Goal: Task Accomplishment & Management: Manage account settings

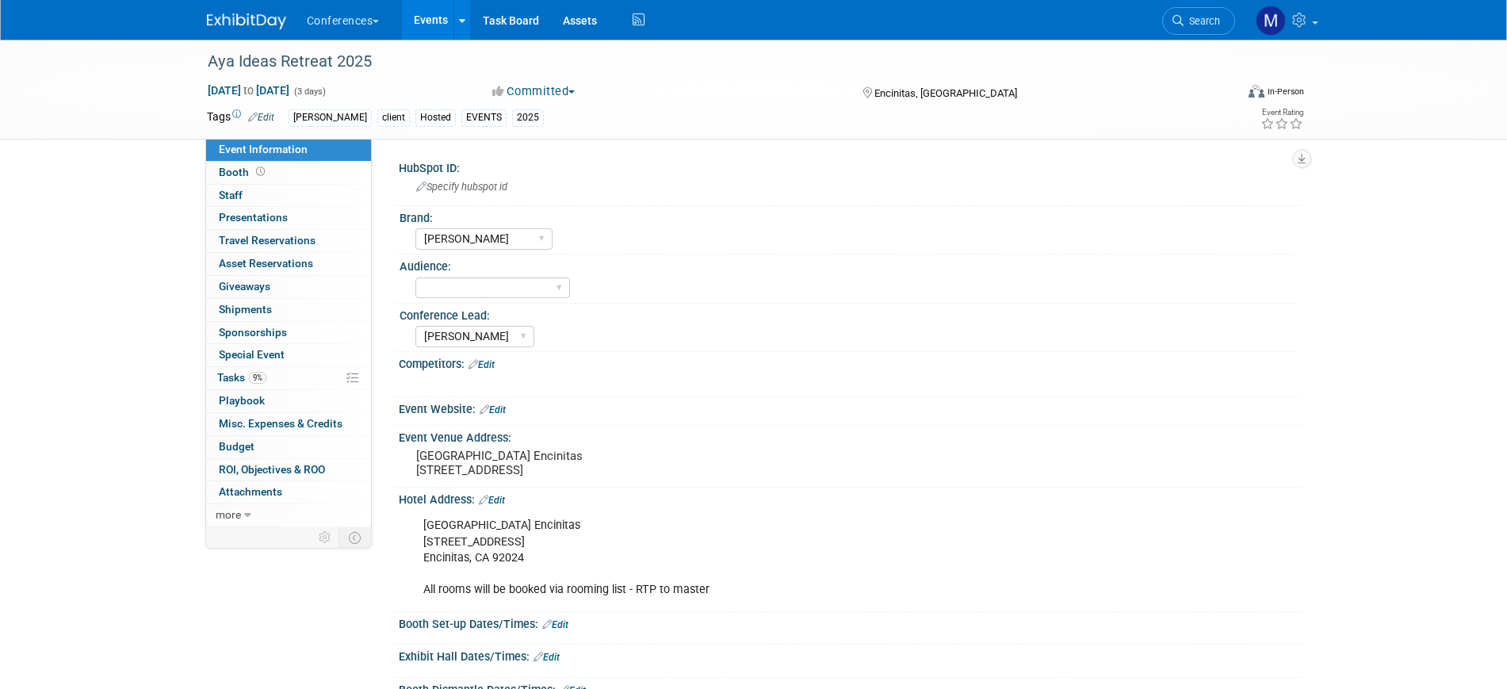
select select "[PERSON_NAME]"
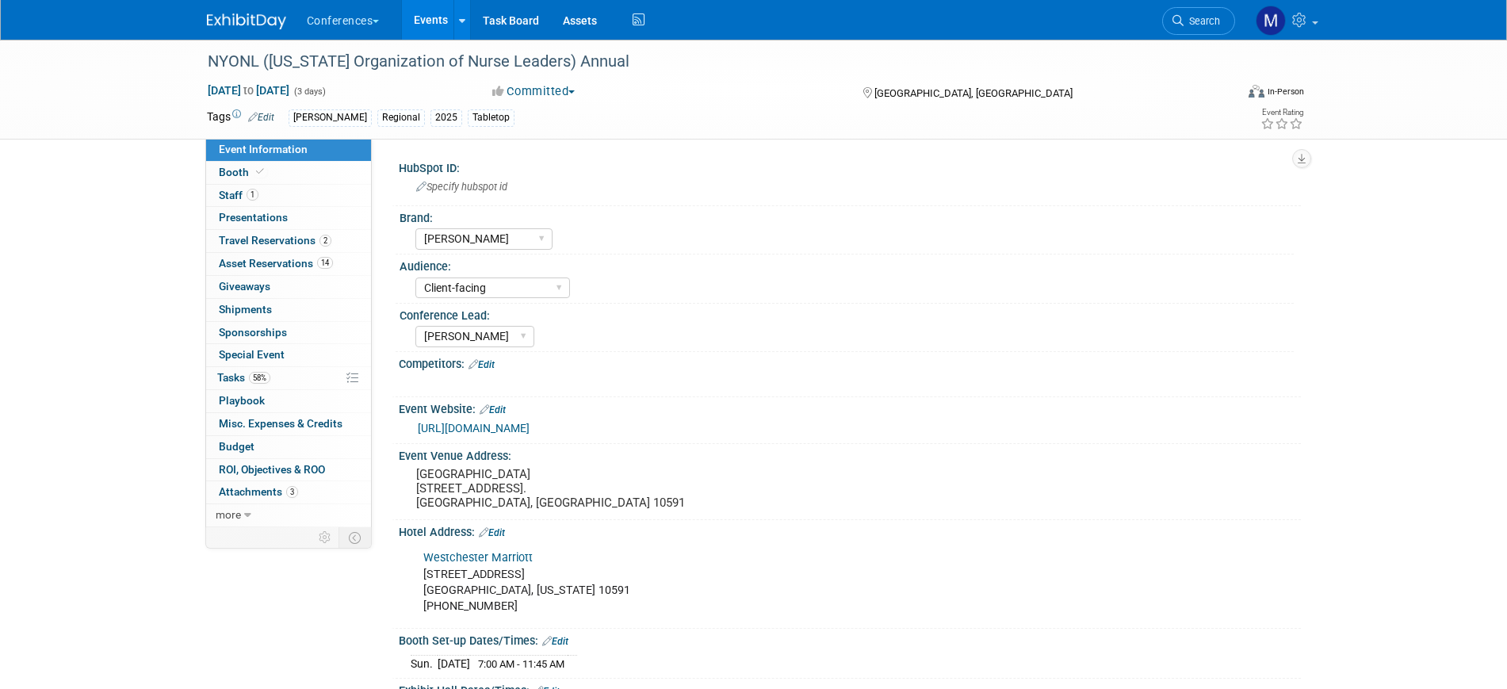
select select "[PERSON_NAME]"
select select "Client-facing"
select select "[PERSON_NAME]"
click at [1199, 25] on span "Search" at bounding box center [1202, 21] width 36 height 12
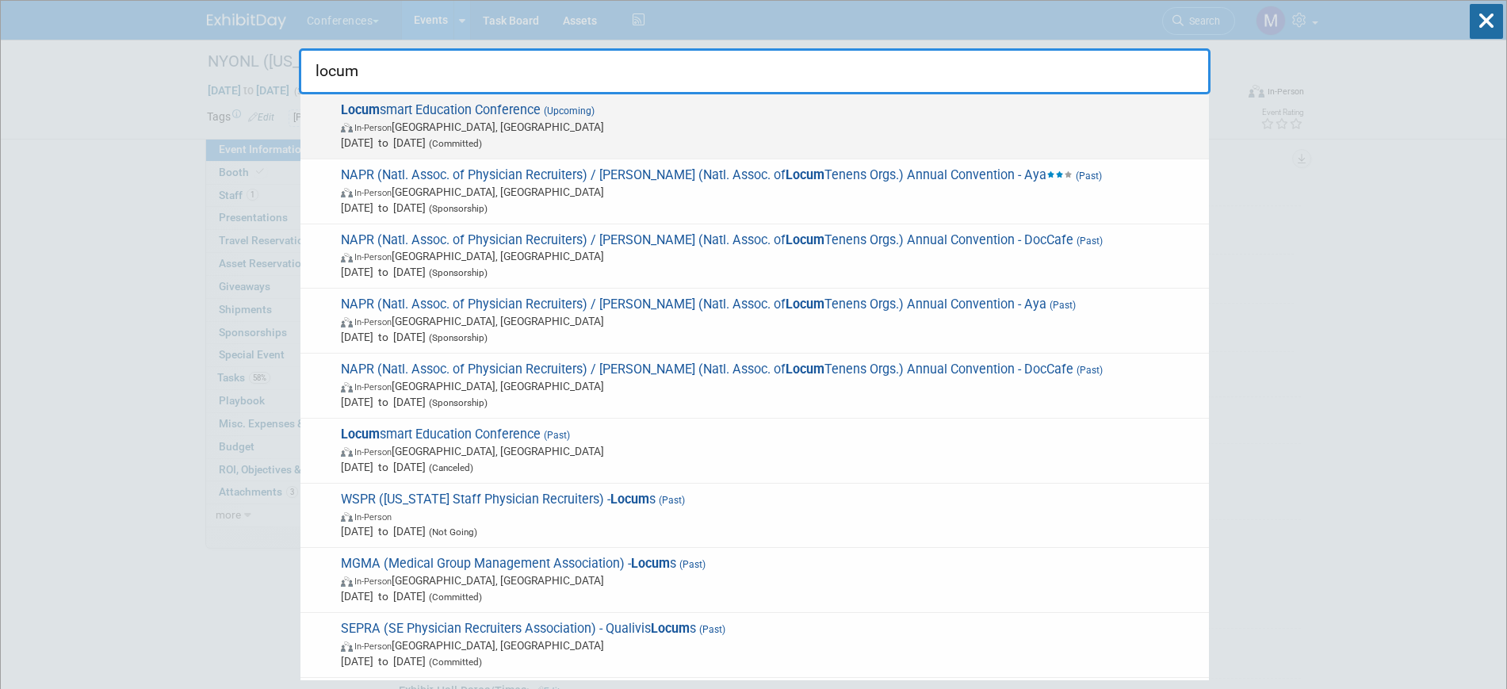
type input "locum"
click at [448, 134] on span "In-Person Nashville, TN" at bounding box center [771, 127] width 860 height 16
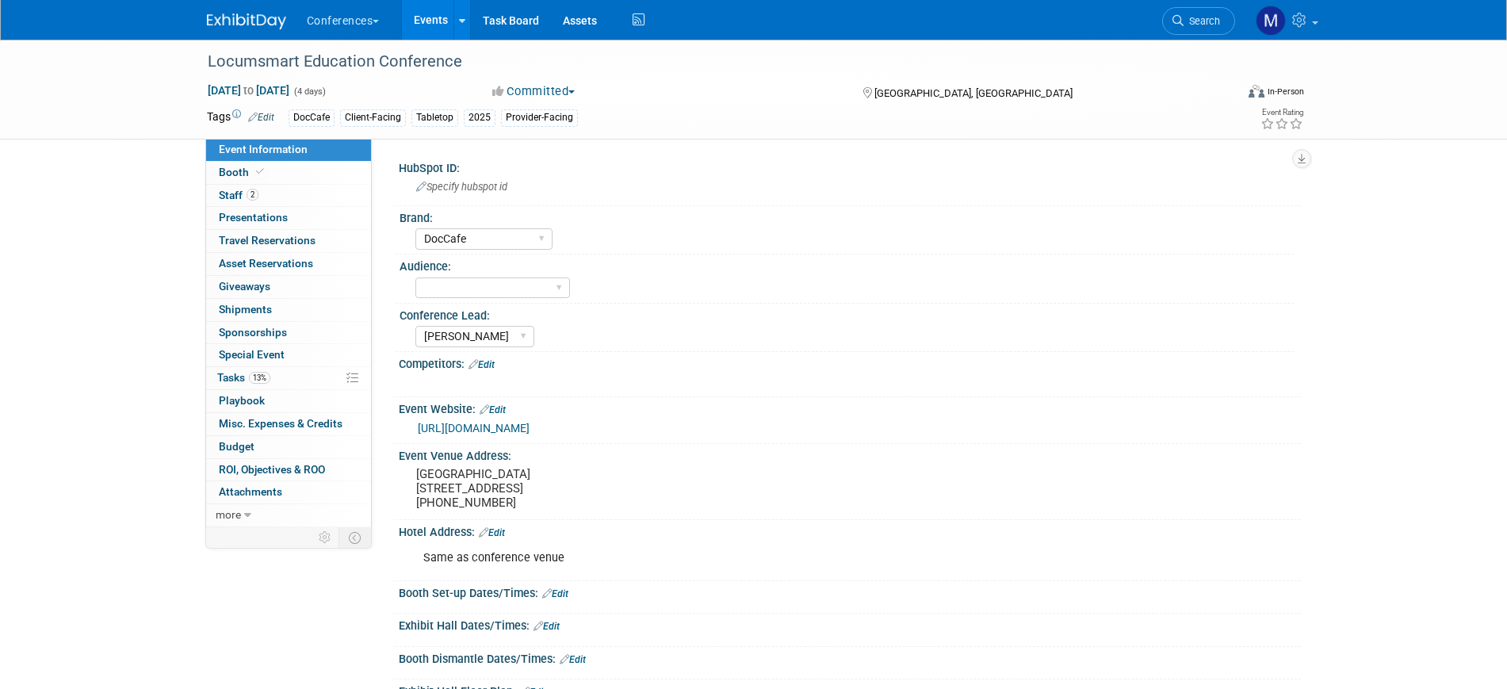
select select "DocCafe"
select select "[PERSON_NAME]"
click at [261, 215] on span "Presentations 0" at bounding box center [253, 217] width 69 height 13
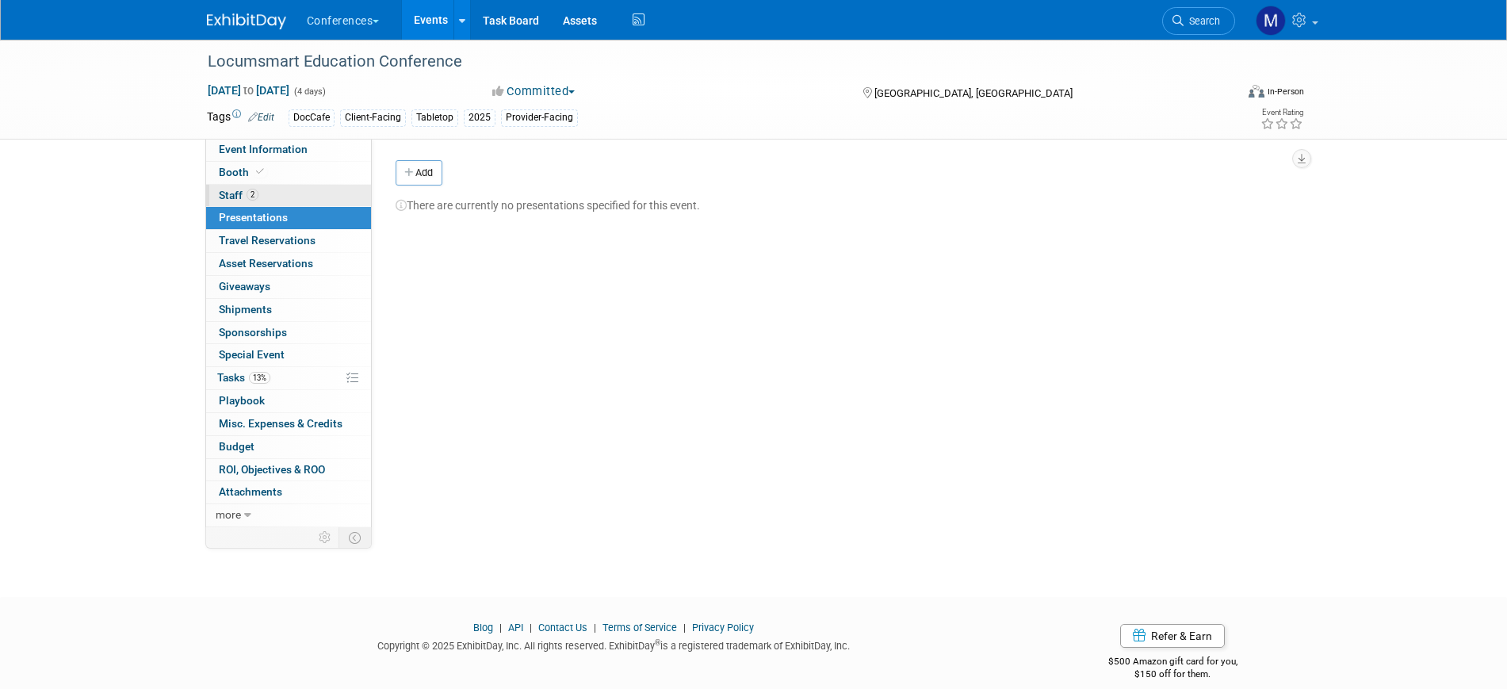
click at [258, 196] on span "2" at bounding box center [253, 195] width 12 height 12
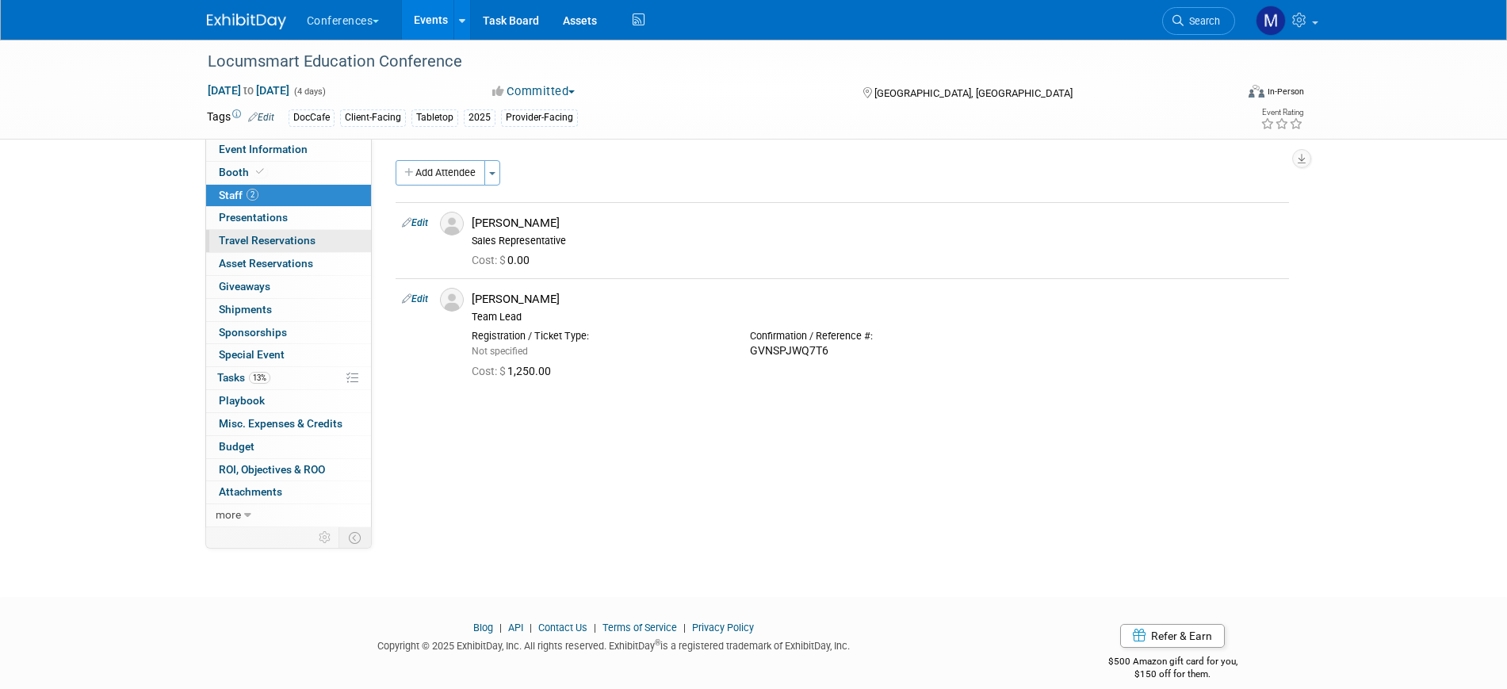
click at [274, 246] on span "Travel Reservations 0" at bounding box center [267, 240] width 97 height 13
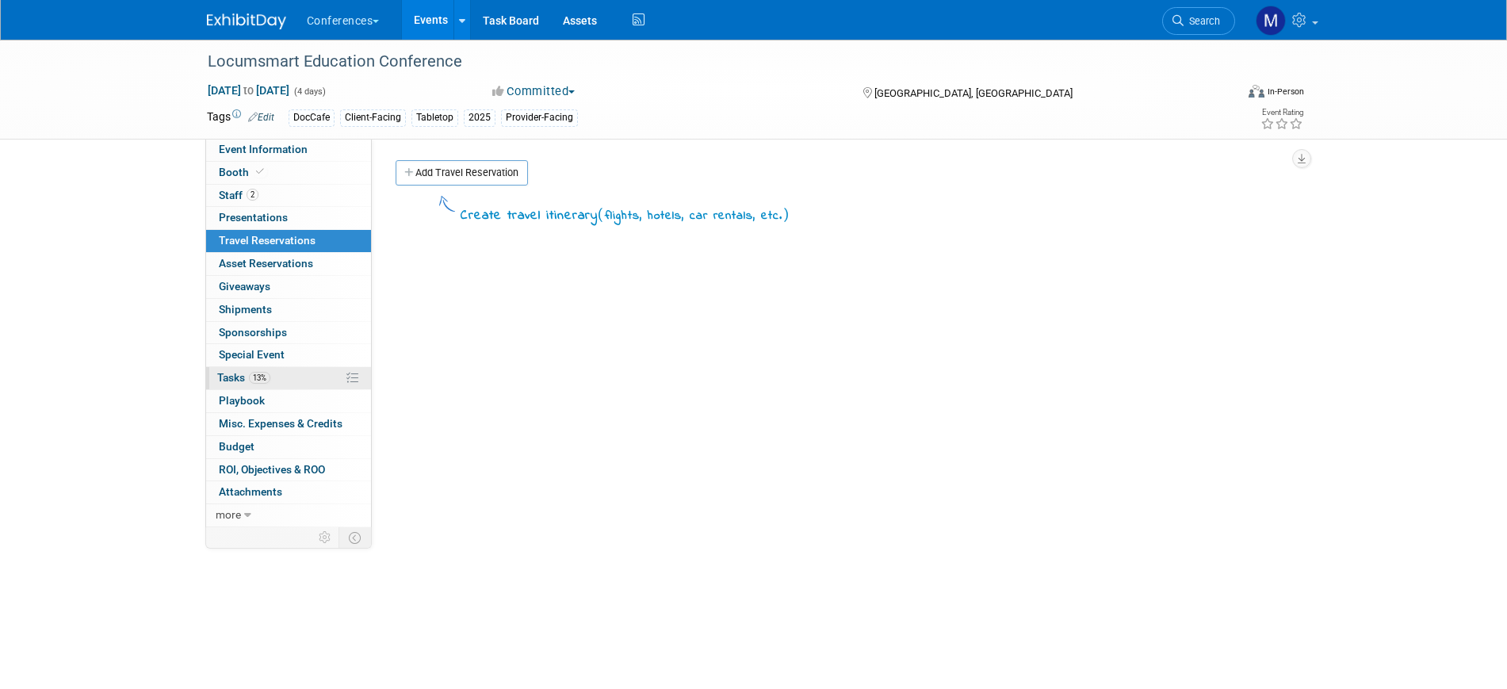
click at [268, 376] on span "13%" at bounding box center [259, 378] width 21 height 12
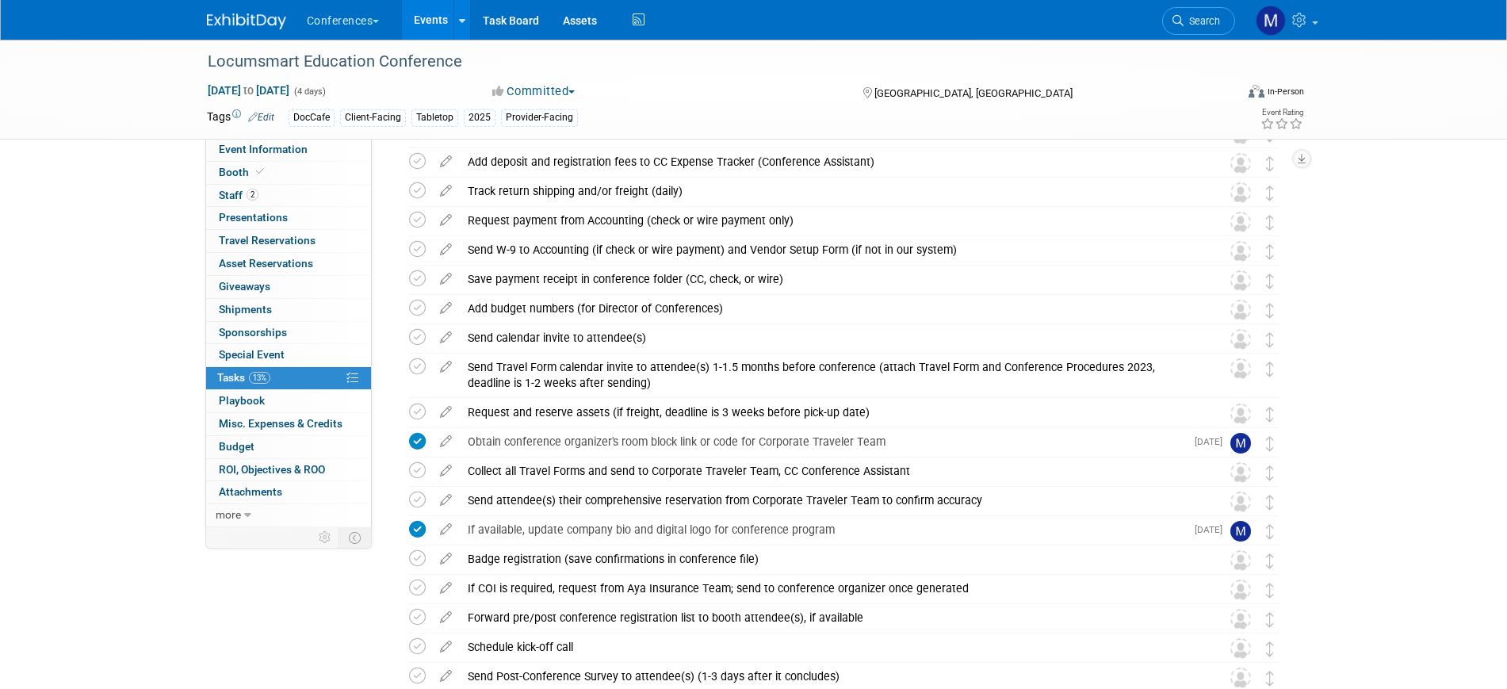
scroll to position [396, 0]
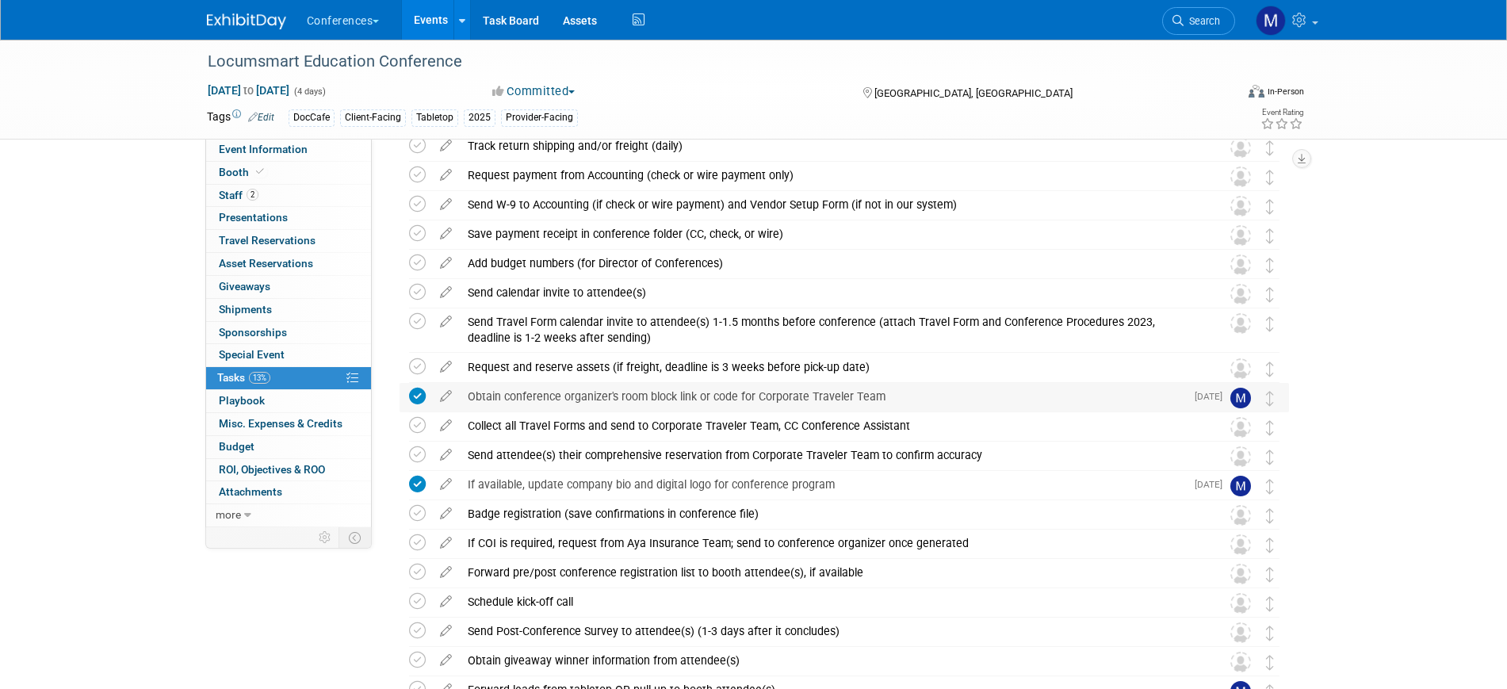
click at [665, 396] on div "Obtain conference organizer's room block link or code for Corporate Traveler Te…" at bounding box center [823, 396] width 726 height 27
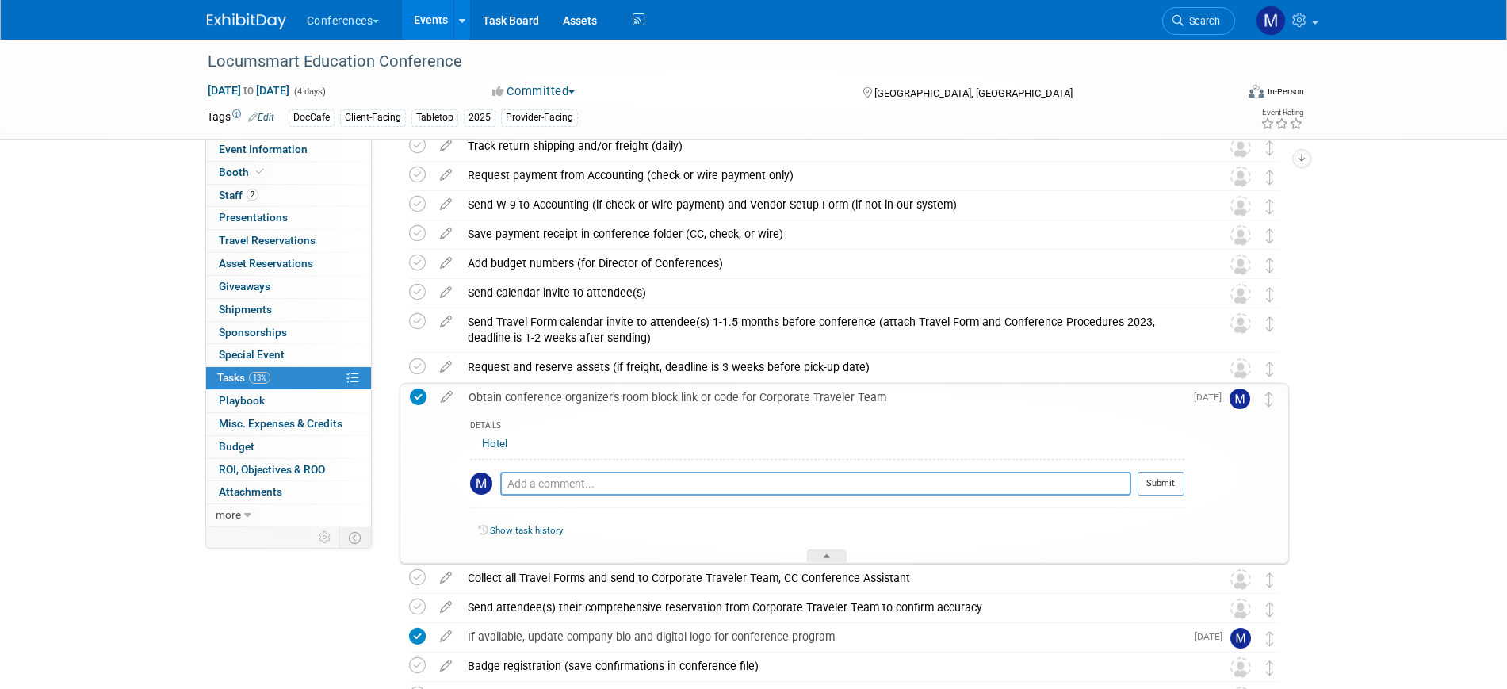
click at [666, 396] on div "Obtain conference organizer's room block link or code for Corporate Traveler Te…" at bounding box center [823, 397] width 724 height 27
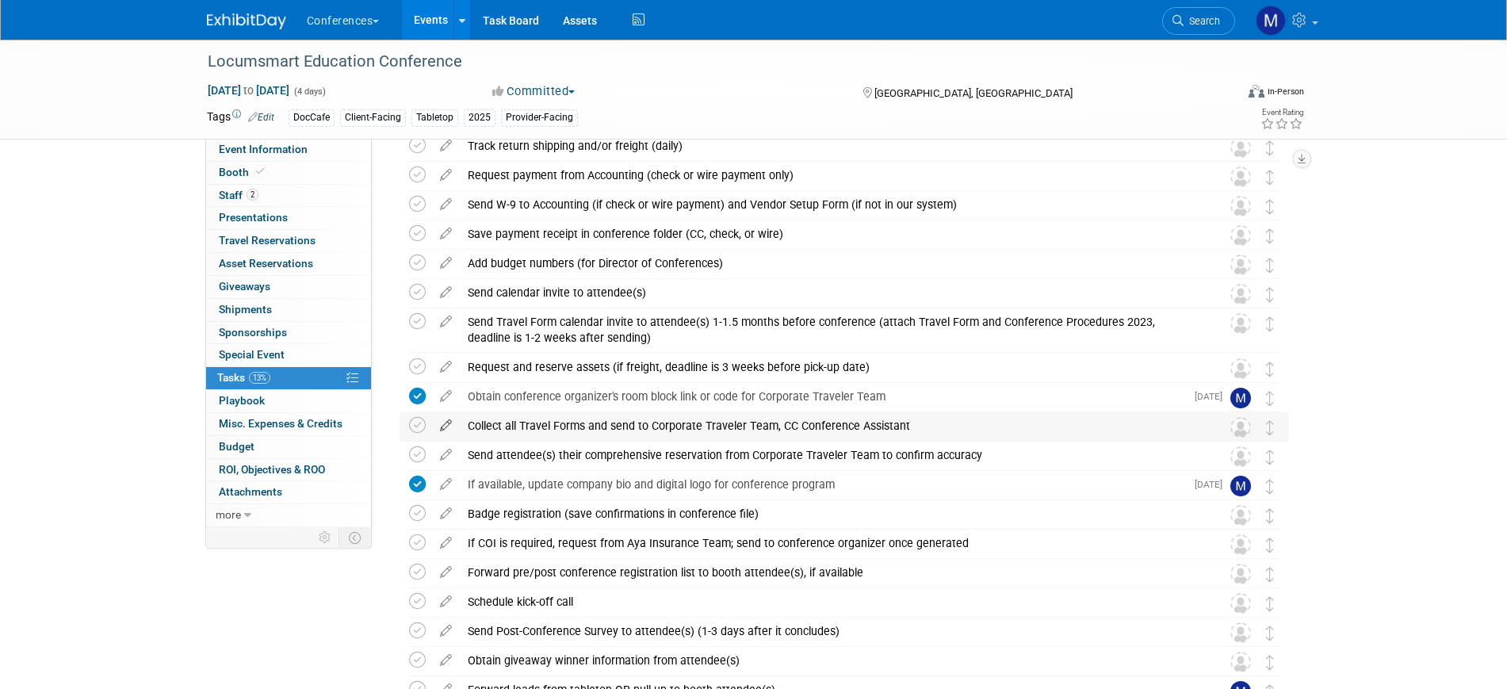
click at [439, 427] on icon at bounding box center [446, 422] width 28 height 20
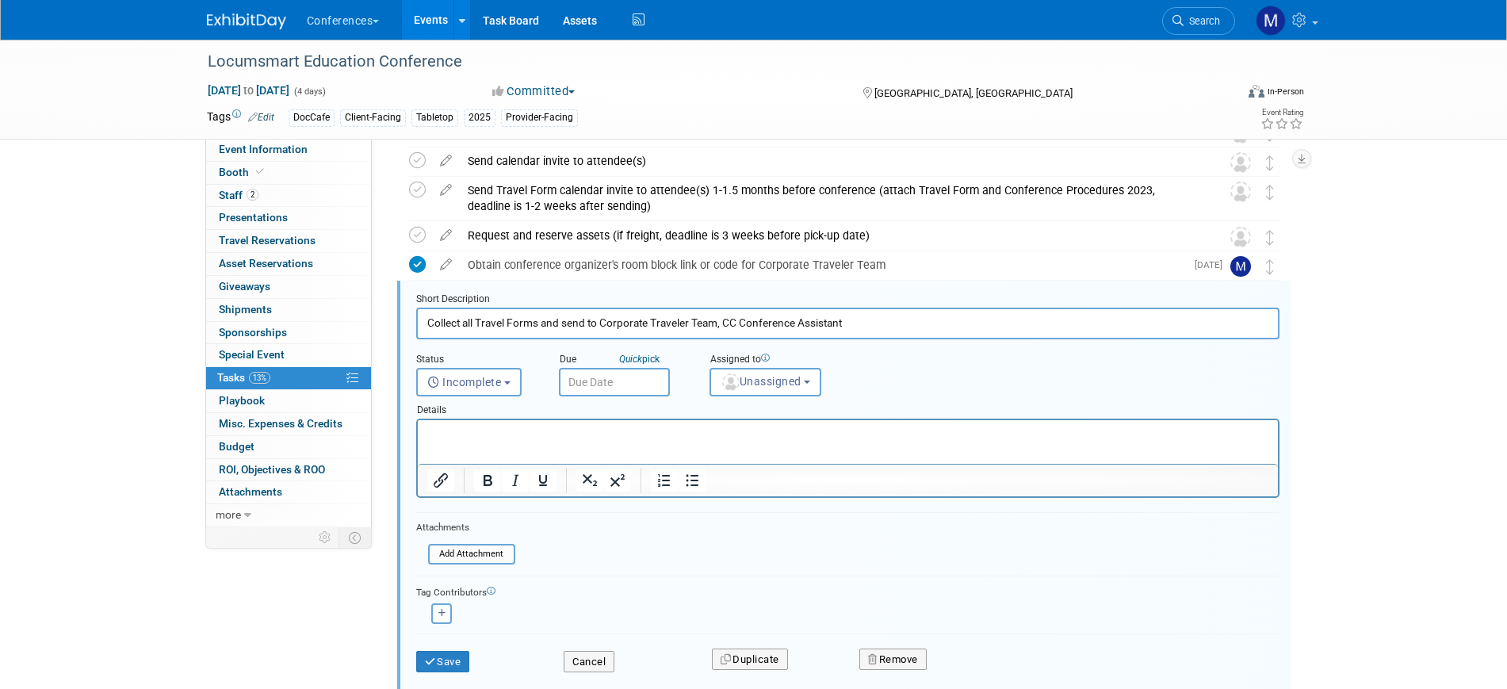
scroll to position [0, 0]
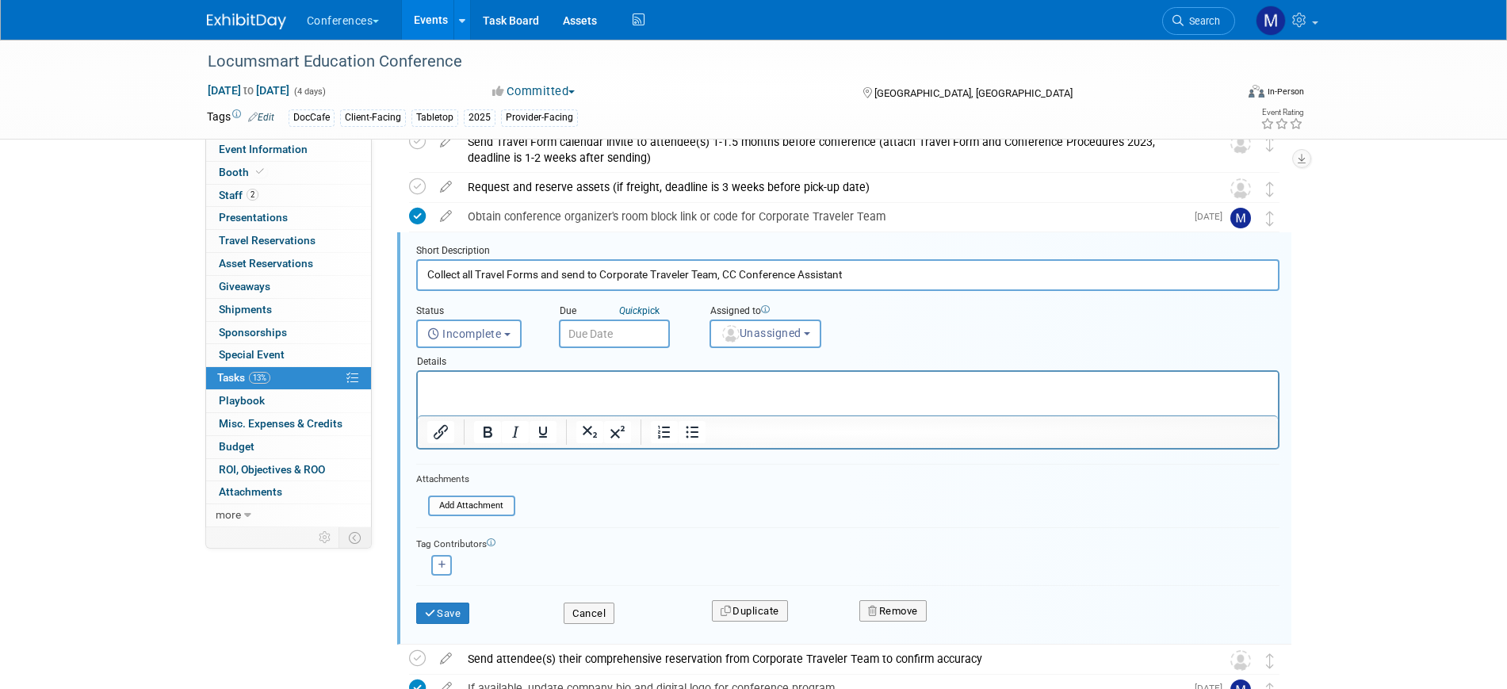
click at [649, 335] on input "text" at bounding box center [614, 334] width 111 height 29
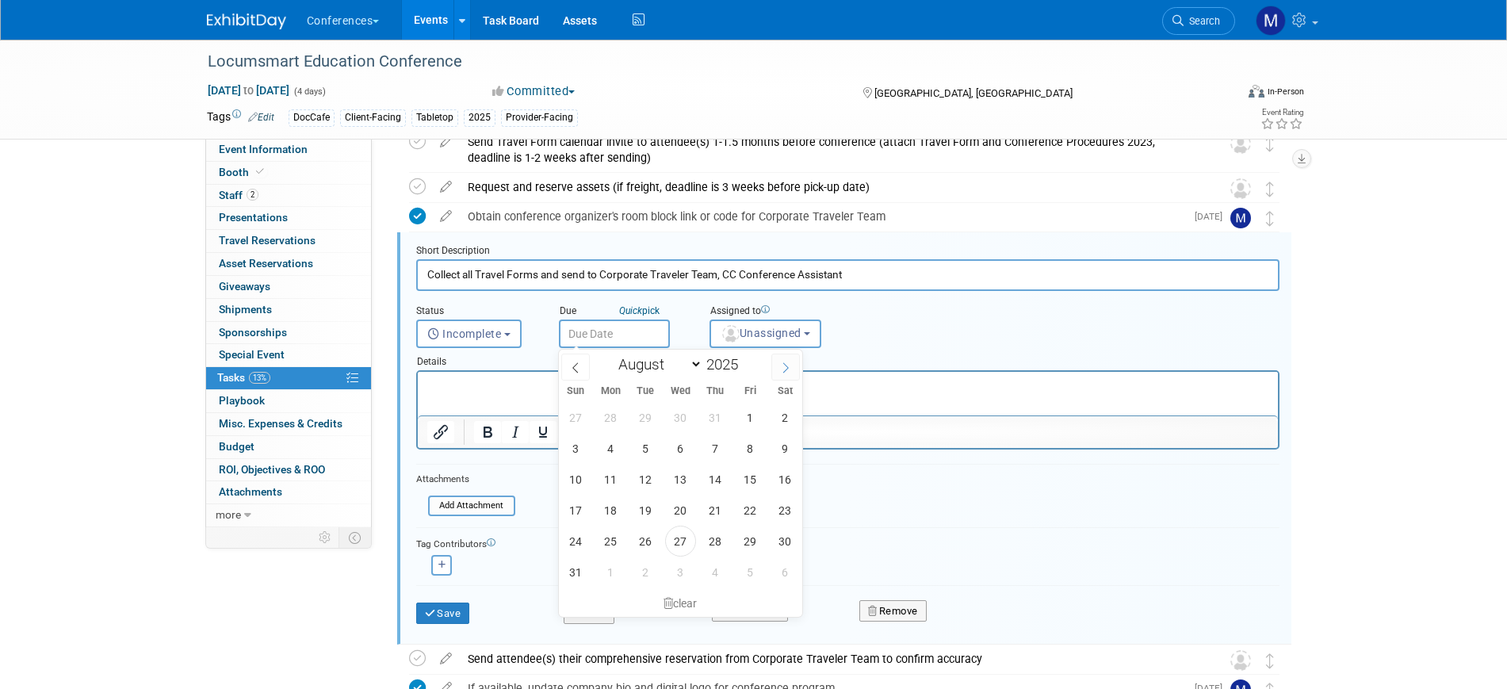
click at [791, 360] on span at bounding box center [786, 367] width 29 height 27
click at [788, 369] on icon at bounding box center [785, 367] width 11 height 11
select select "9"
click at [688, 438] on span "8" at bounding box center [680, 448] width 31 height 31
type input "Oct 8, 2025"
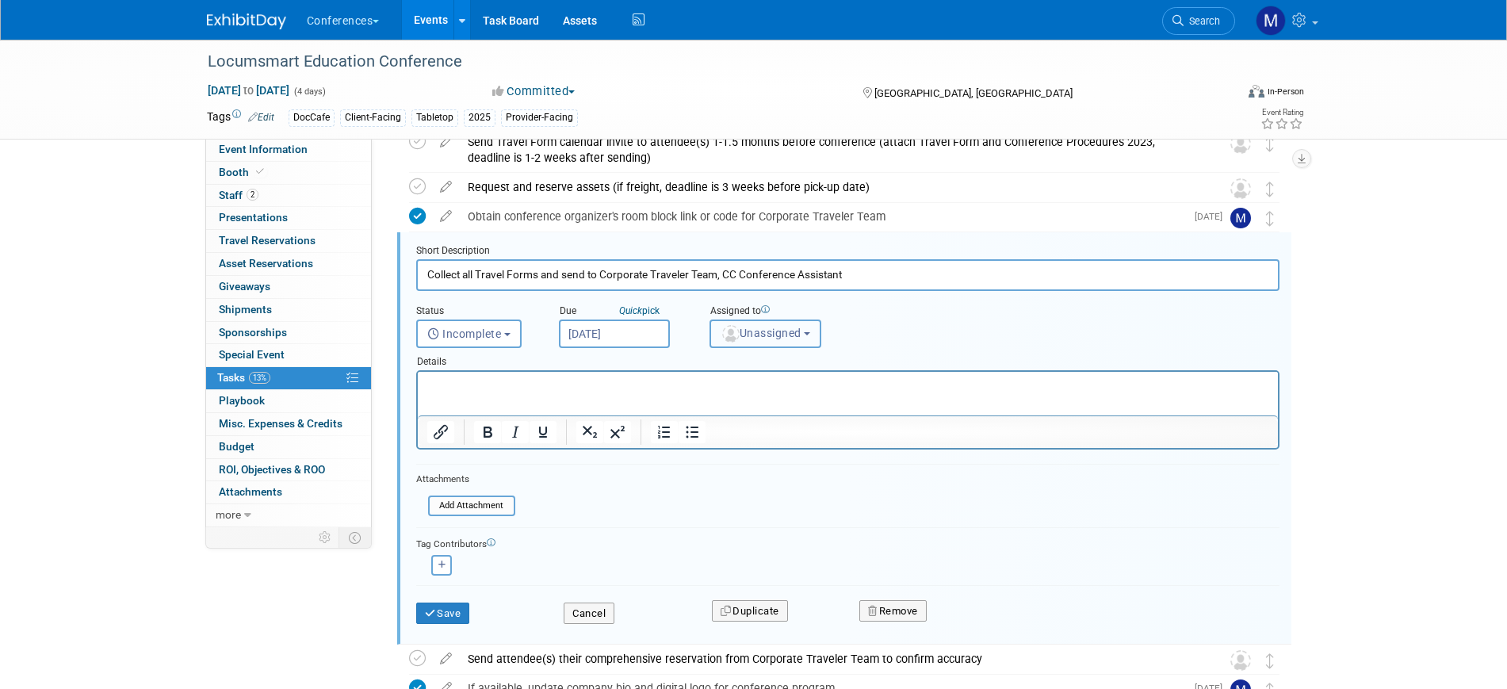
click at [753, 324] on button "Unassigned" at bounding box center [766, 334] width 113 height 29
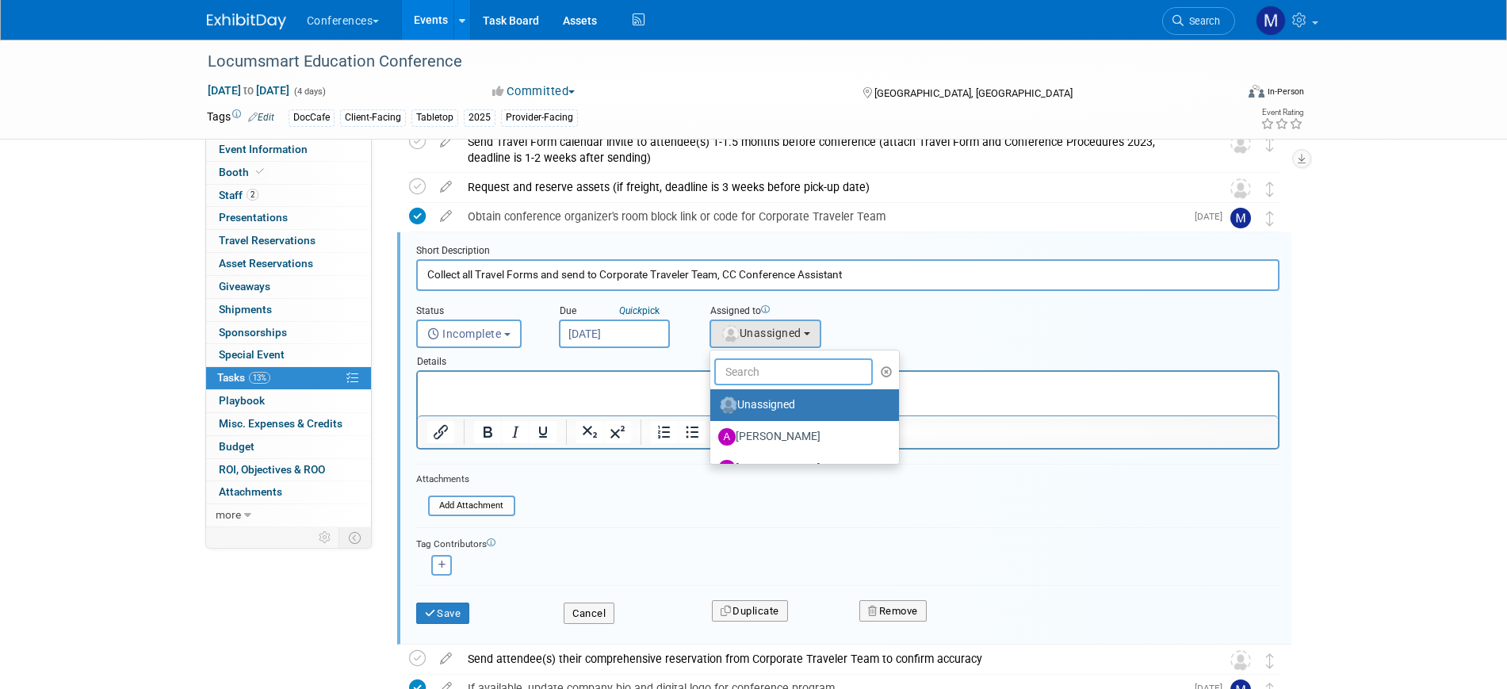
click at [756, 362] on input "text" at bounding box center [793, 371] width 159 height 27
type input "mar"
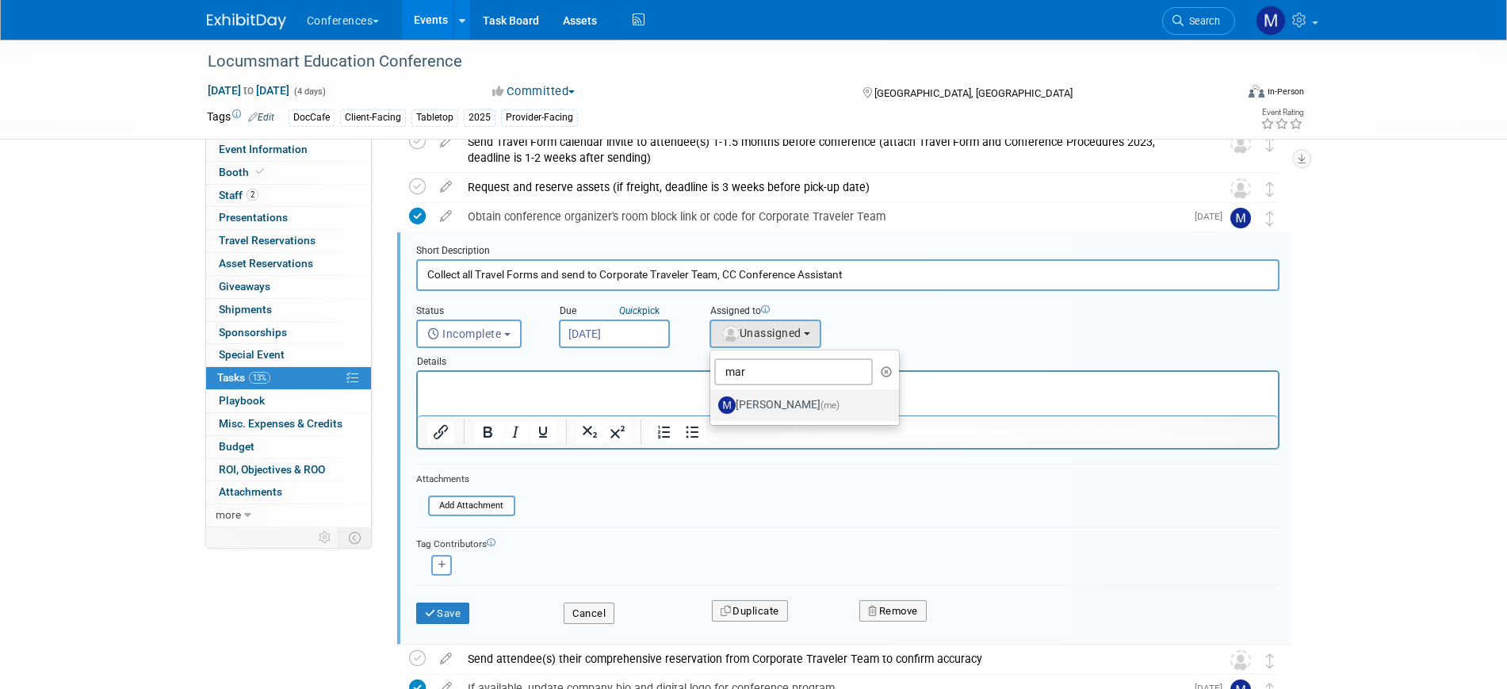
click at [771, 393] on label "Marygrace LeGros (me)" at bounding box center [801, 405] width 166 height 25
click at [713, 398] on input "Marygrace LeGros (me)" at bounding box center [708, 403] width 10 height 10
select select "44aca64b-5a90-4919-a819-d2f91ad54103"
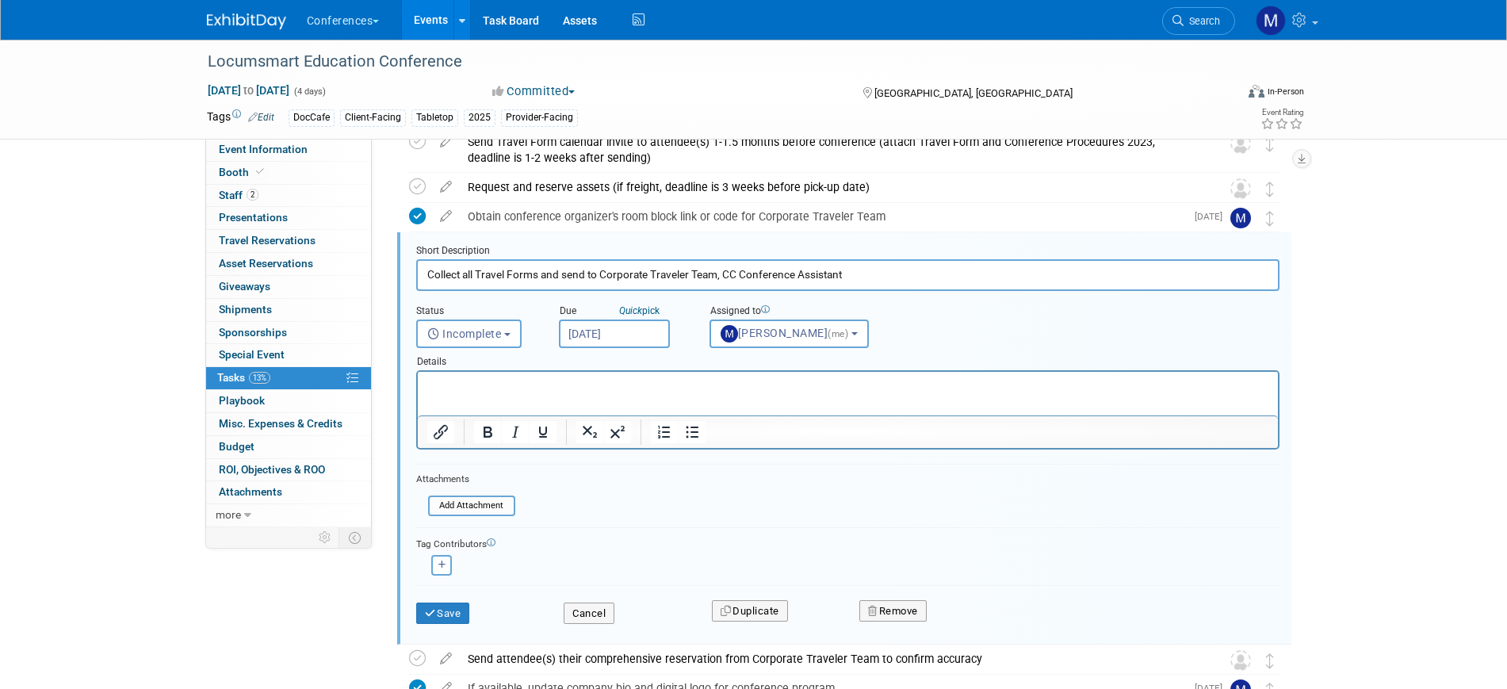
click at [584, 331] on input "Oct 8, 2025" at bounding box center [614, 334] width 111 height 29
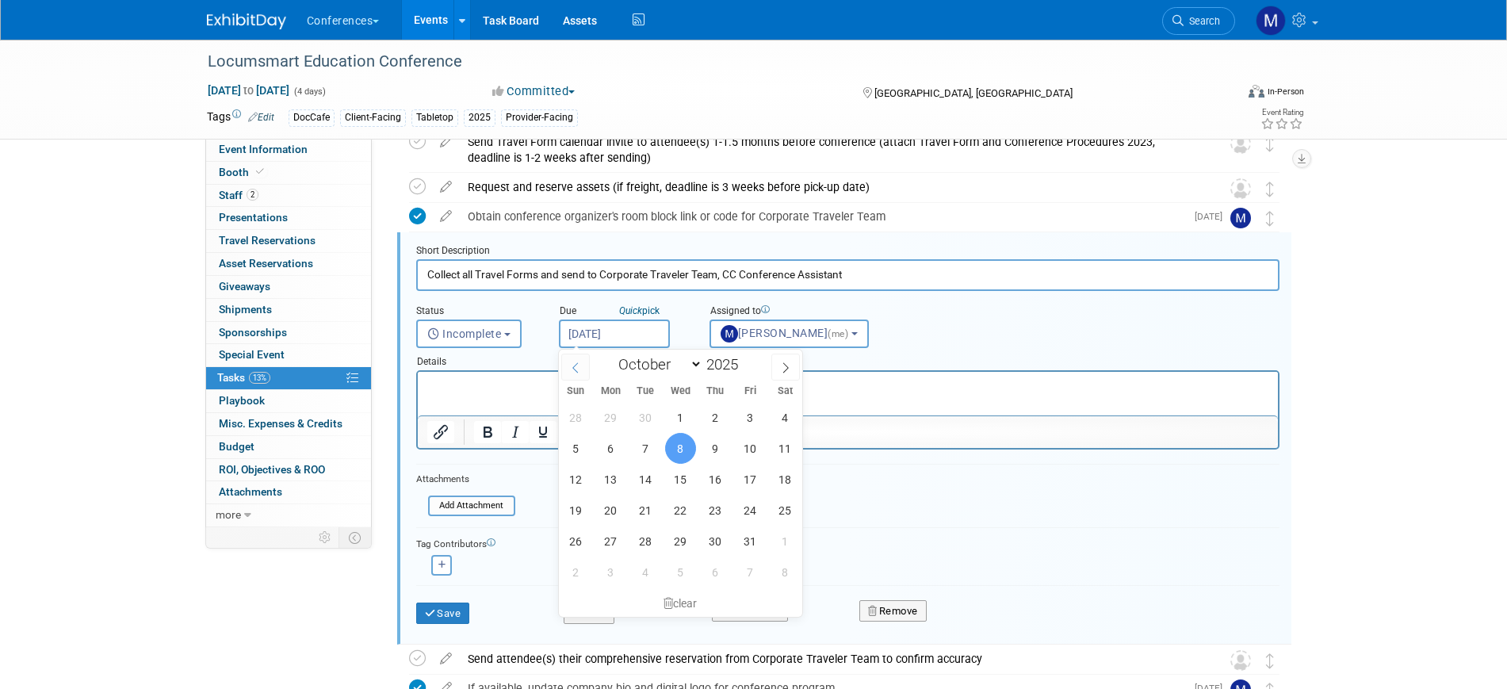
click at [580, 370] on icon at bounding box center [575, 367] width 11 height 11
select select "8"
click at [683, 515] on span "24" at bounding box center [680, 510] width 31 height 31
type input "Sep 24, 2025"
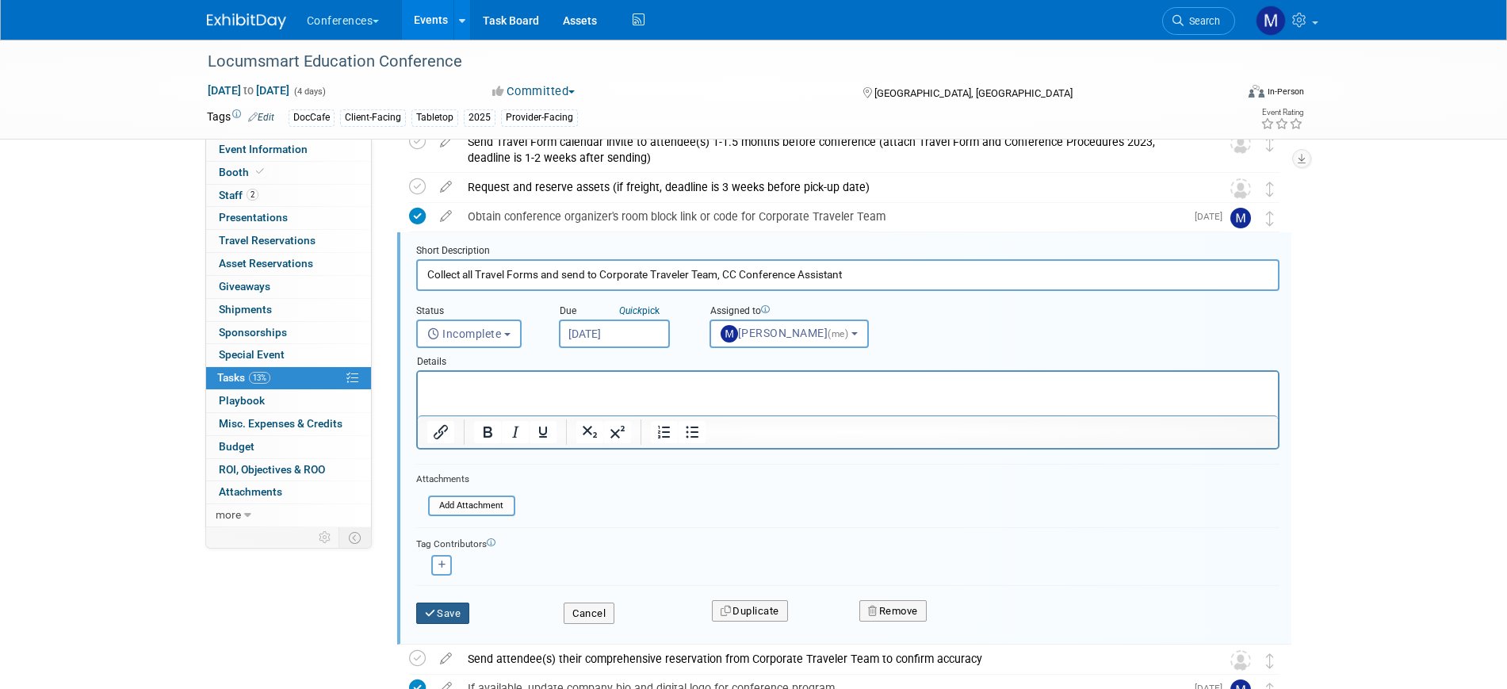
click at [462, 608] on button "Save" at bounding box center [443, 614] width 54 height 22
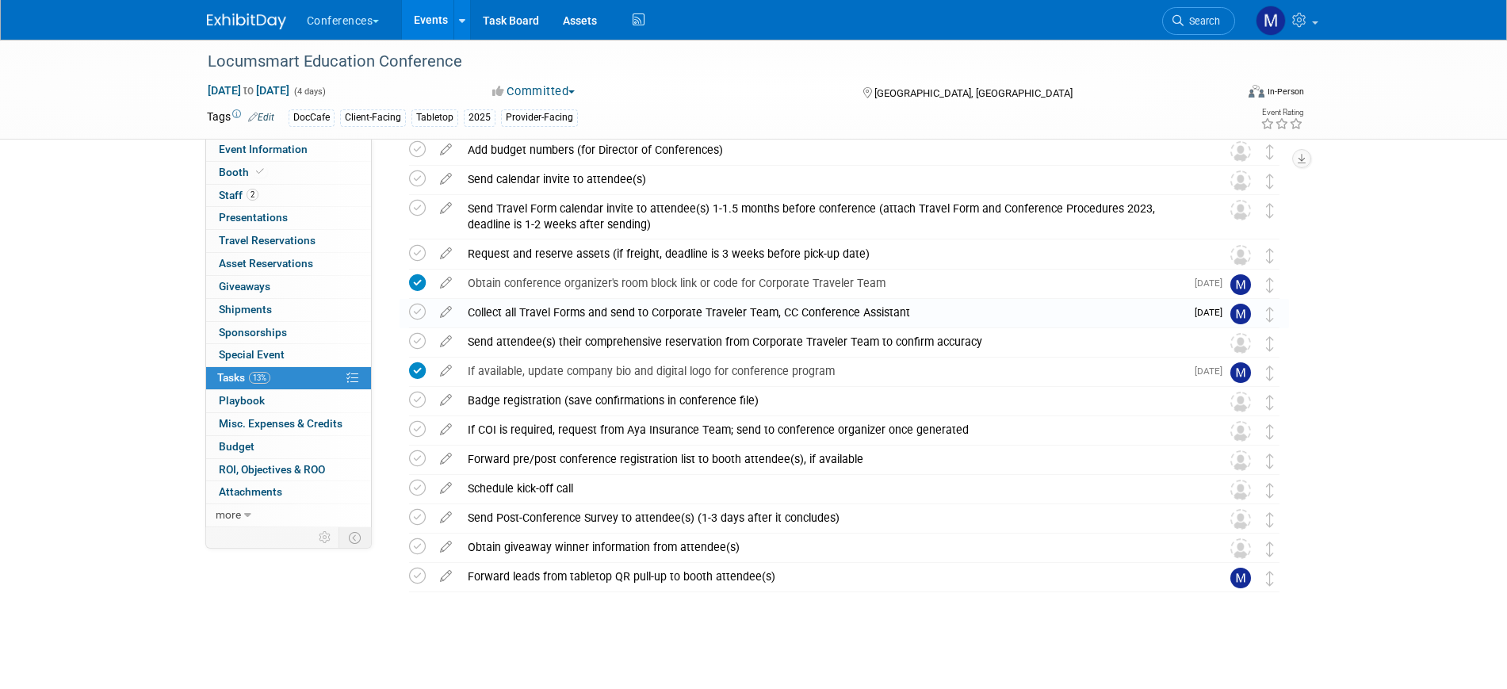
scroll to position [510, 0]
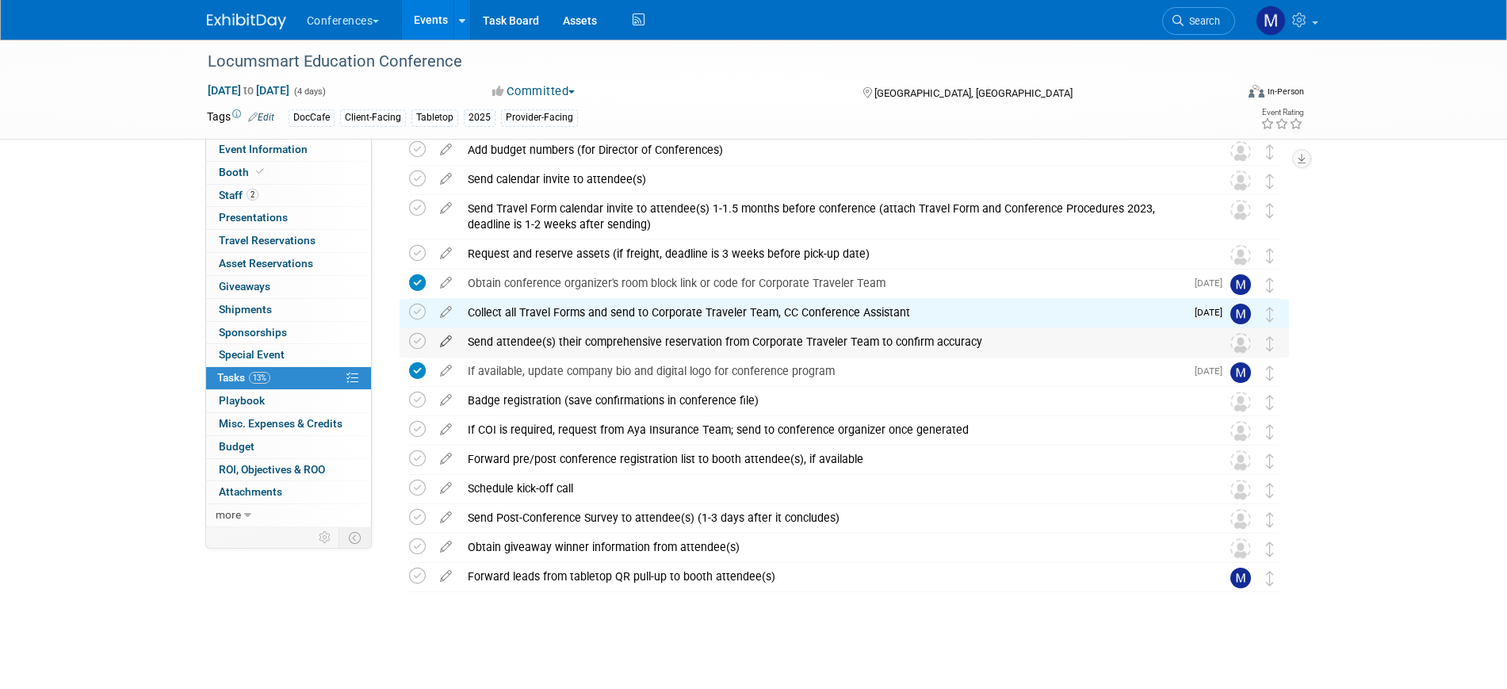
click at [440, 343] on icon at bounding box center [446, 338] width 28 height 20
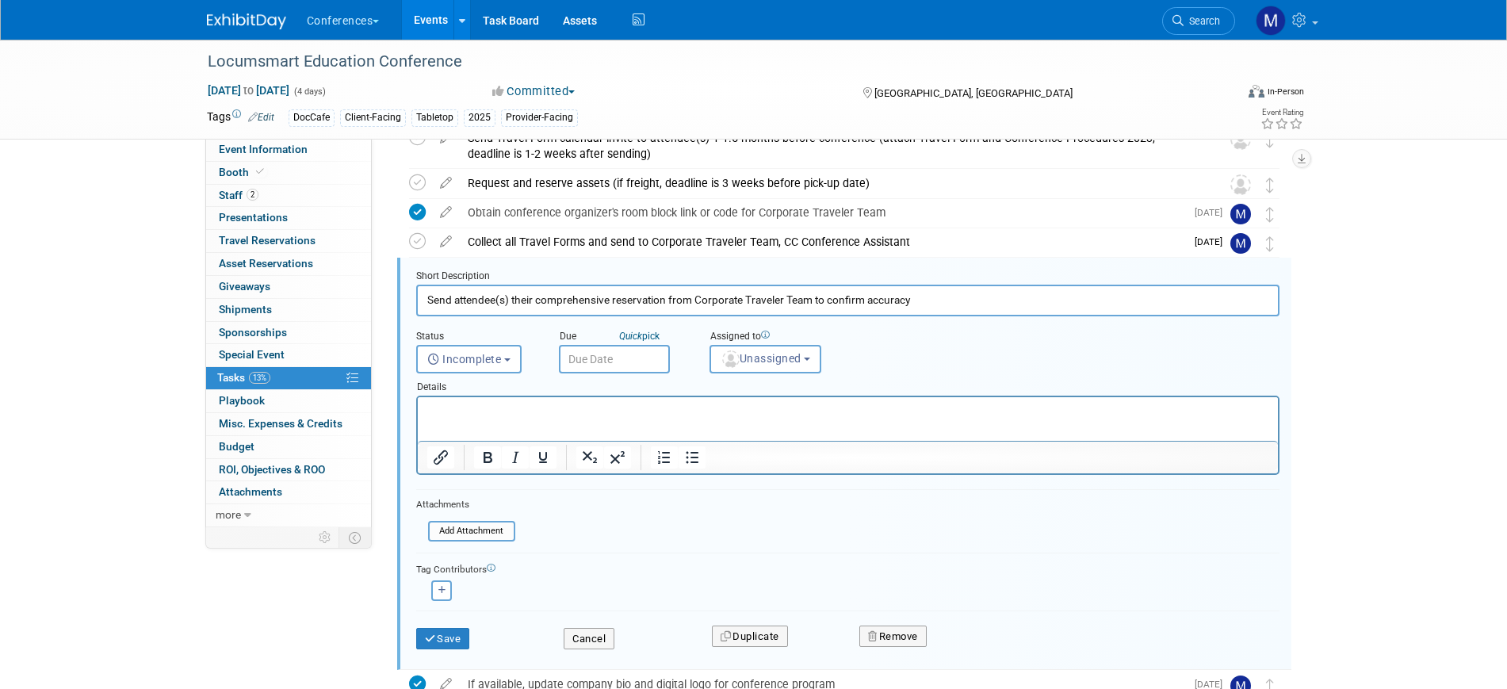
scroll to position [606, 0]
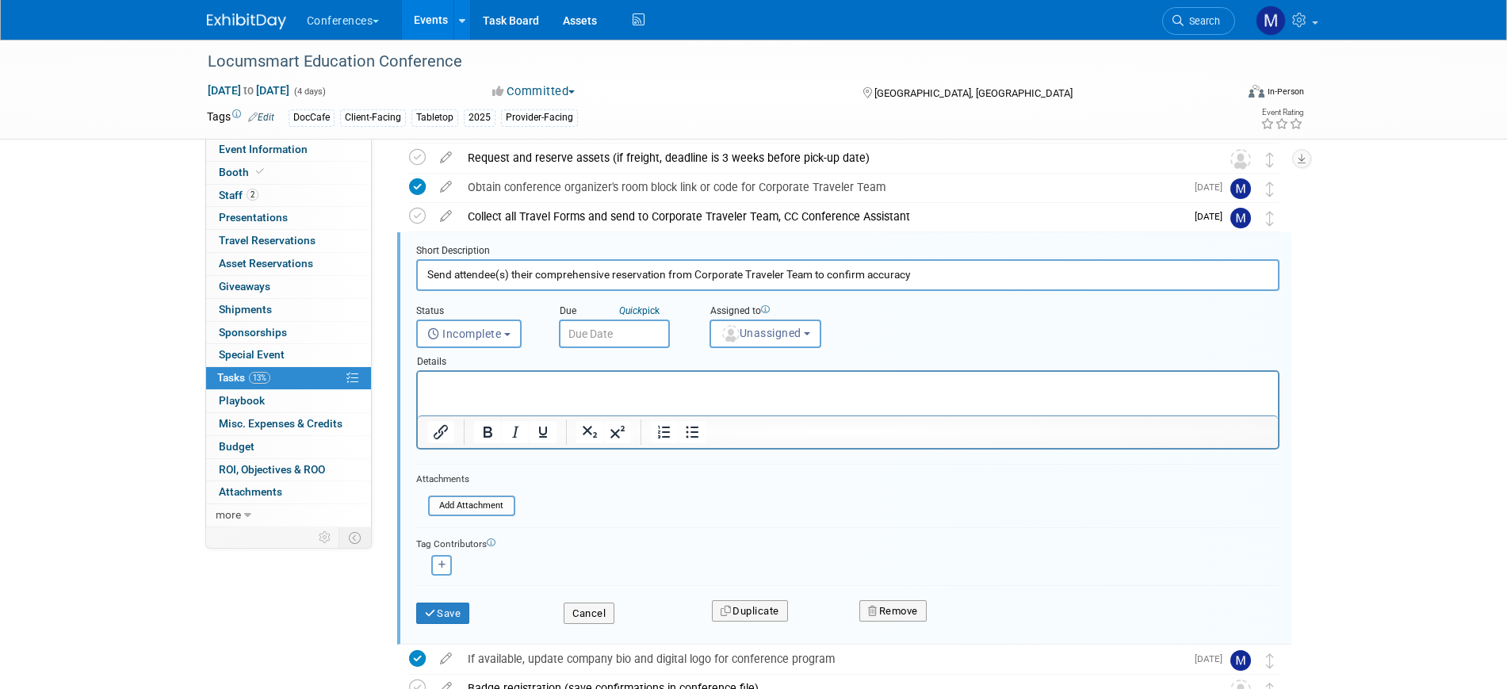
click at [639, 340] on input "text" at bounding box center [614, 334] width 111 height 29
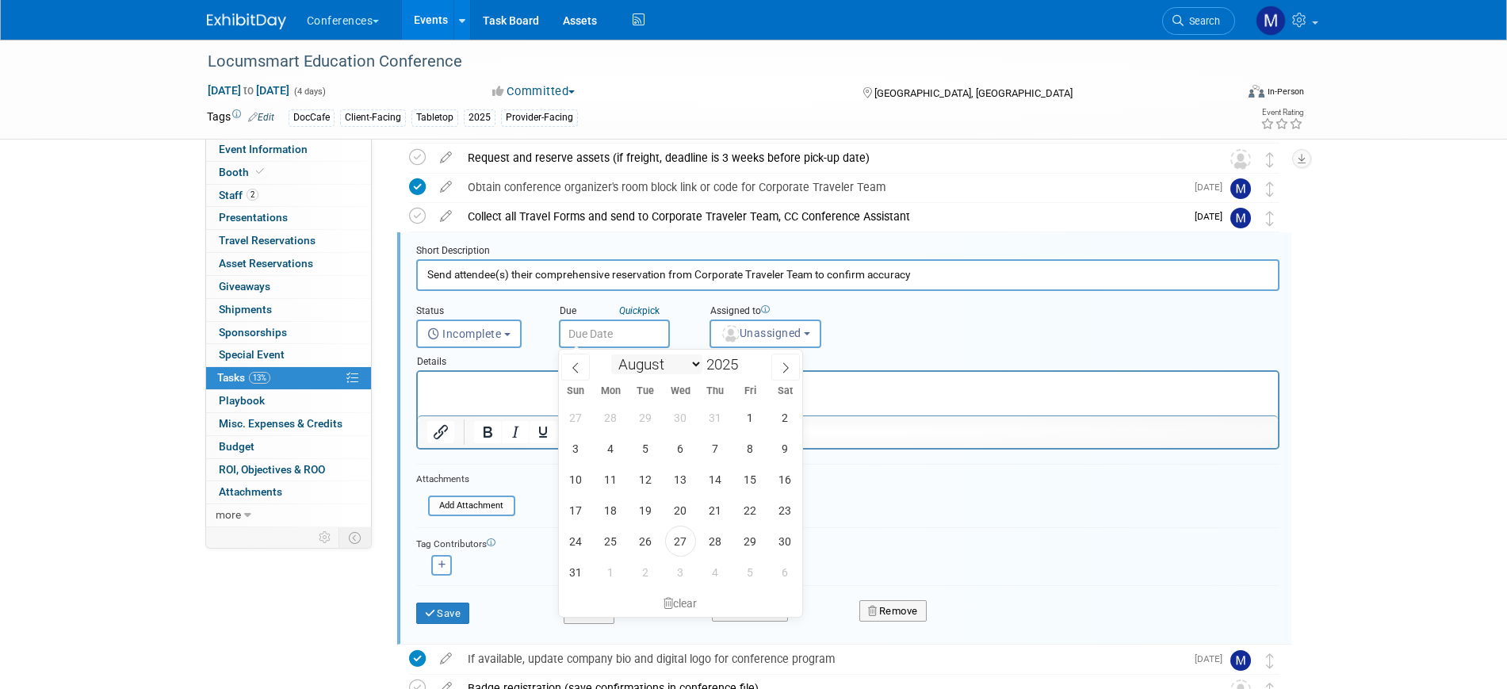
click at [651, 372] on select "January February March April May June July August September October November De…" at bounding box center [656, 364] width 91 height 20
select select "8"
click at [611, 354] on select "January February March April May June July August September October November De…" at bounding box center [656, 364] width 91 height 20
click at [688, 511] on span "24" at bounding box center [680, 510] width 31 height 31
type input "Sep 24, 2025"
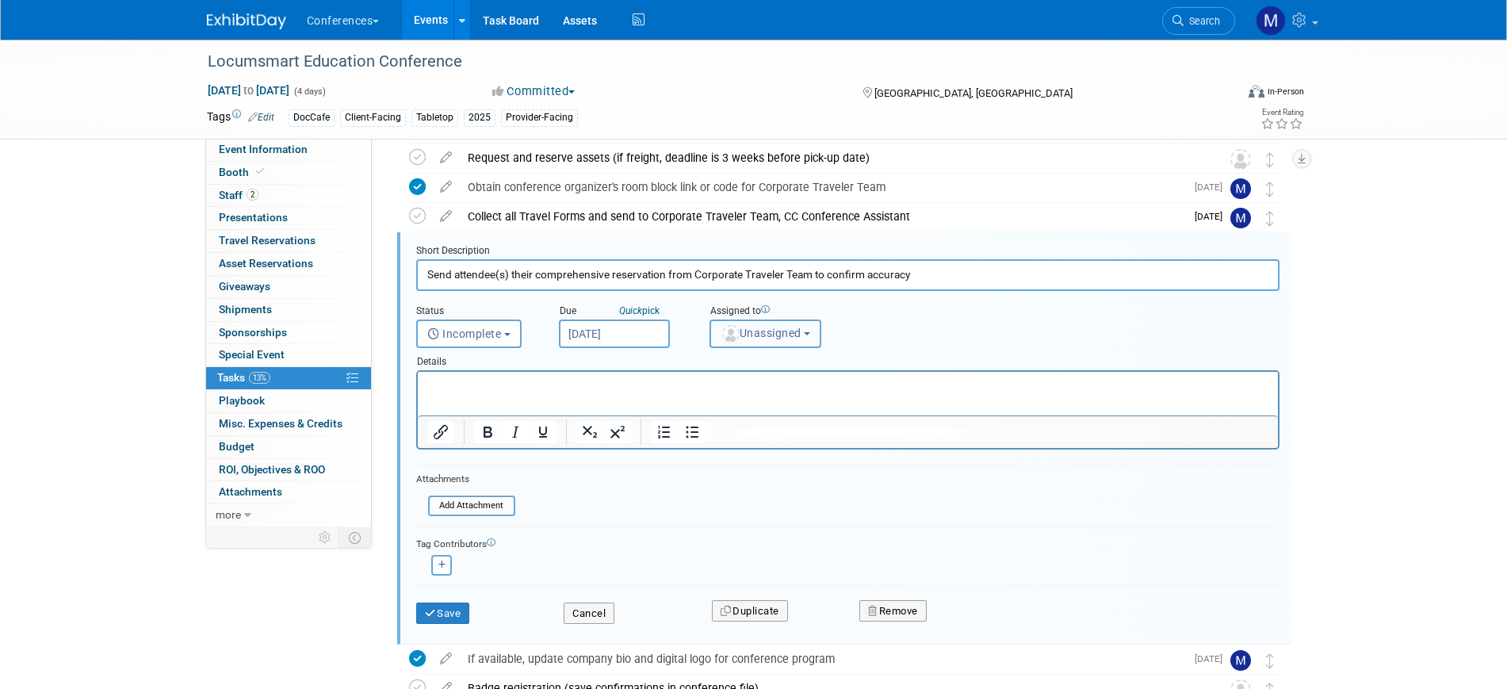
click at [778, 335] on span "Unassigned" at bounding box center [761, 333] width 81 height 13
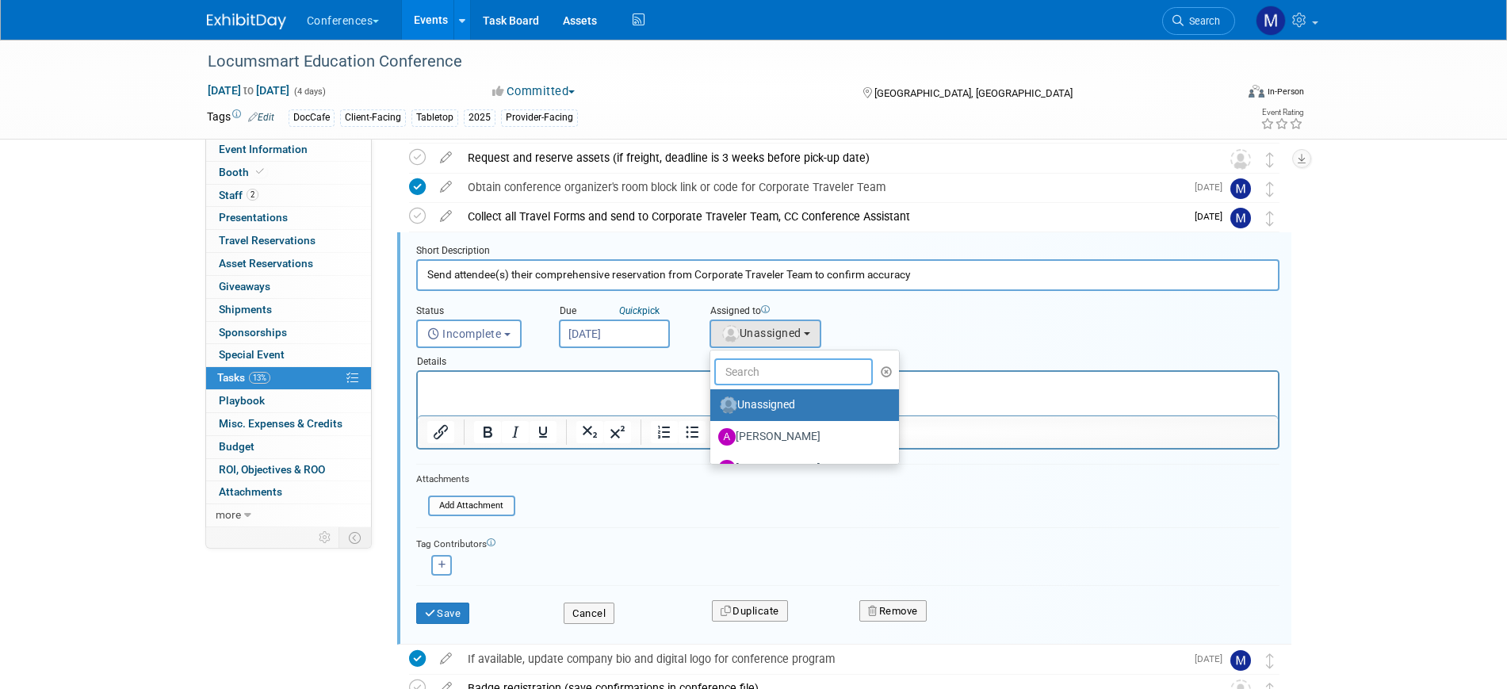
click at [777, 363] on input "text" at bounding box center [793, 371] width 159 height 27
type input "mar"
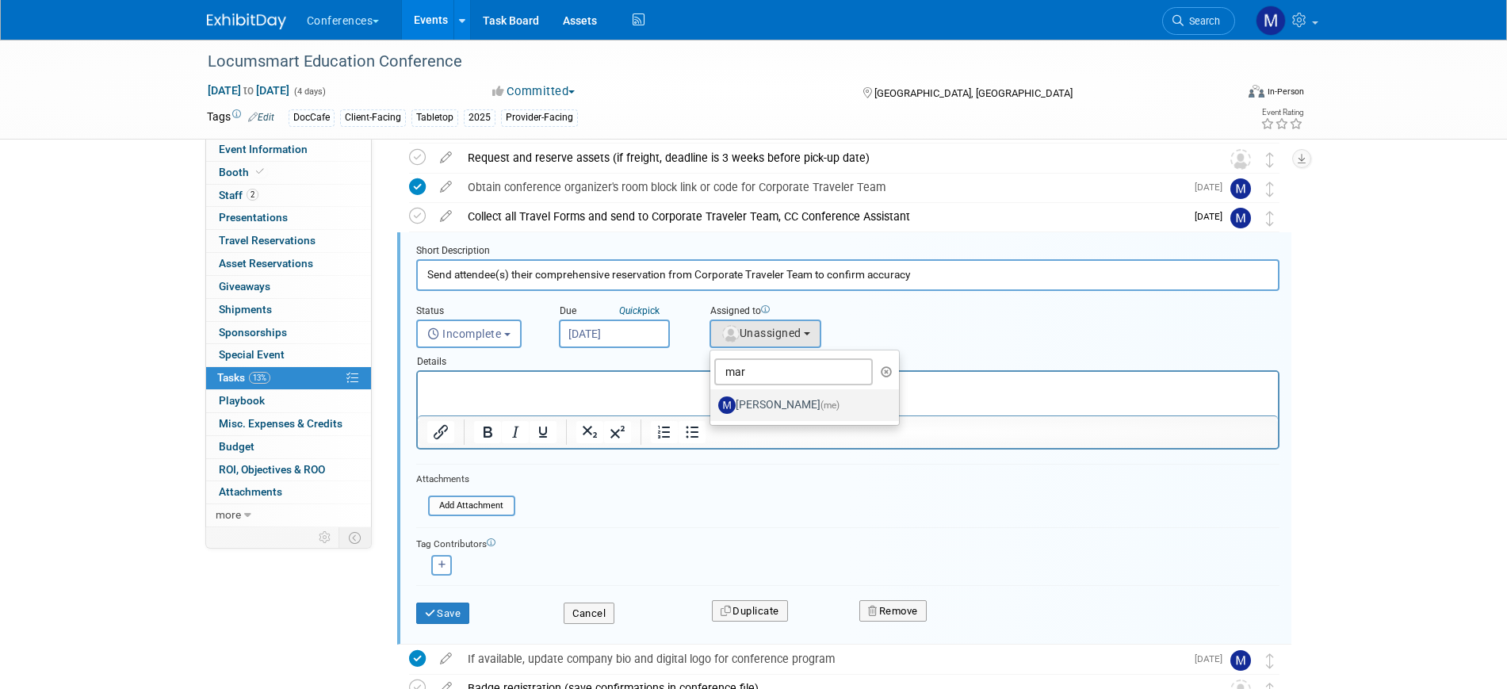
click at [772, 402] on label "Marygrace LeGros (me)" at bounding box center [801, 405] width 166 height 25
click at [713, 402] on input "Marygrace LeGros (me)" at bounding box center [708, 403] width 10 height 10
select select "44aca64b-5a90-4919-a819-d2f91ad54103"
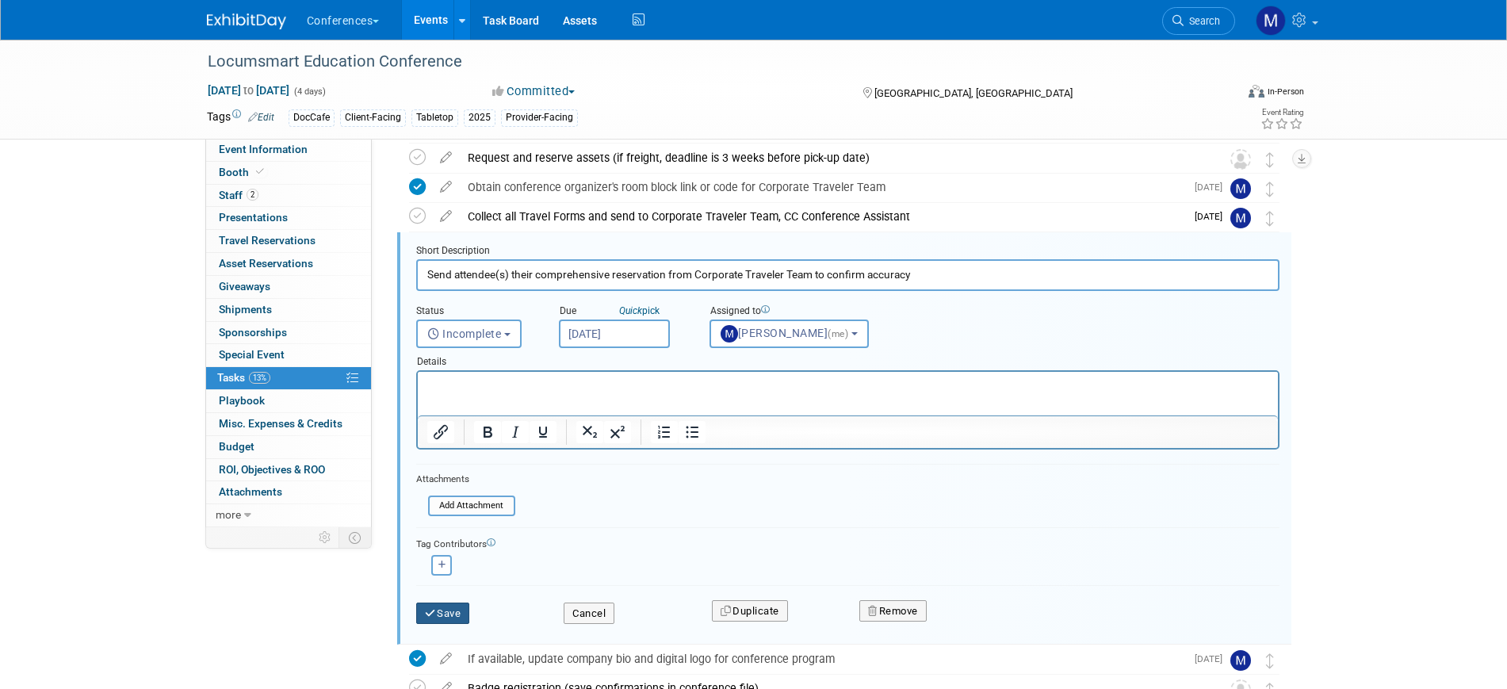
click at [439, 606] on button "Save" at bounding box center [443, 614] width 54 height 22
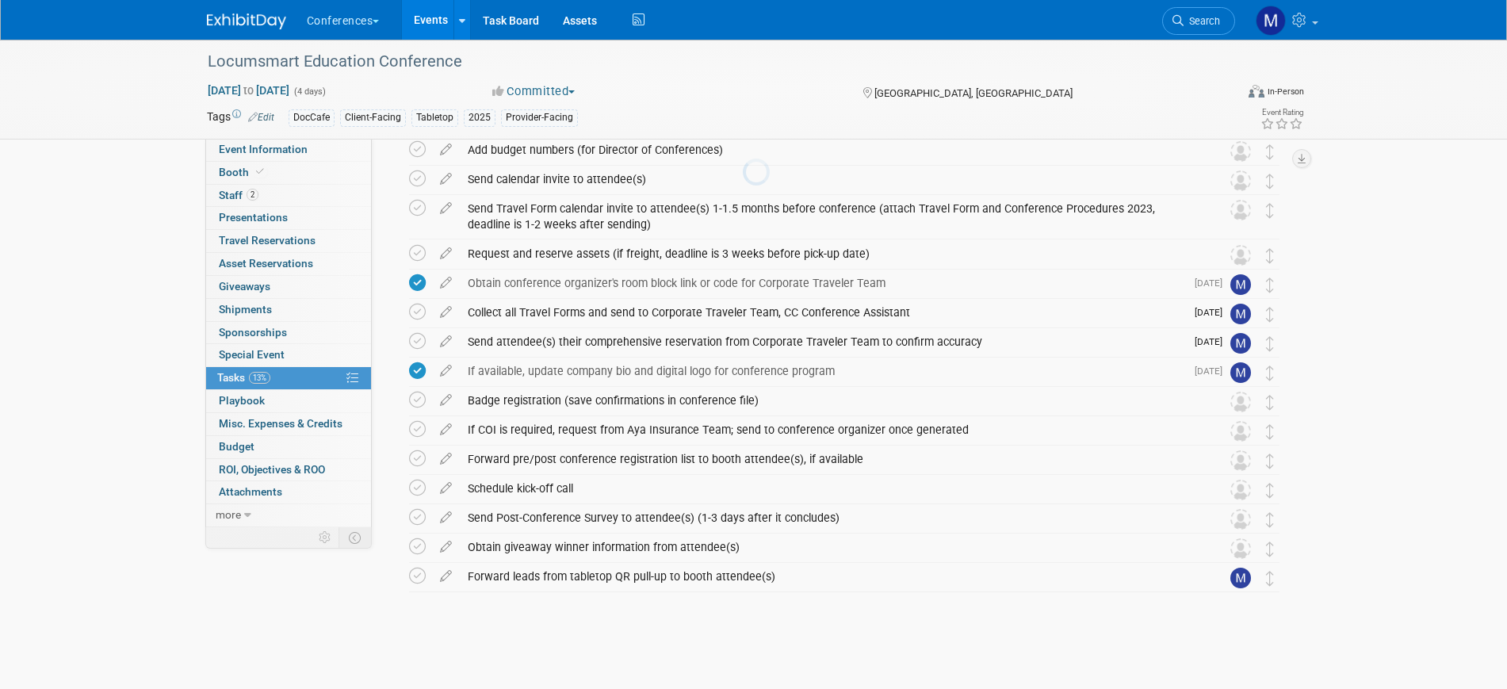
scroll to position [510, 0]
click at [443, 254] on icon at bounding box center [446, 250] width 28 height 20
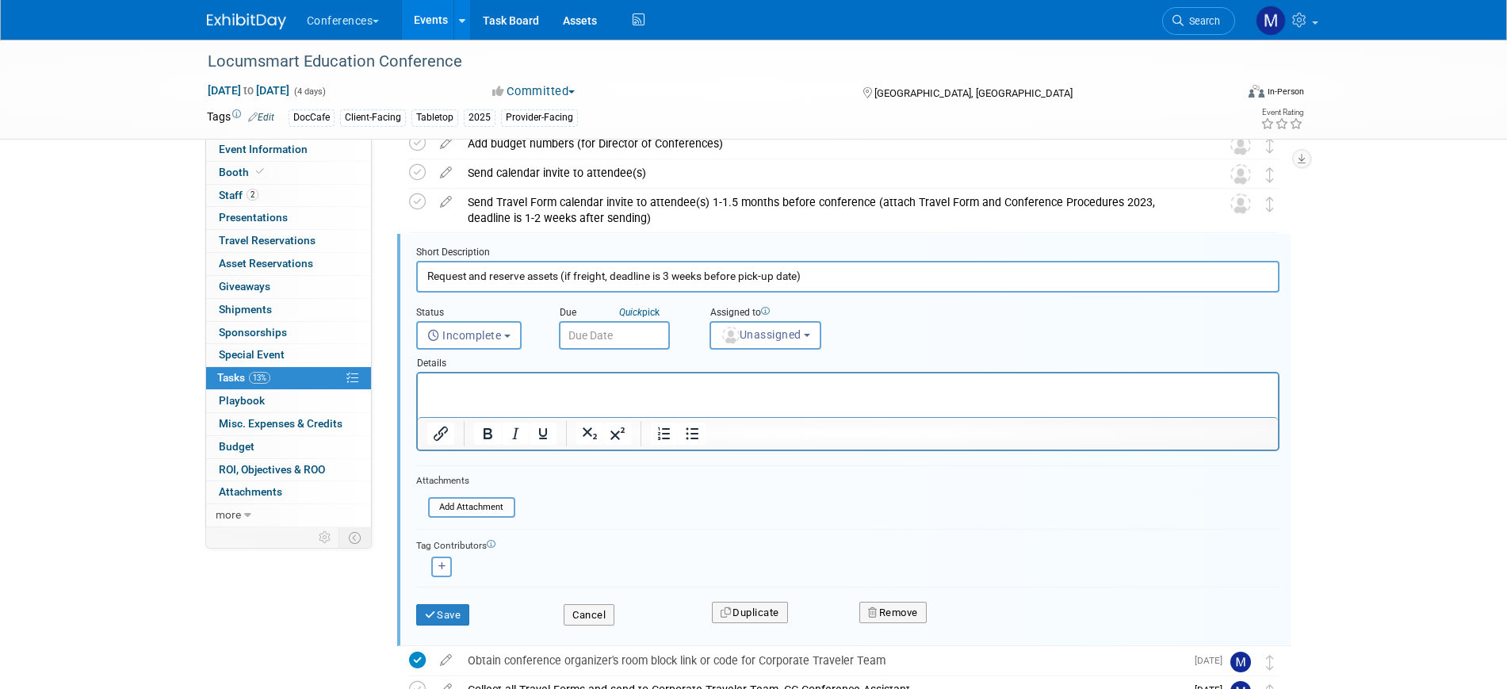
scroll to position [518, 0]
click at [600, 333] on input "text" at bounding box center [614, 334] width 111 height 29
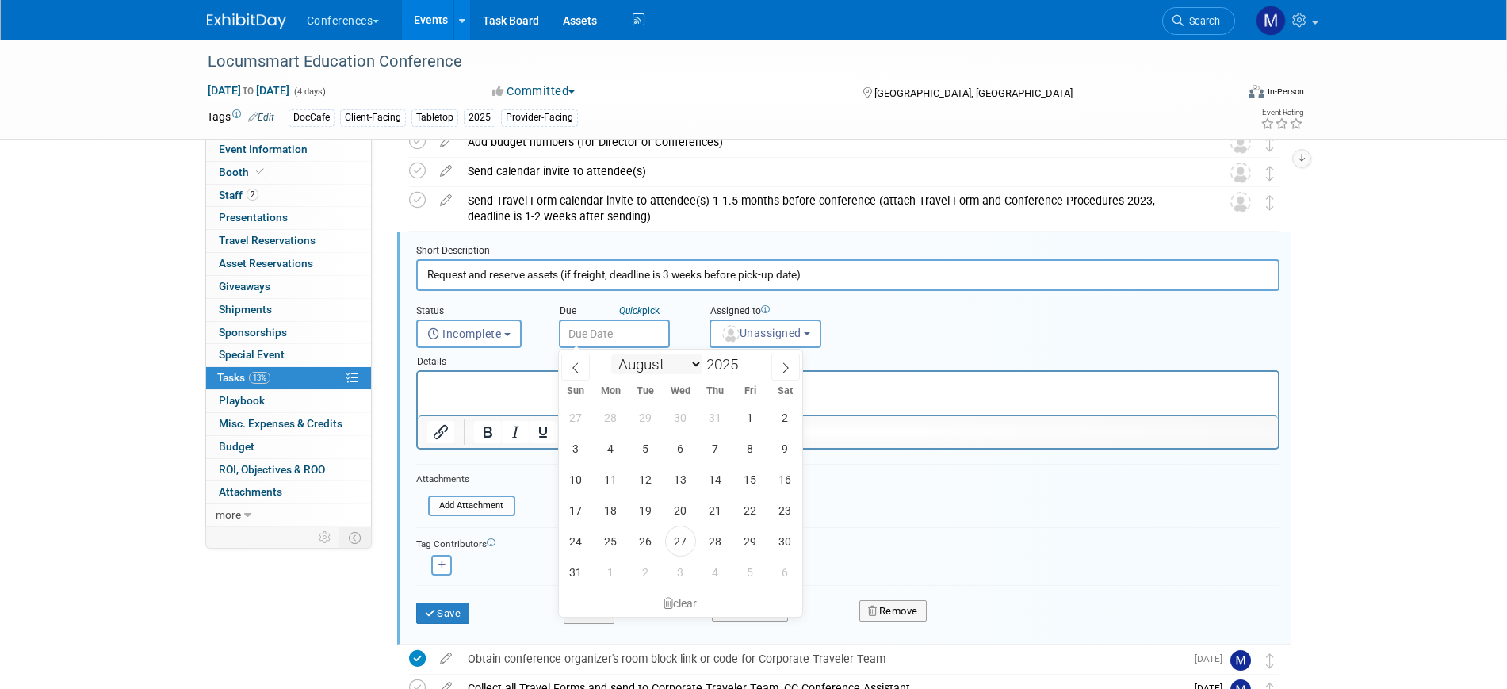
click at [666, 366] on select "January February March April May June July August September October November De…" at bounding box center [656, 364] width 91 height 20
select select "8"
click at [611, 354] on select "January February March April May June July August September October November De…" at bounding box center [656, 364] width 91 height 20
click at [687, 506] on span "24" at bounding box center [680, 510] width 31 height 31
type input "Sep 24, 2025"
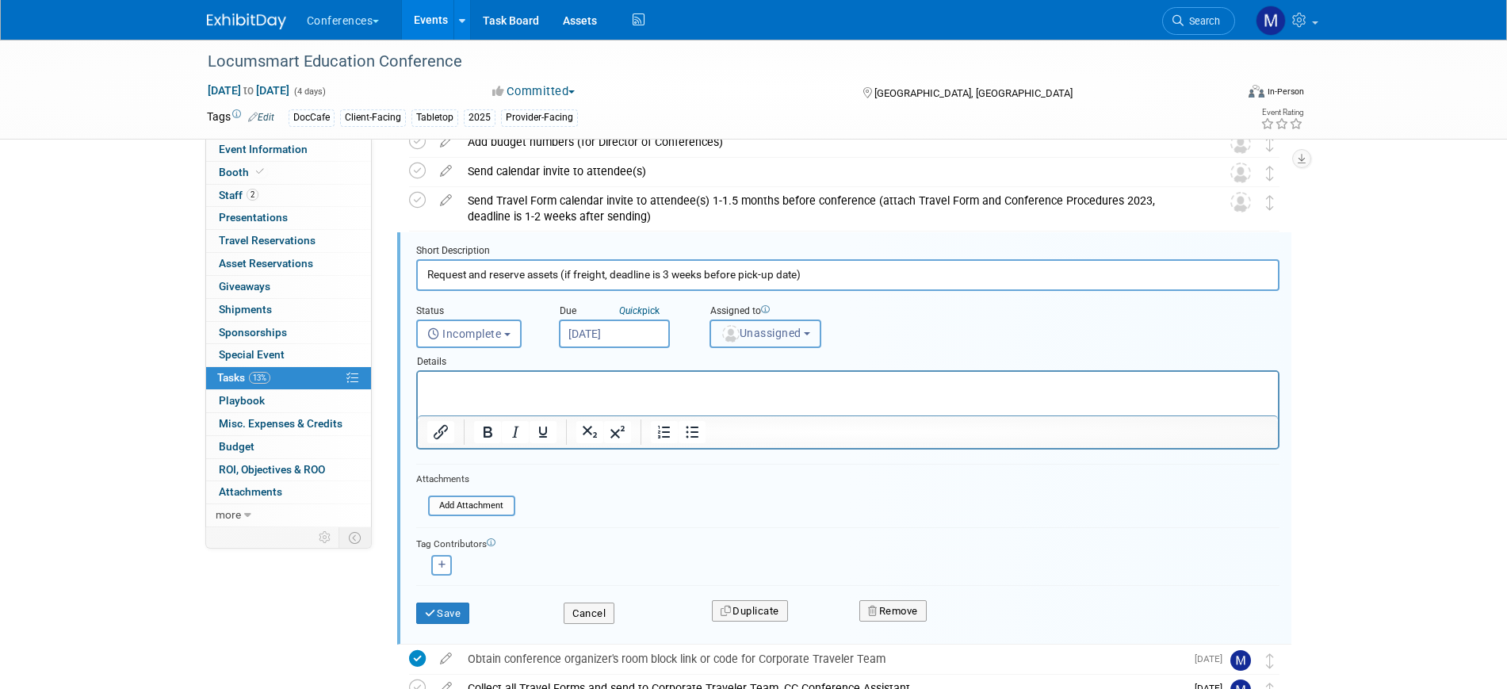
click at [810, 329] on button "Unassigned" at bounding box center [766, 334] width 113 height 29
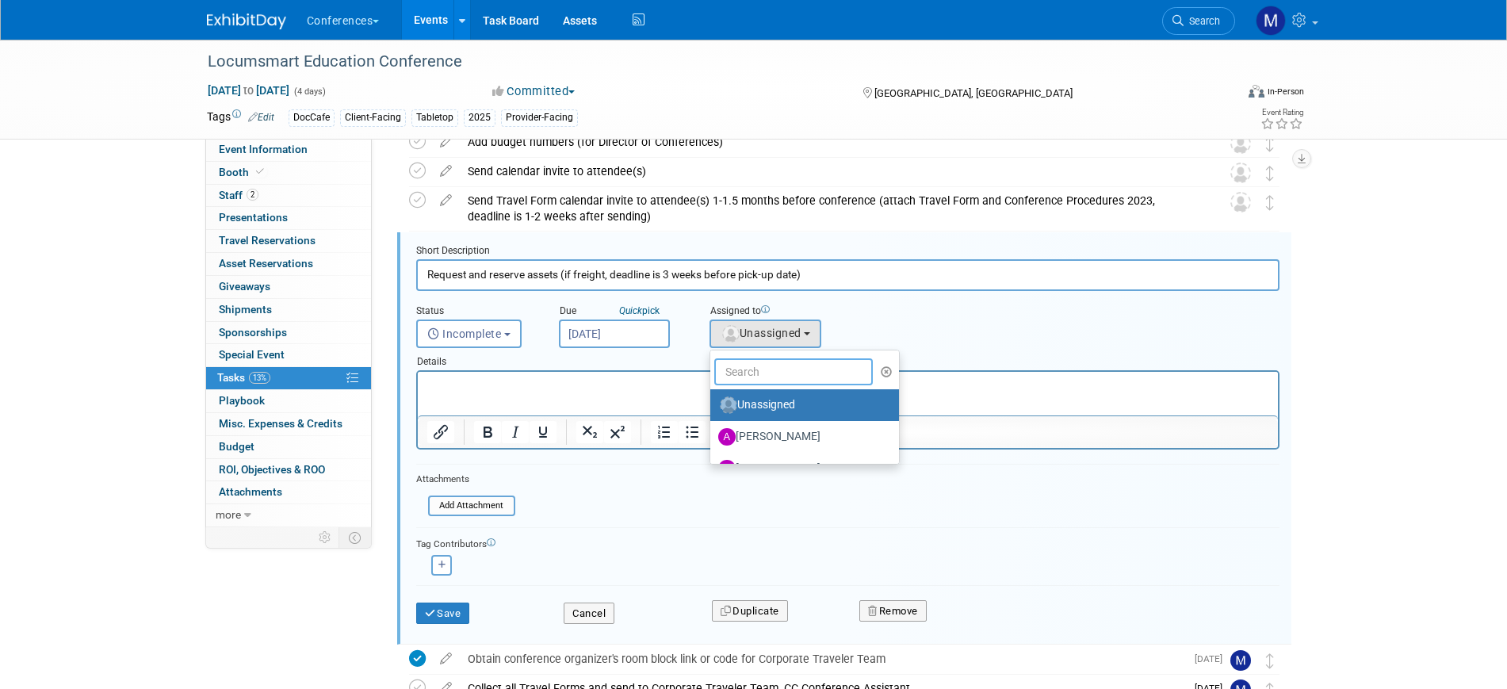
click at [792, 358] on input "text" at bounding box center [793, 371] width 159 height 27
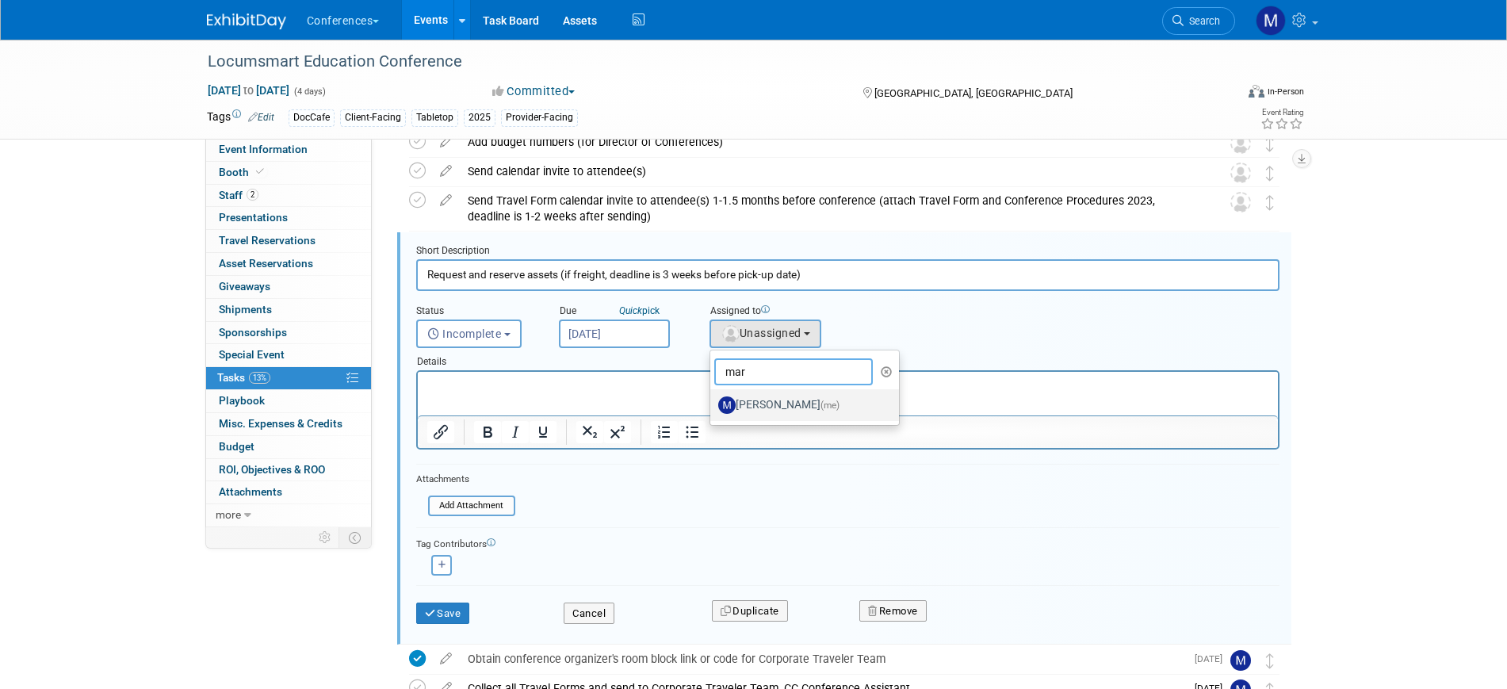
type input "mar"
click at [800, 406] on label "Marygrace LeGros (me)" at bounding box center [801, 405] width 166 height 25
click at [713, 406] on input "Marygrace LeGros (me)" at bounding box center [708, 403] width 10 height 10
select select "44aca64b-5a90-4919-a819-d2f91ad54103"
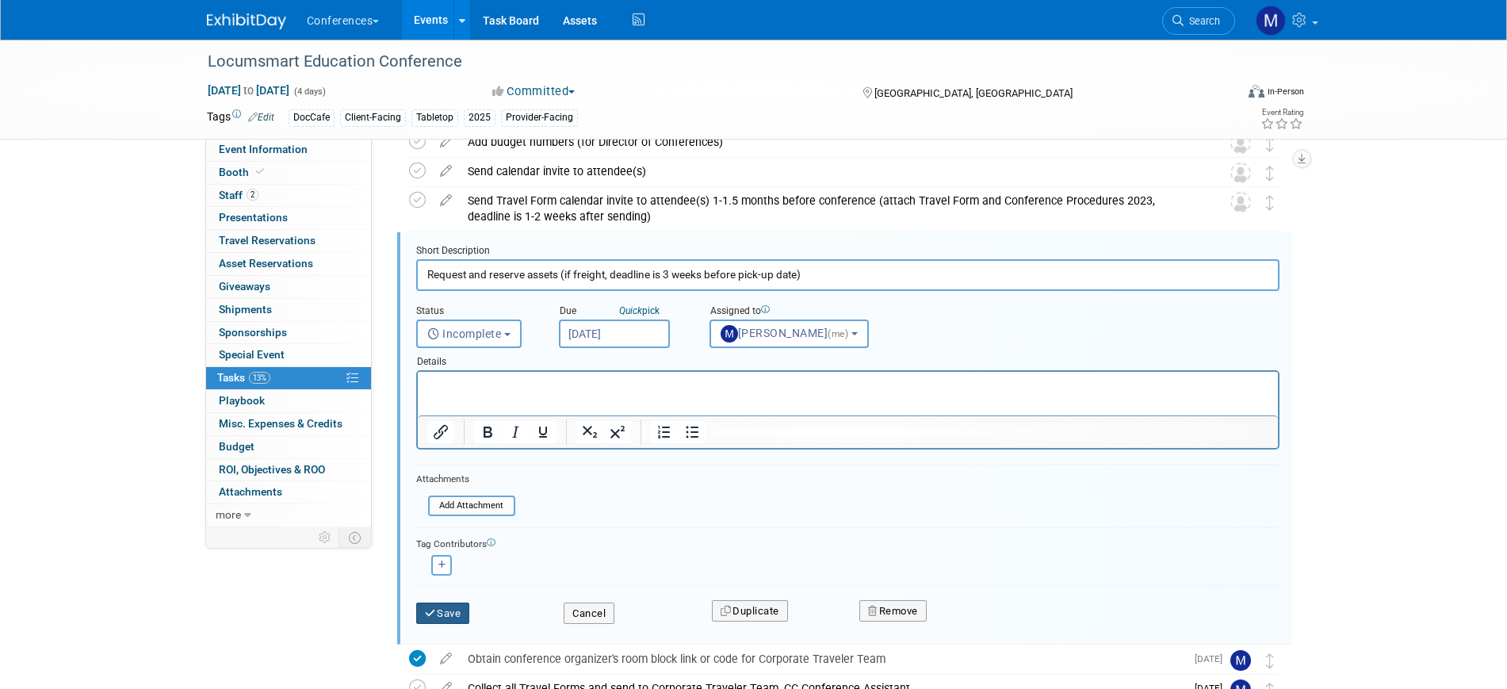
click at [437, 615] on button "Save" at bounding box center [443, 614] width 54 height 22
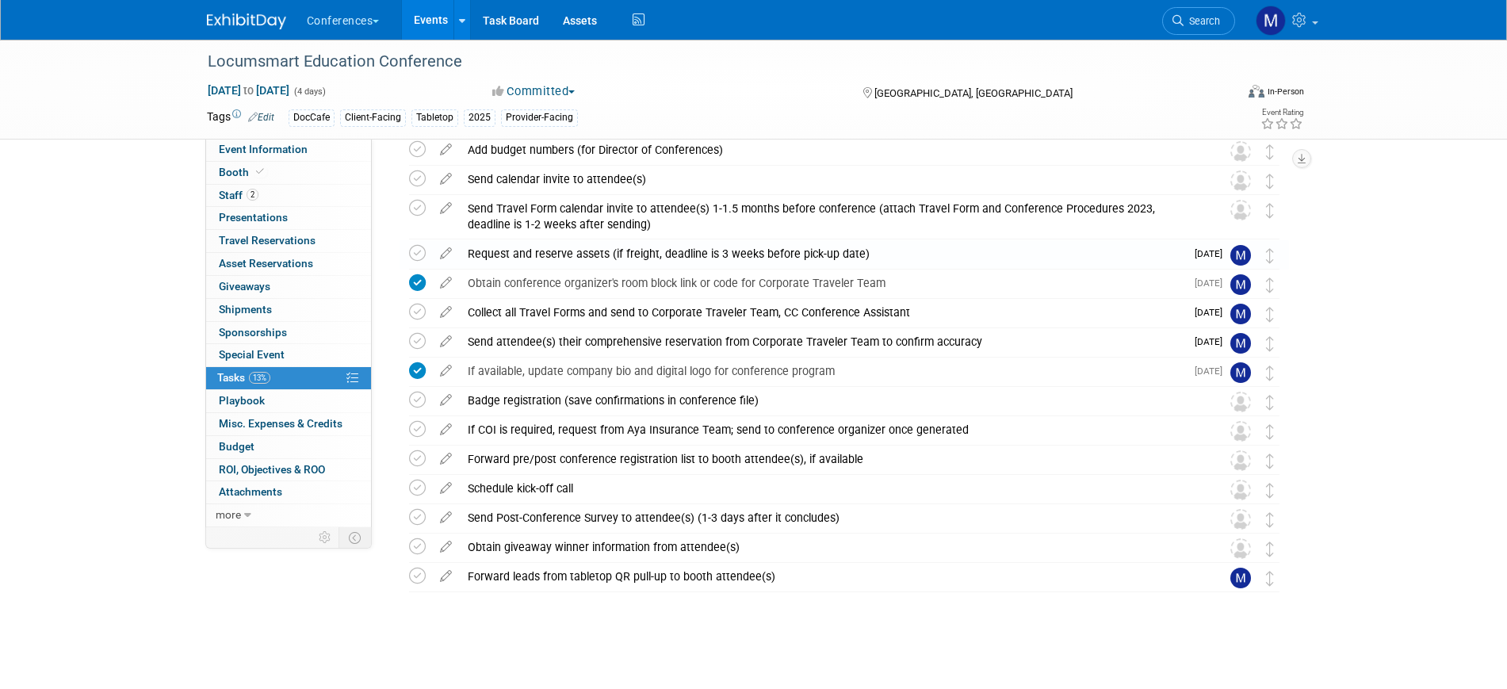
scroll to position [510, 0]
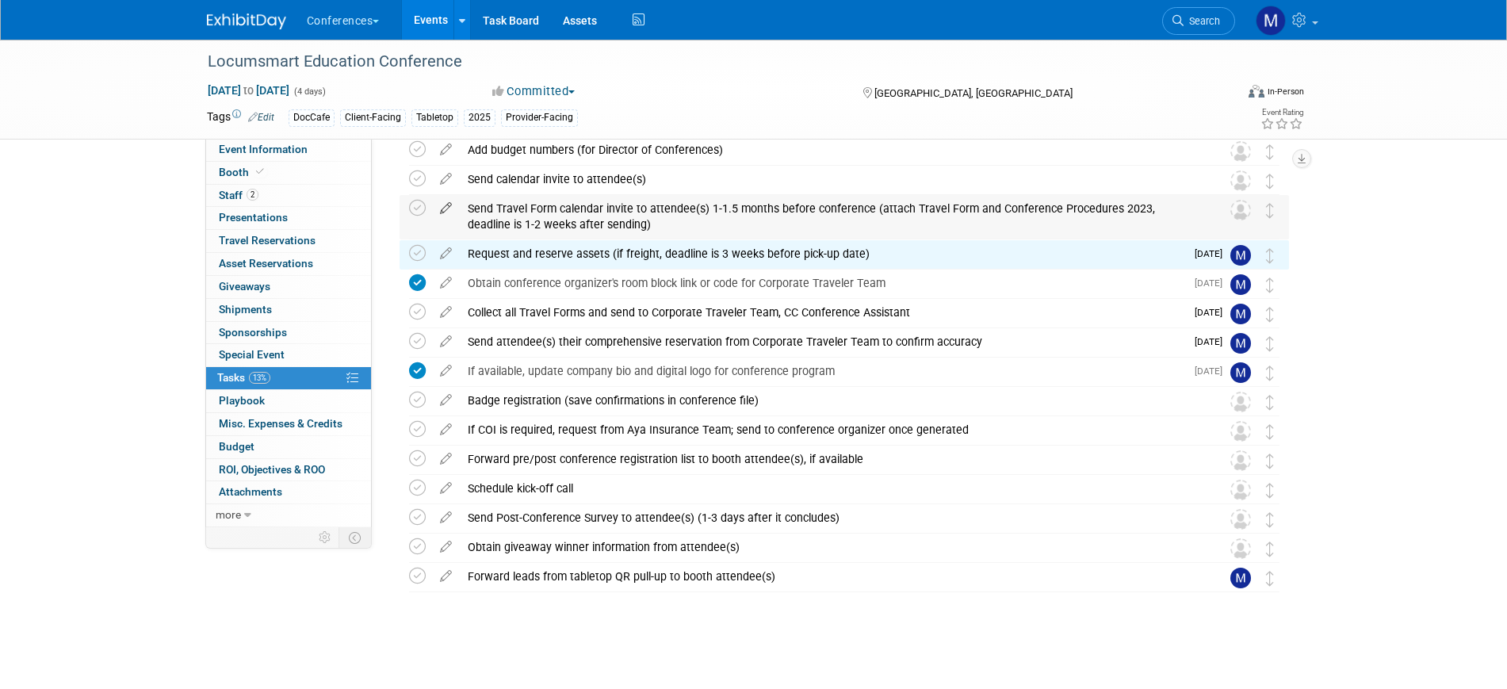
click at [442, 195] on icon at bounding box center [446, 205] width 28 height 20
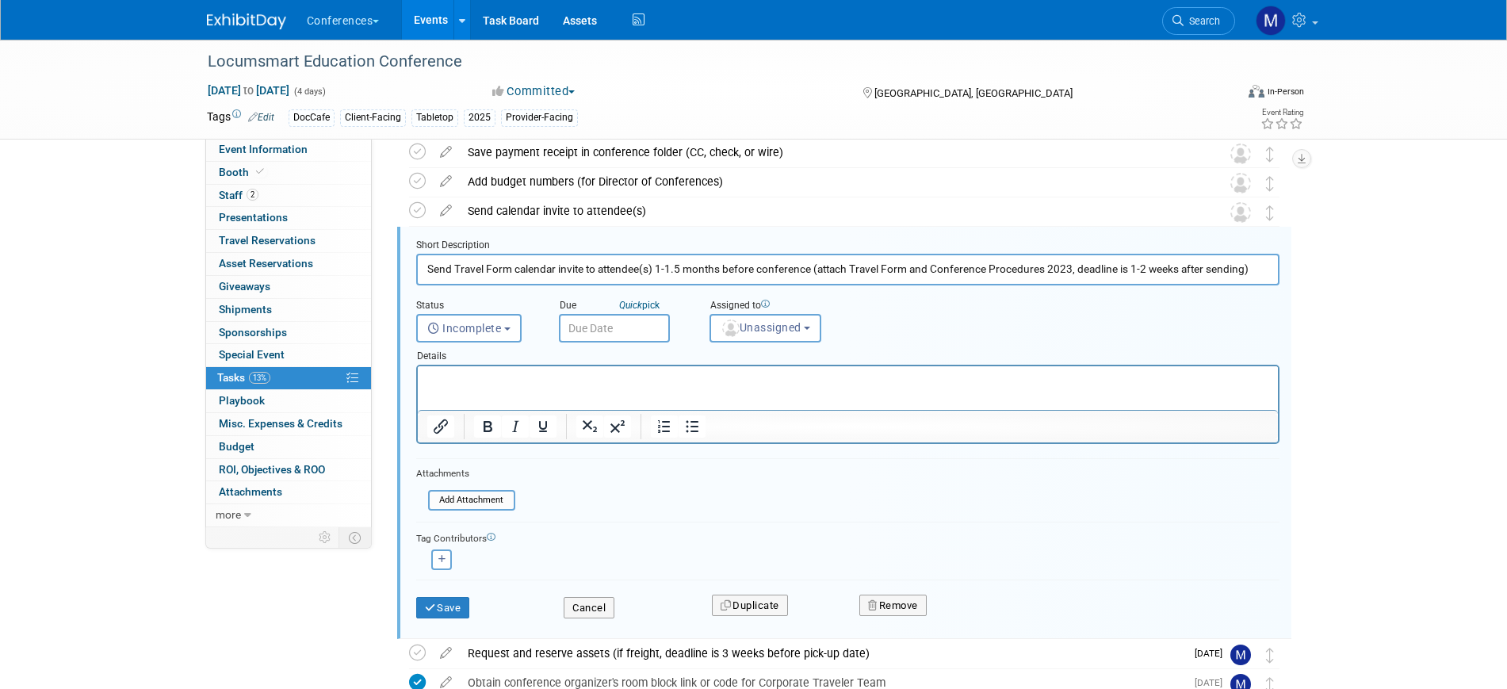
scroll to position [473, 0]
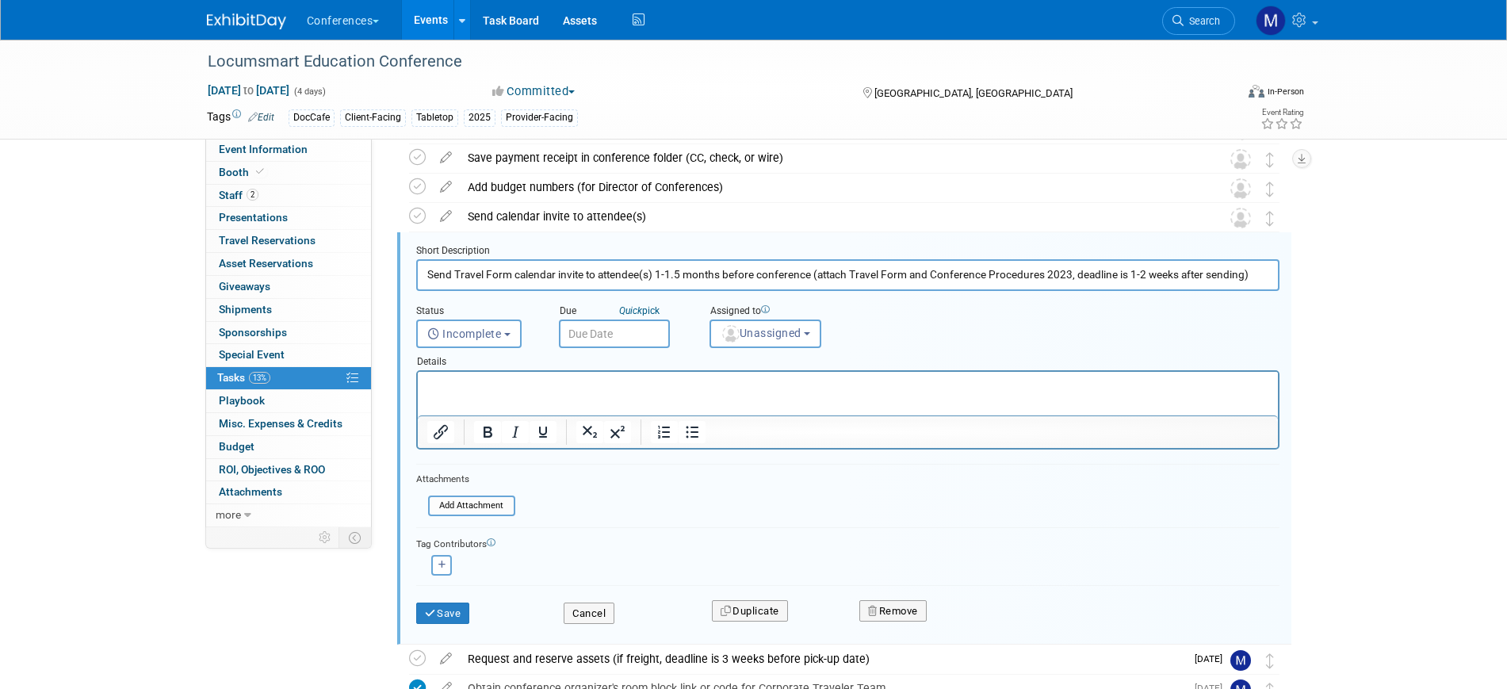
click at [642, 324] on input "text" at bounding box center [614, 334] width 111 height 29
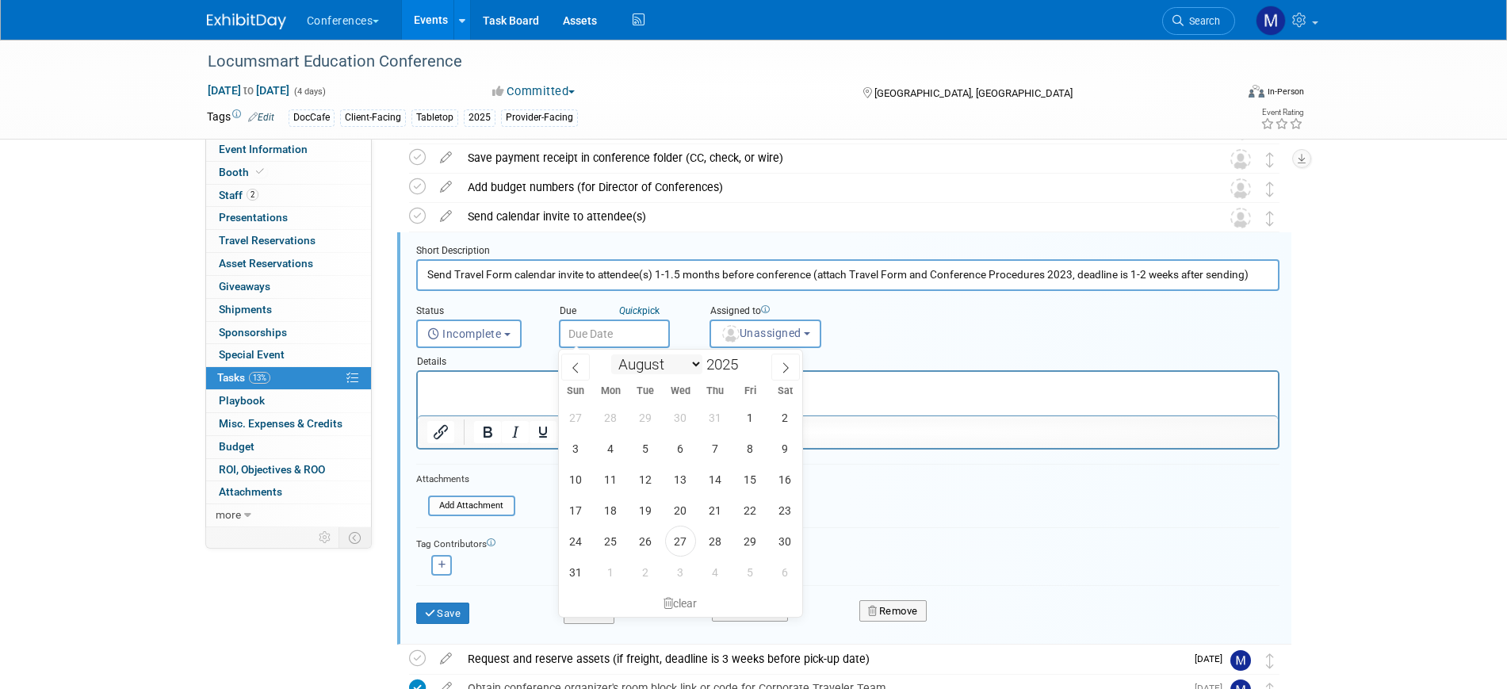
click at [634, 370] on select "January February March April May June July August September October November De…" at bounding box center [656, 364] width 91 height 20
select select "8"
click at [611, 354] on select "January February March April May June July August September October November De…" at bounding box center [656, 364] width 91 height 20
click at [687, 513] on span "24" at bounding box center [680, 510] width 31 height 31
type input "Sep 24, 2025"
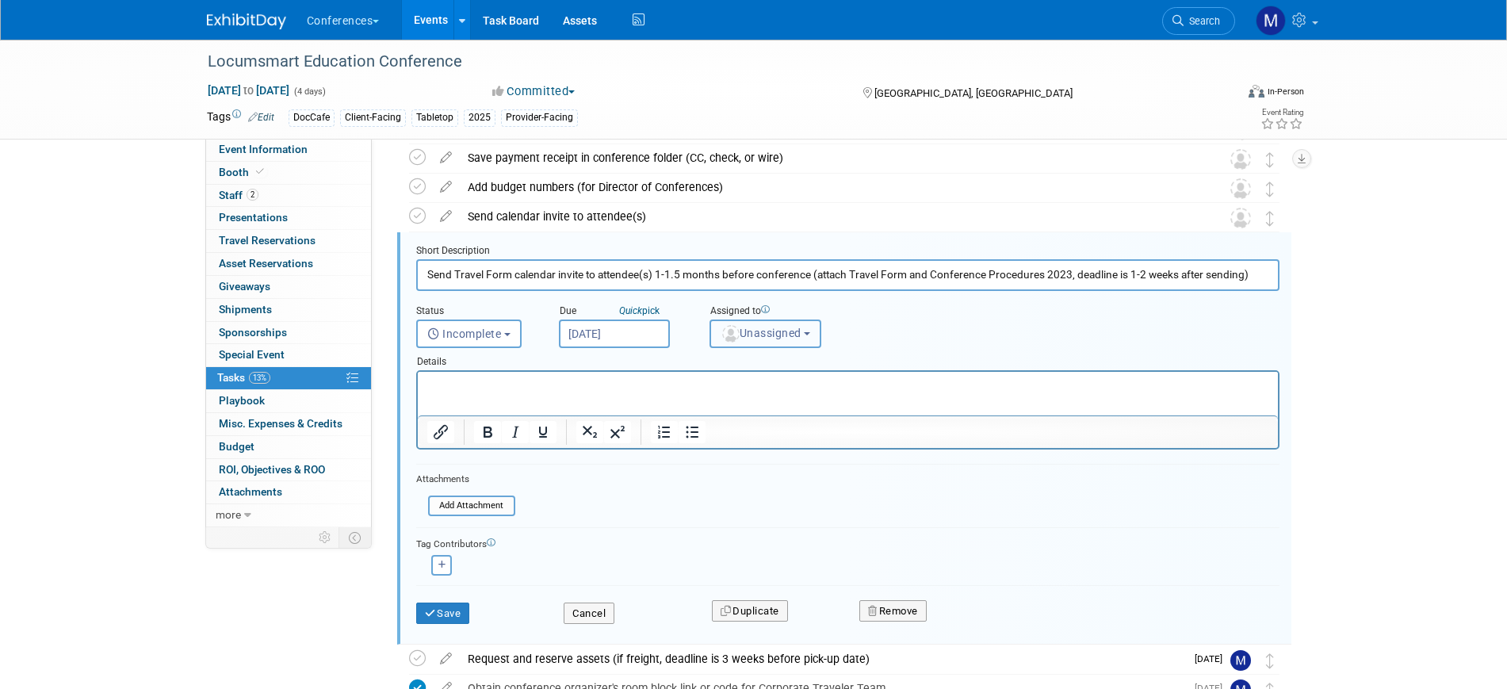
click at [796, 335] on span "Unassigned" at bounding box center [761, 333] width 81 height 13
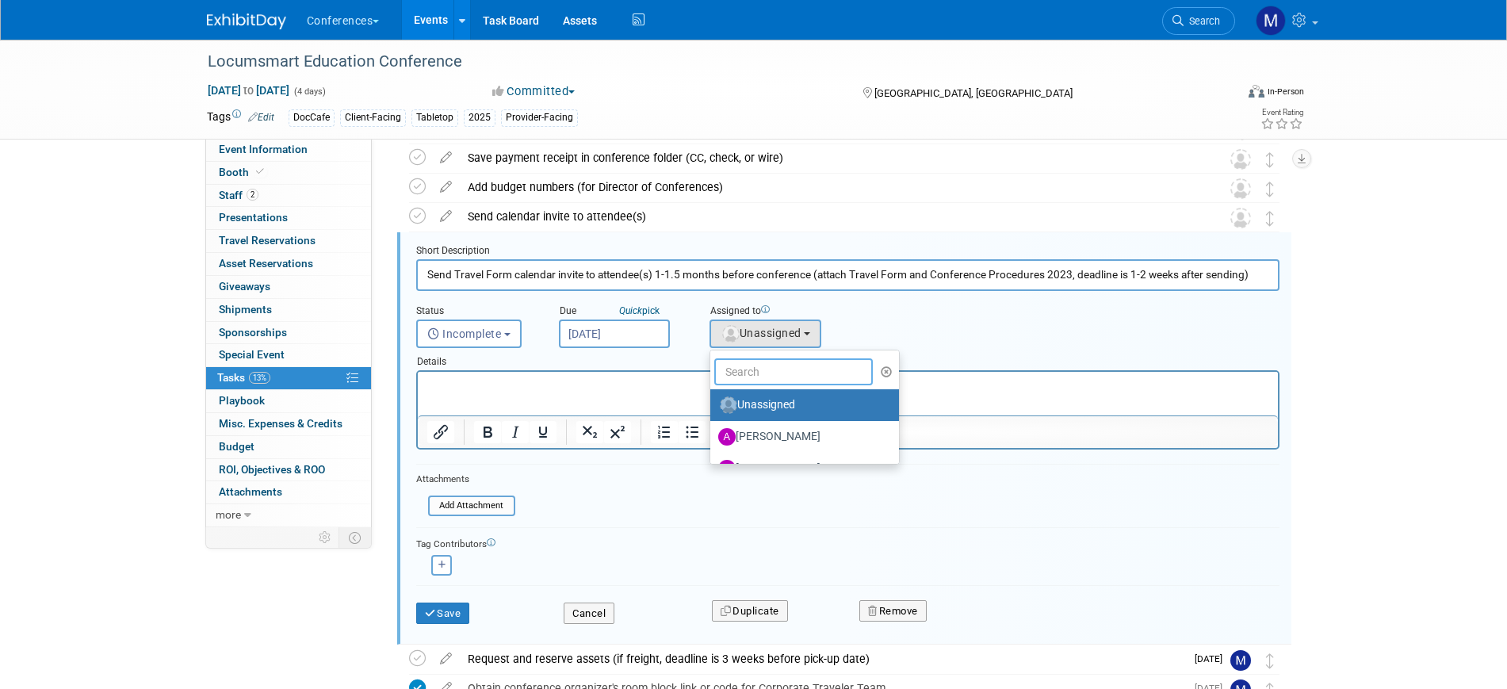
click at [779, 366] on input "text" at bounding box center [793, 371] width 159 height 27
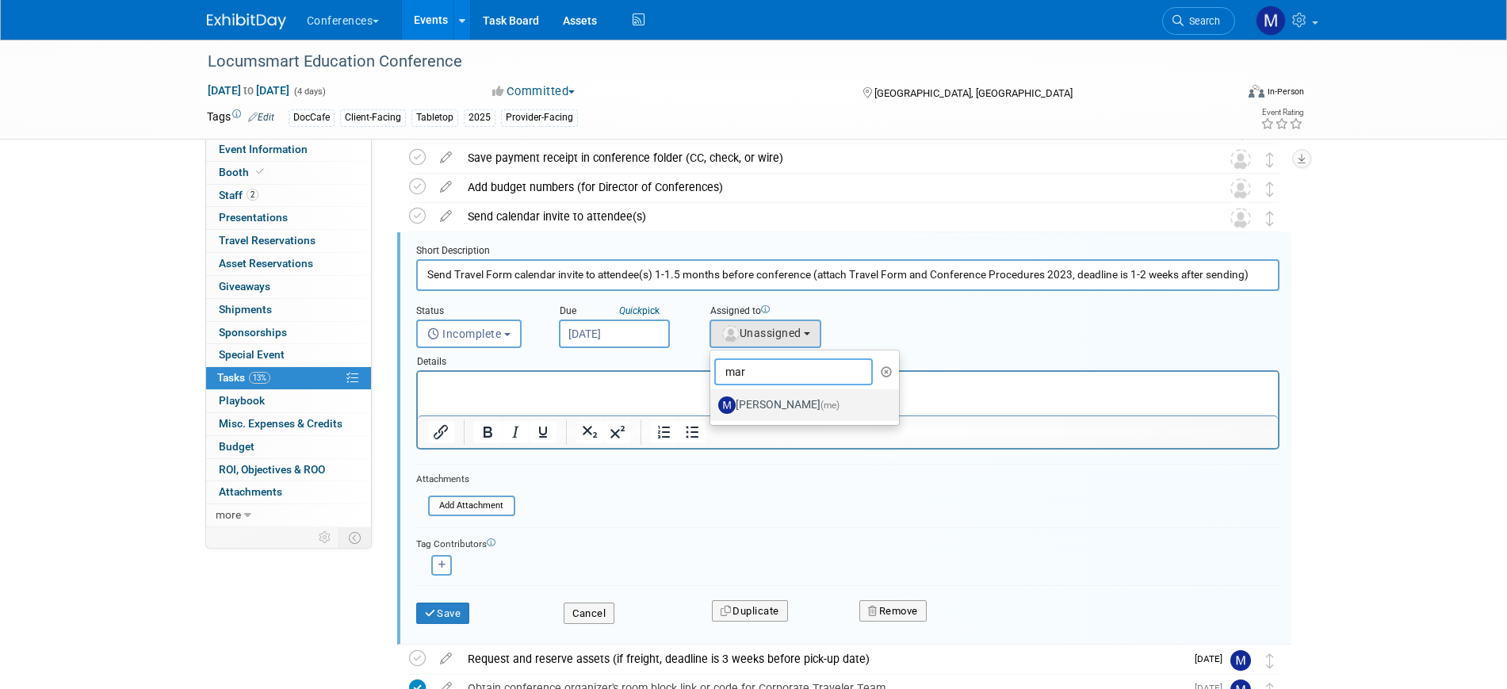
type input "mar"
click at [783, 395] on label "Marygrace LeGros (me)" at bounding box center [801, 405] width 166 height 25
click at [713, 398] on input "Marygrace LeGros (me)" at bounding box center [708, 403] width 10 height 10
select select "44aca64b-5a90-4919-a819-d2f91ad54103"
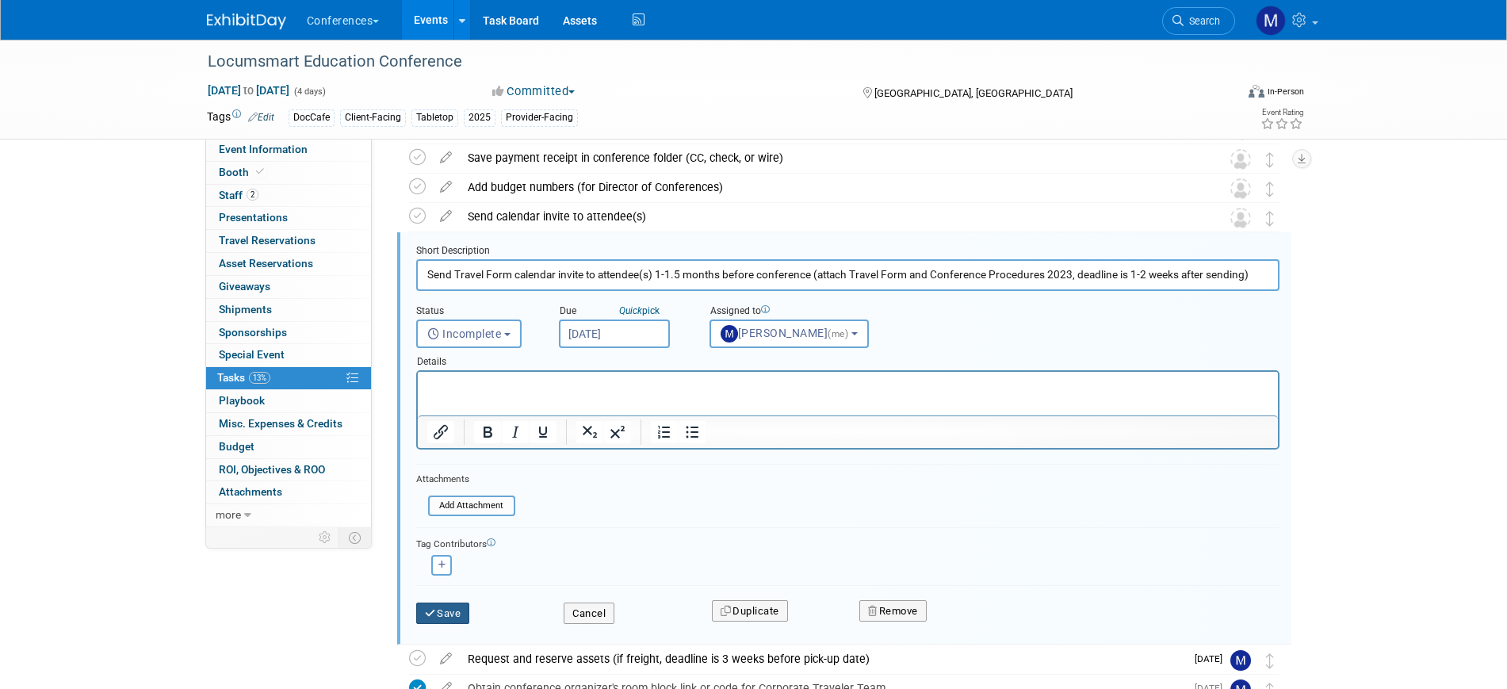
click at [447, 615] on button "Save" at bounding box center [443, 614] width 54 height 22
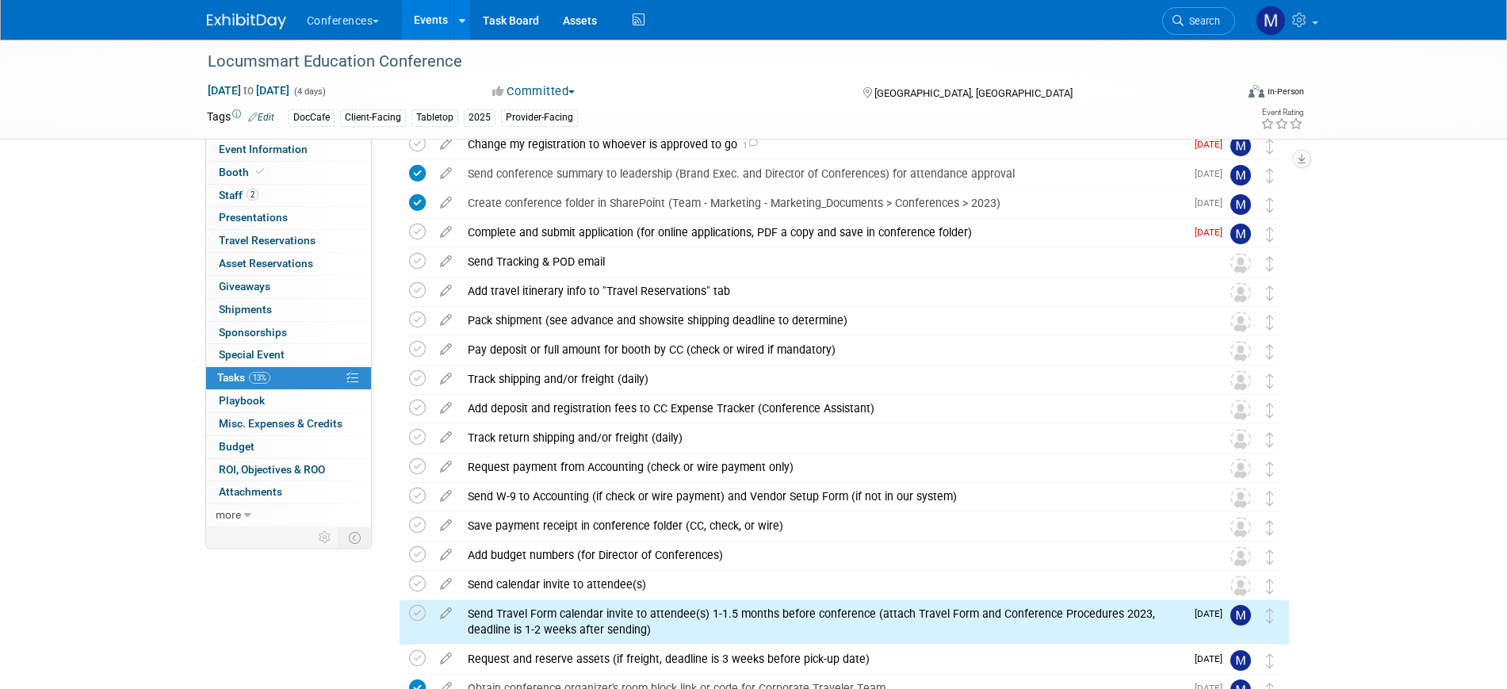
scroll to position [0, 0]
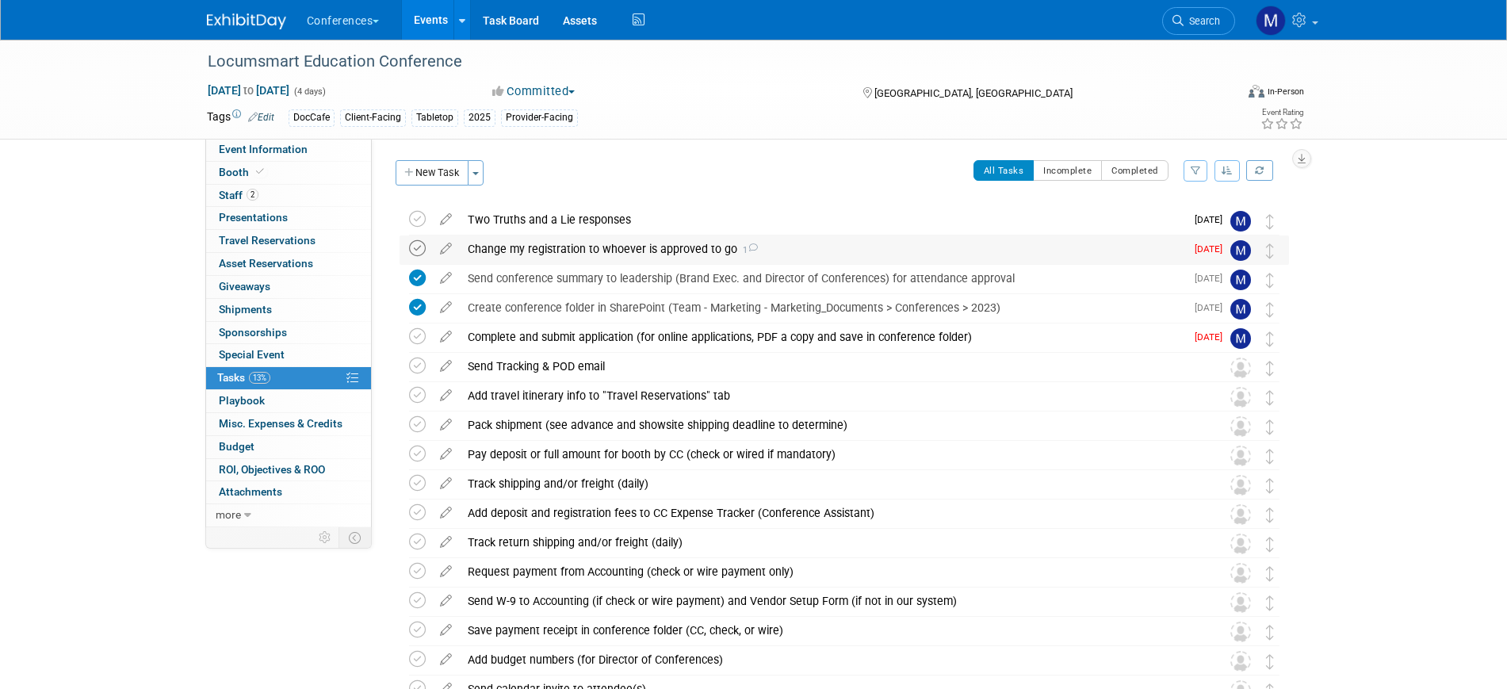
click at [422, 251] on icon at bounding box center [417, 248] width 17 height 17
click at [575, 336] on div "Complete and submit application (for online applications, PDF a copy and save i…" at bounding box center [823, 337] width 726 height 27
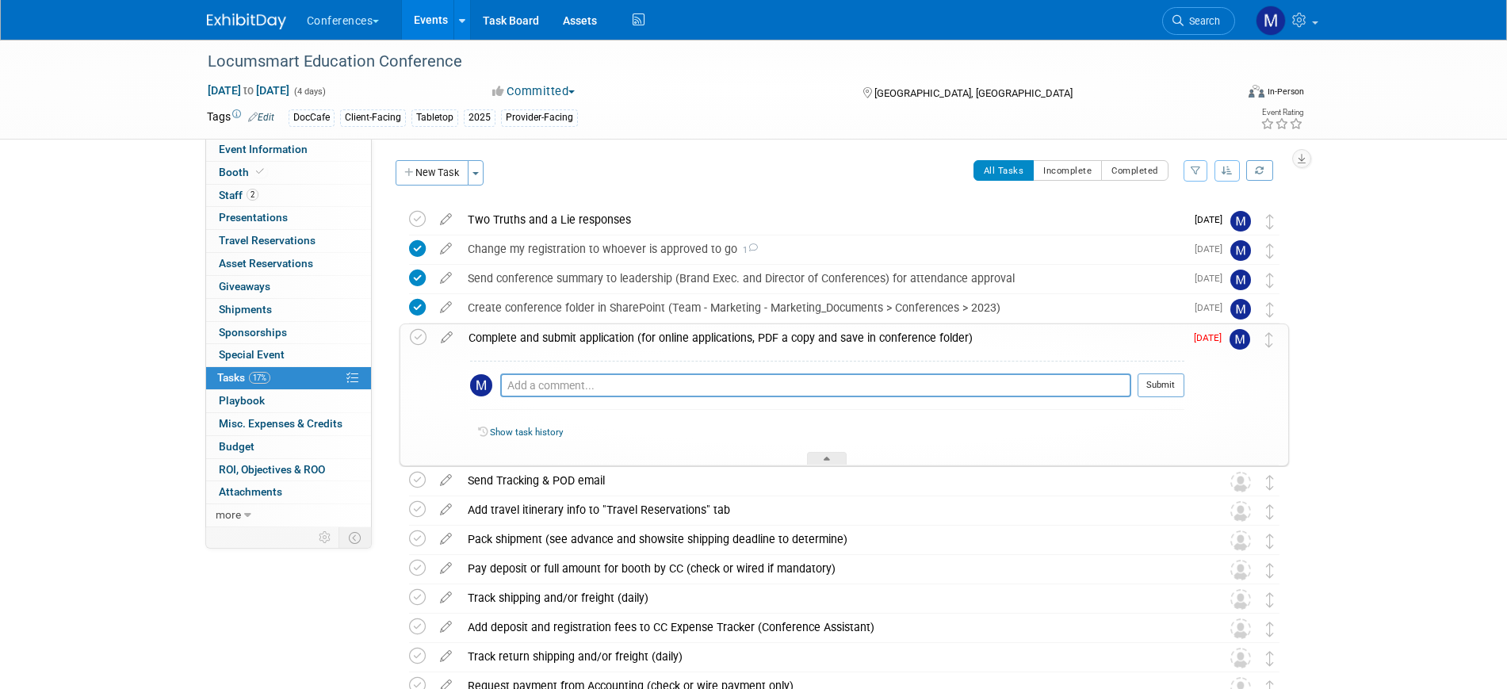
click at [575, 336] on div "Complete and submit application (for online applications, PDF a copy and save i…" at bounding box center [823, 337] width 724 height 27
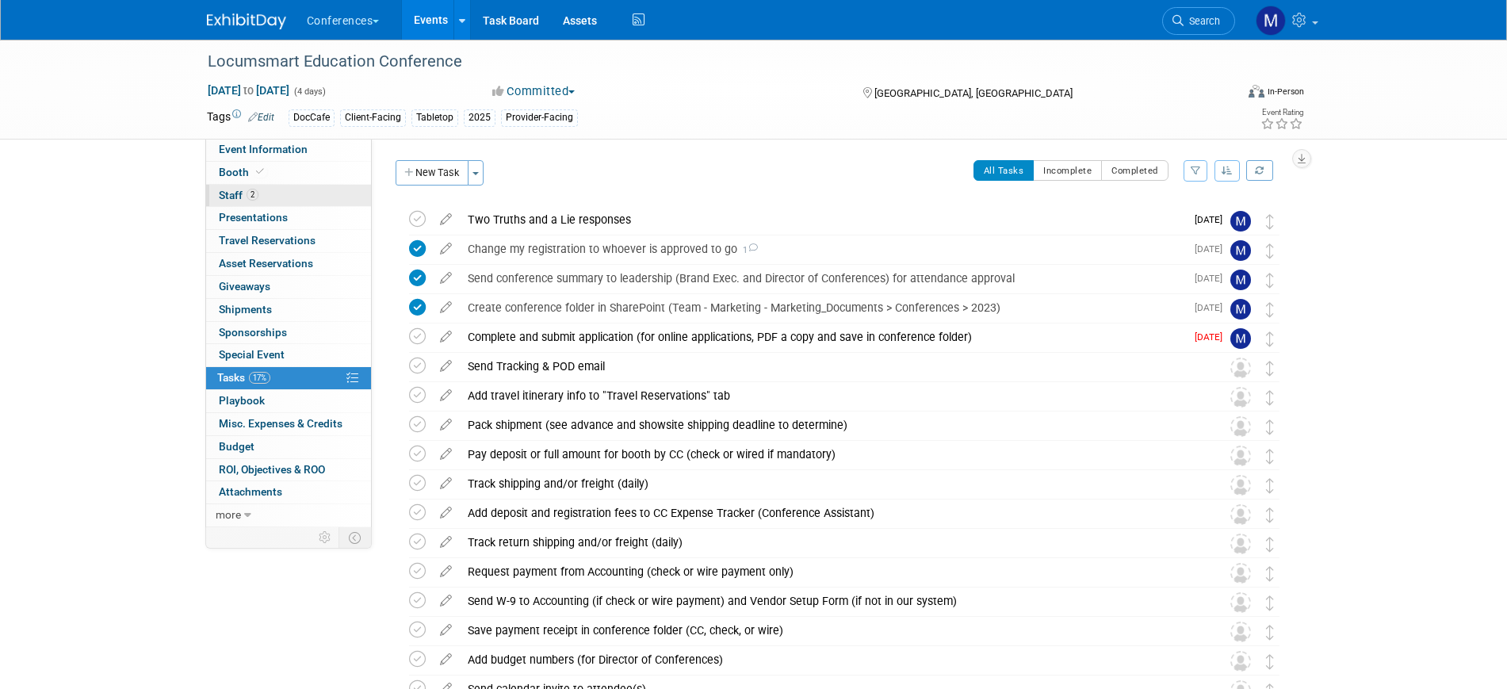
click at [255, 191] on span "2" at bounding box center [253, 195] width 12 height 12
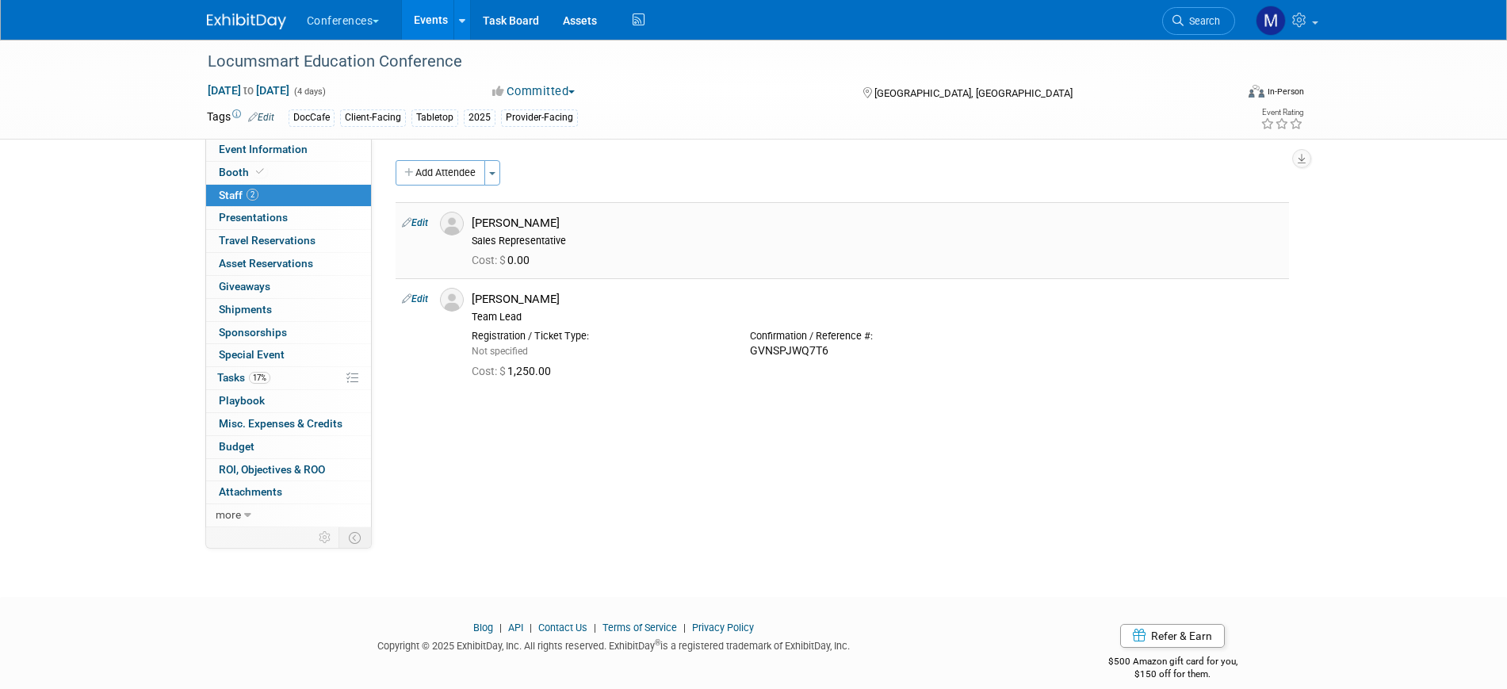
click at [432, 225] on td "Edit" at bounding box center [415, 240] width 38 height 76
click at [418, 224] on link "Edit" at bounding box center [415, 222] width 26 height 11
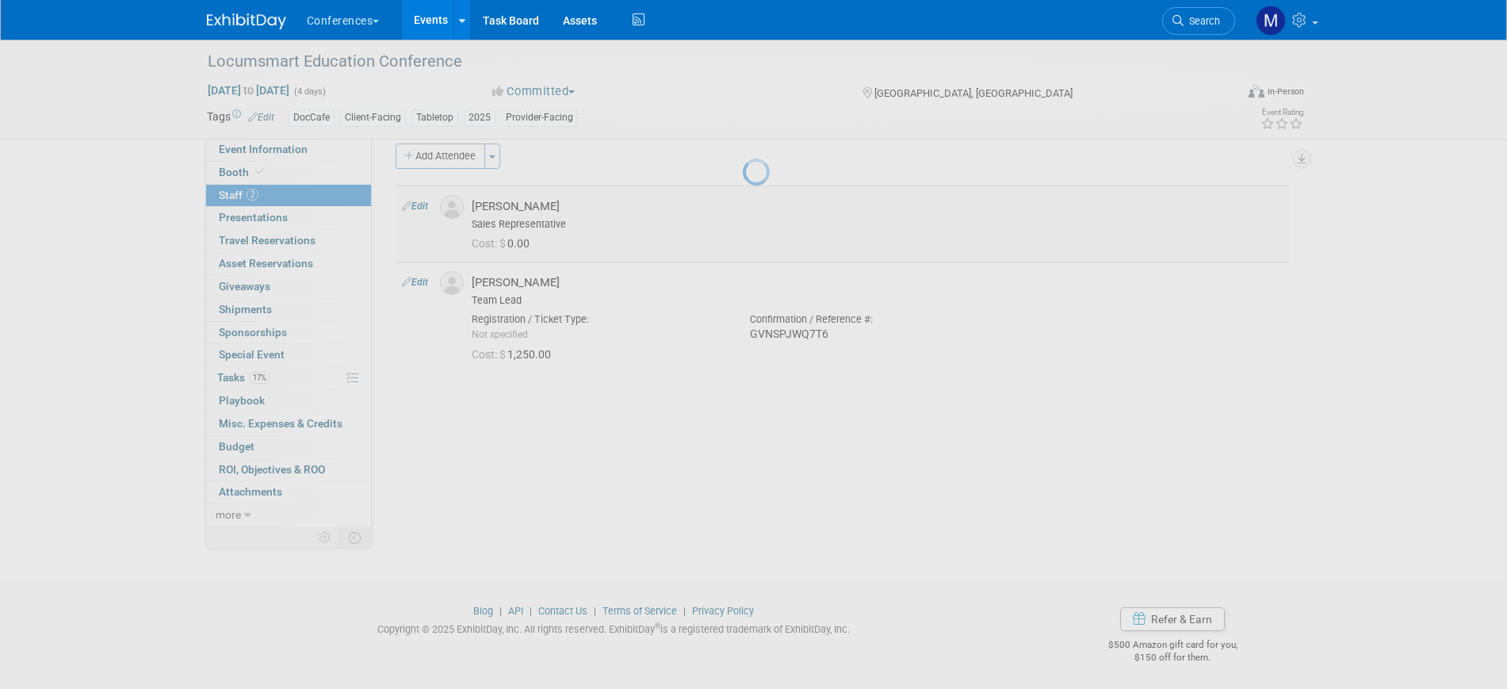
select select "e3b764ae-b429-46db-957f-8d511d79a75f"
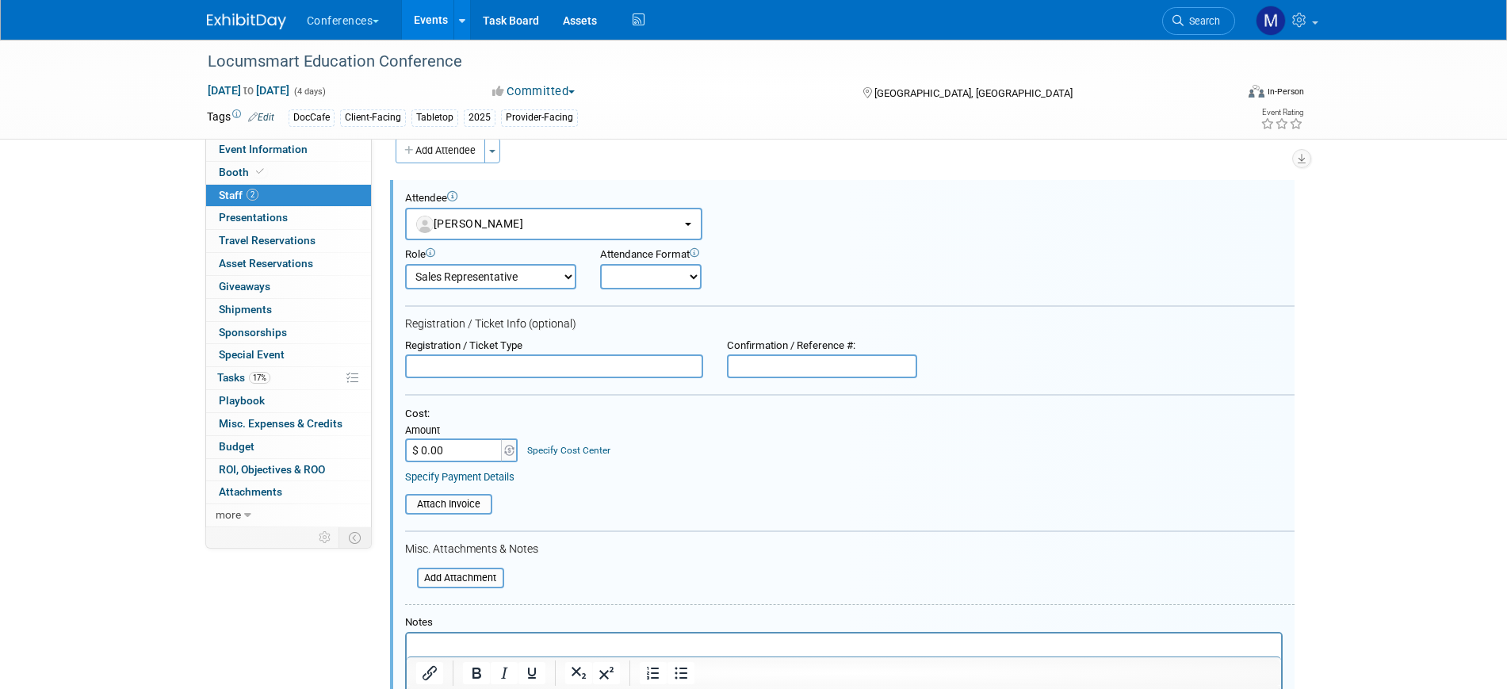
click at [751, 374] on input "text" at bounding box center [822, 366] width 190 height 24
paste input "FWNVPQTRGTP"
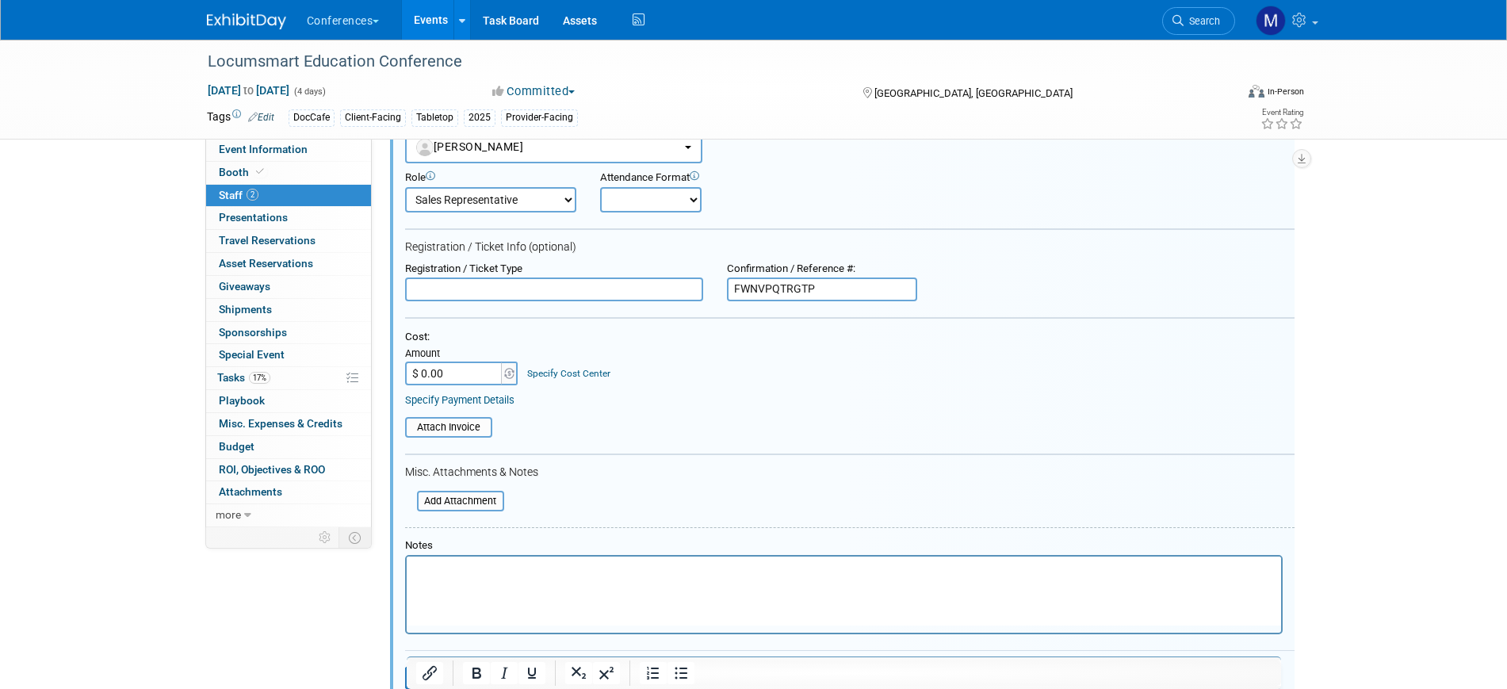
scroll to position [220, 0]
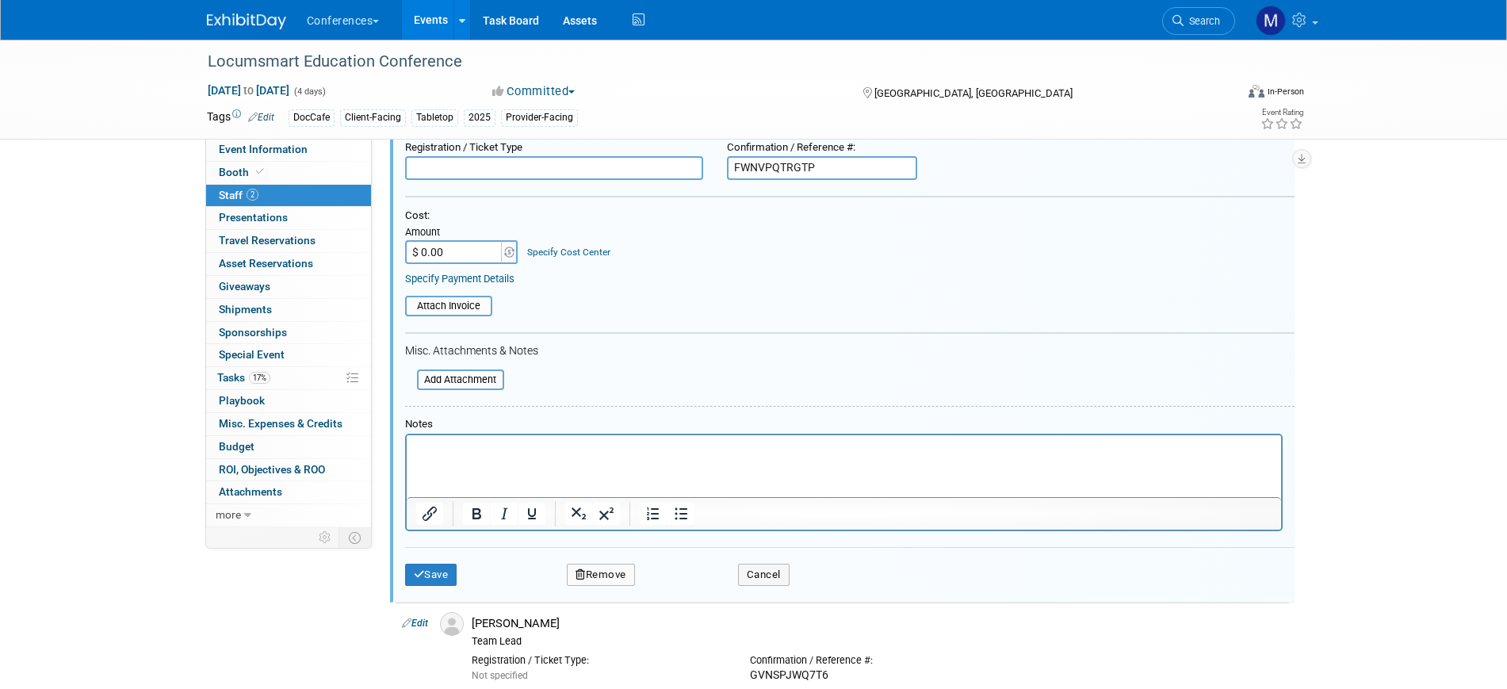
type input "FWNVPQTRGTP"
click at [463, 458] on html at bounding box center [843, 446] width 875 height 22
drag, startPoint x: 460, startPoint y: 450, endPoint x: 375, endPoint y: 450, distance: 84.9
click at [406, 450] on html "His registration was orginally in my name when I first registereed" at bounding box center [843, 446] width 875 height 22
click at [443, 578] on button "Save" at bounding box center [431, 575] width 52 height 22
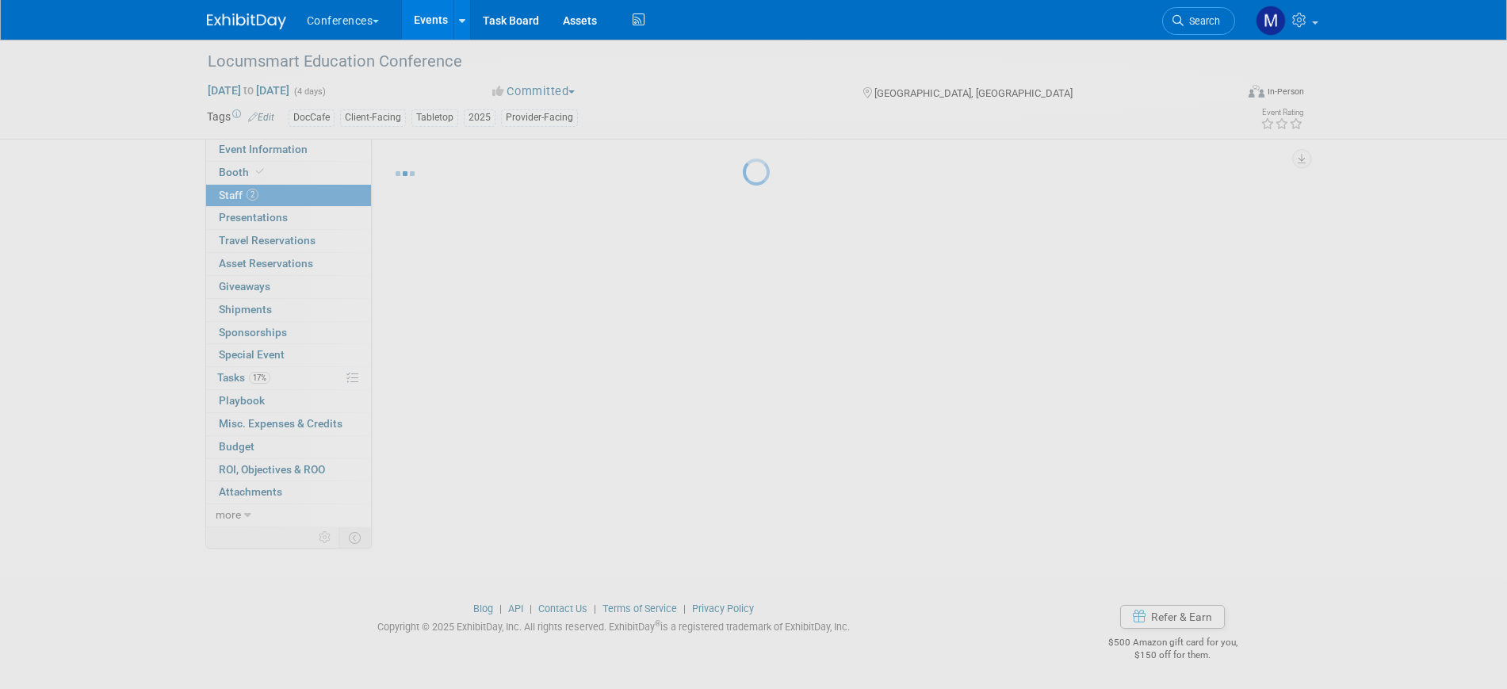
scroll to position [19, 0]
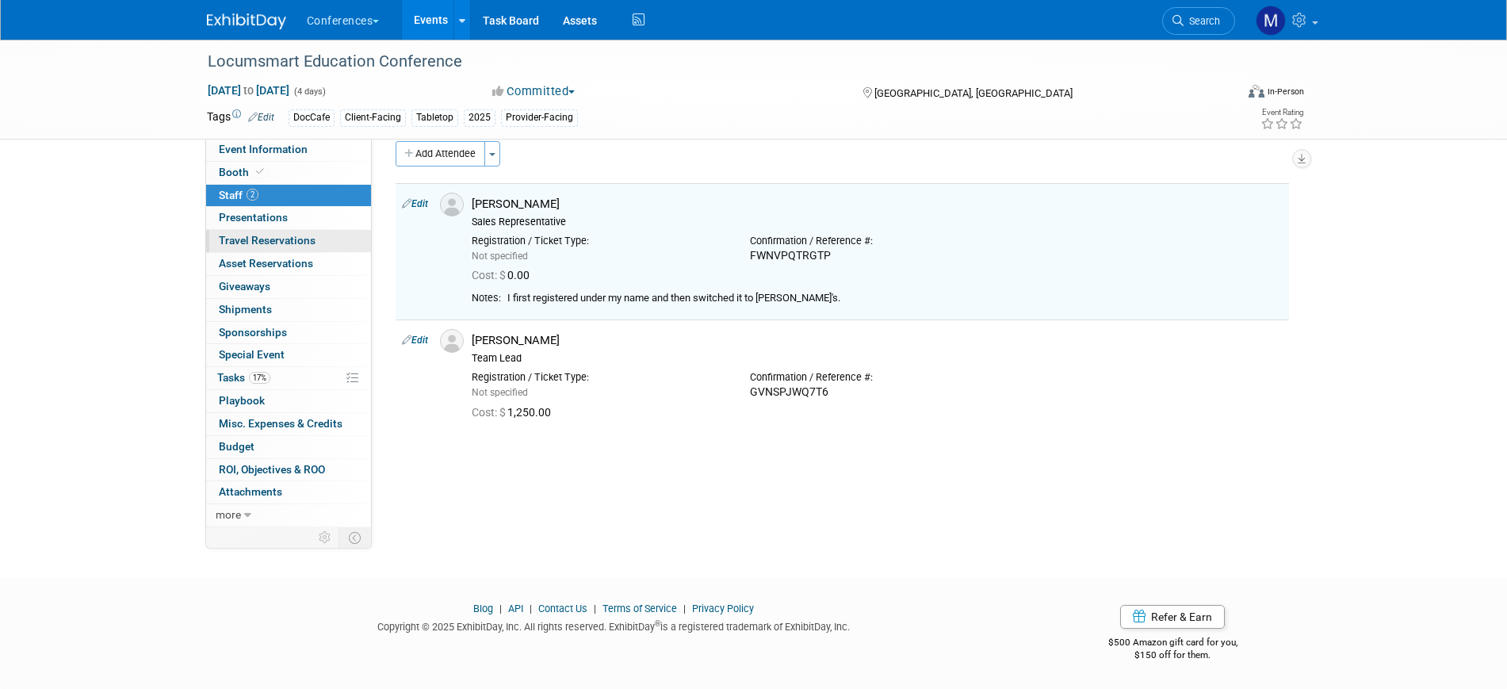
click at [289, 232] on link "0 Travel Reservations 0" at bounding box center [288, 241] width 165 height 22
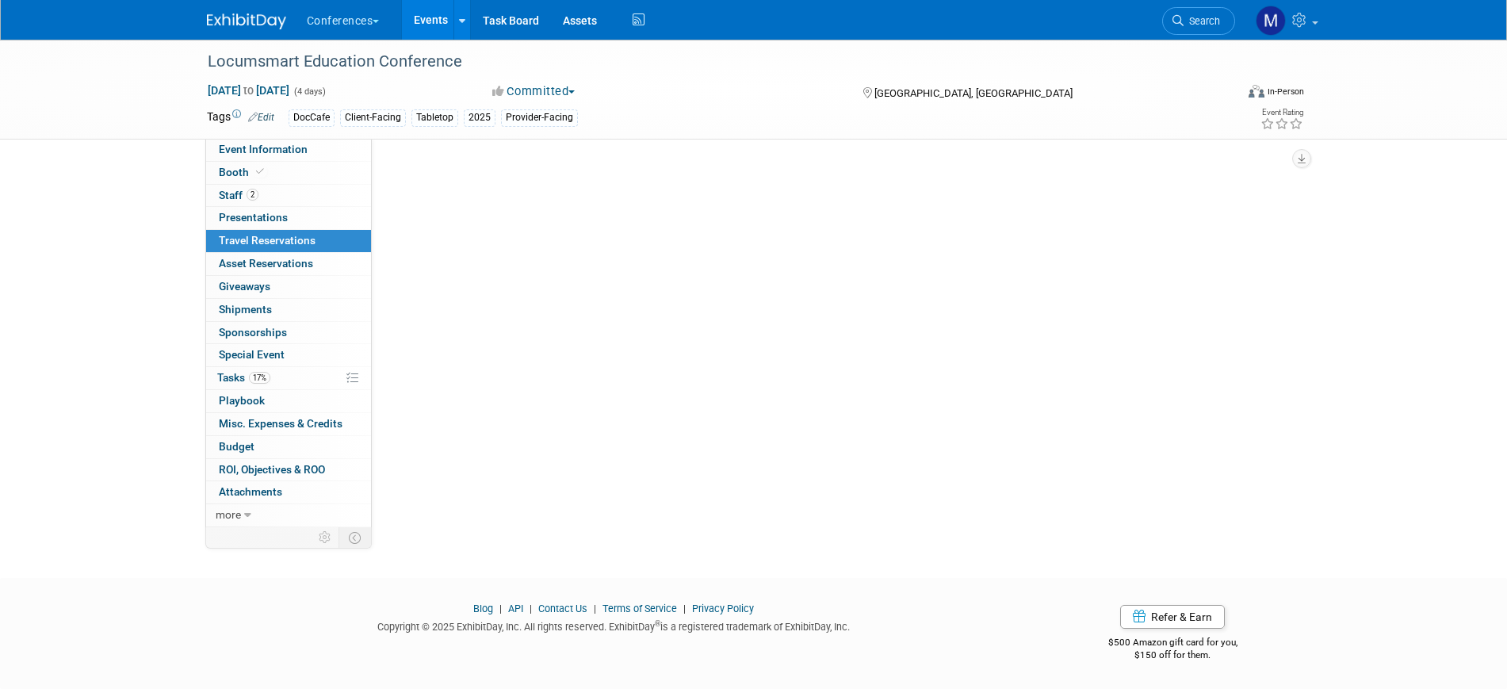
scroll to position [0, 0]
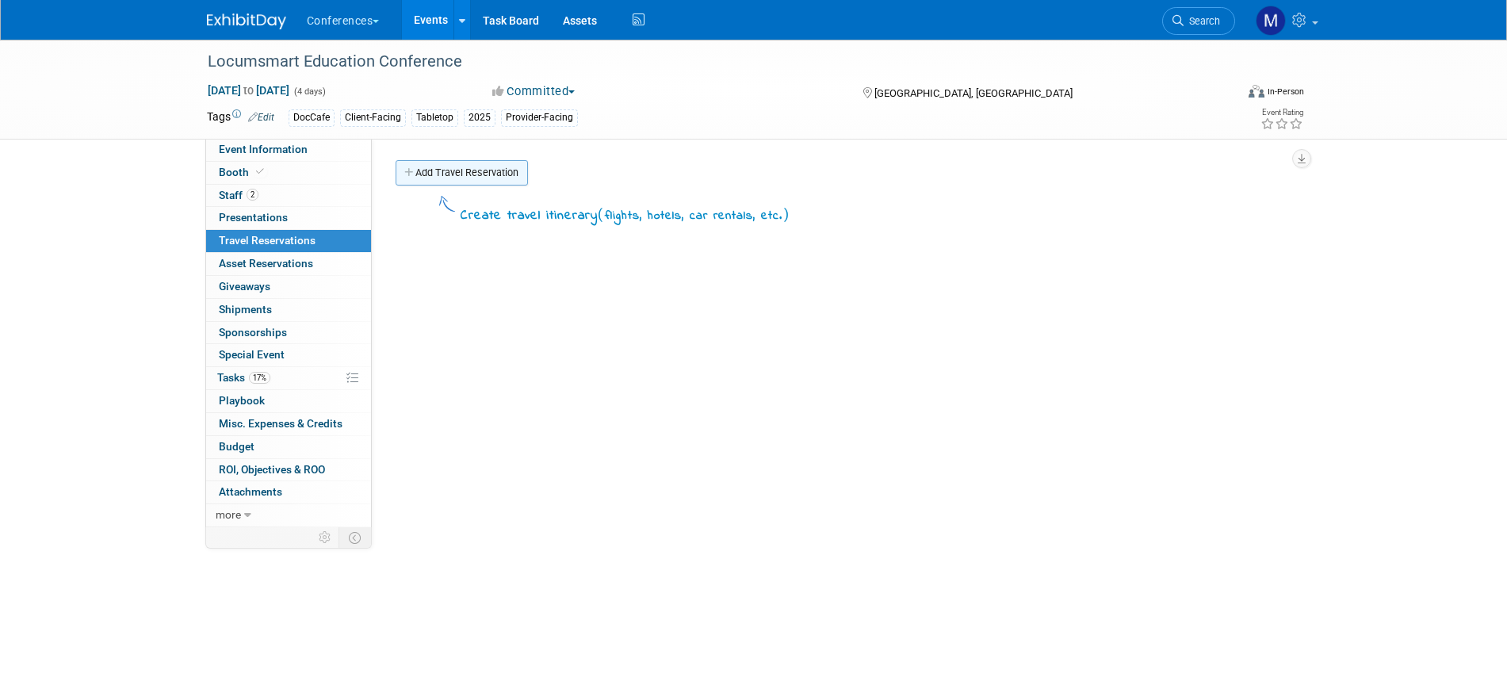
click at [451, 164] on link "Add Travel Reservation" at bounding box center [462, 172] width 132 height 25
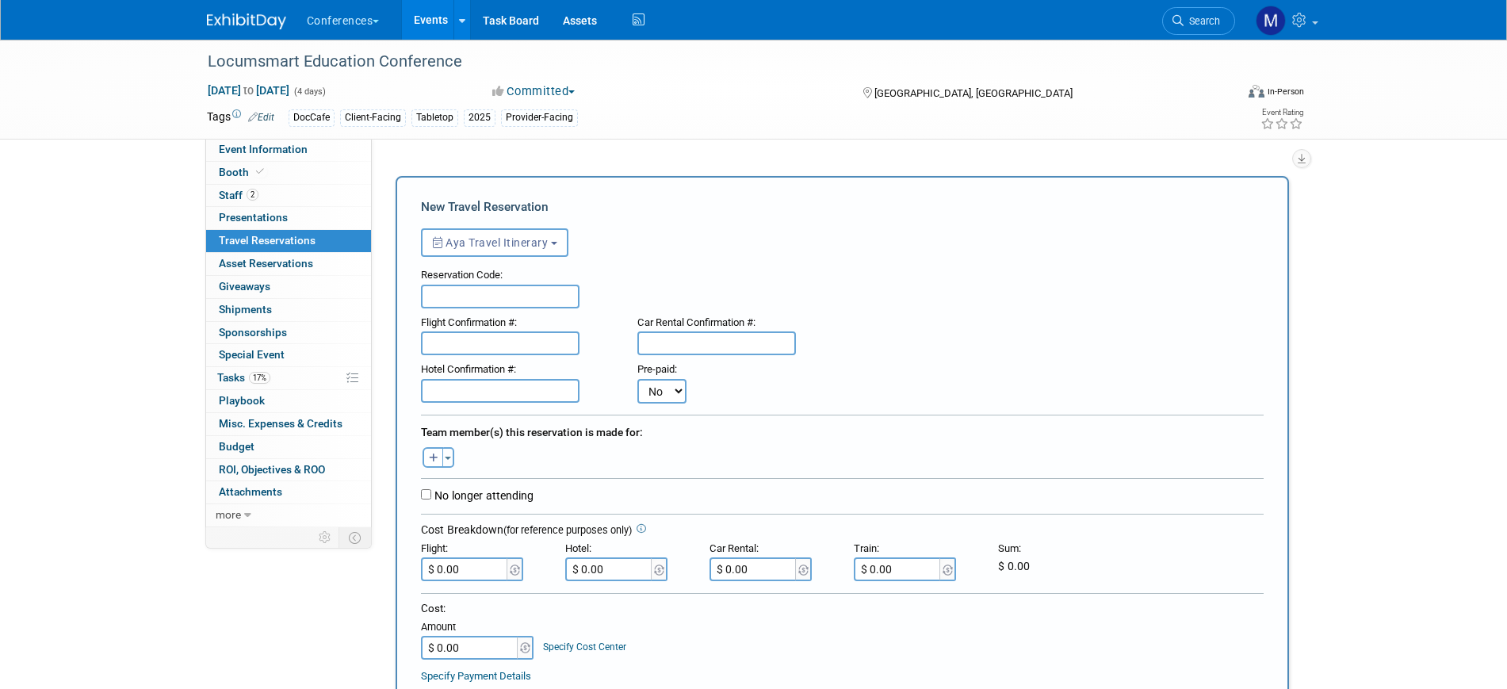
click at [486, 396] on input "text" at bounding box center [500, 391] width 159 height 24
paste input "8PIKM8JW"
type input "8PIKM8JW"
click at [446, 455] on button "Toggle Dropdown" at bounding box center [448, 457] width 12 height 21
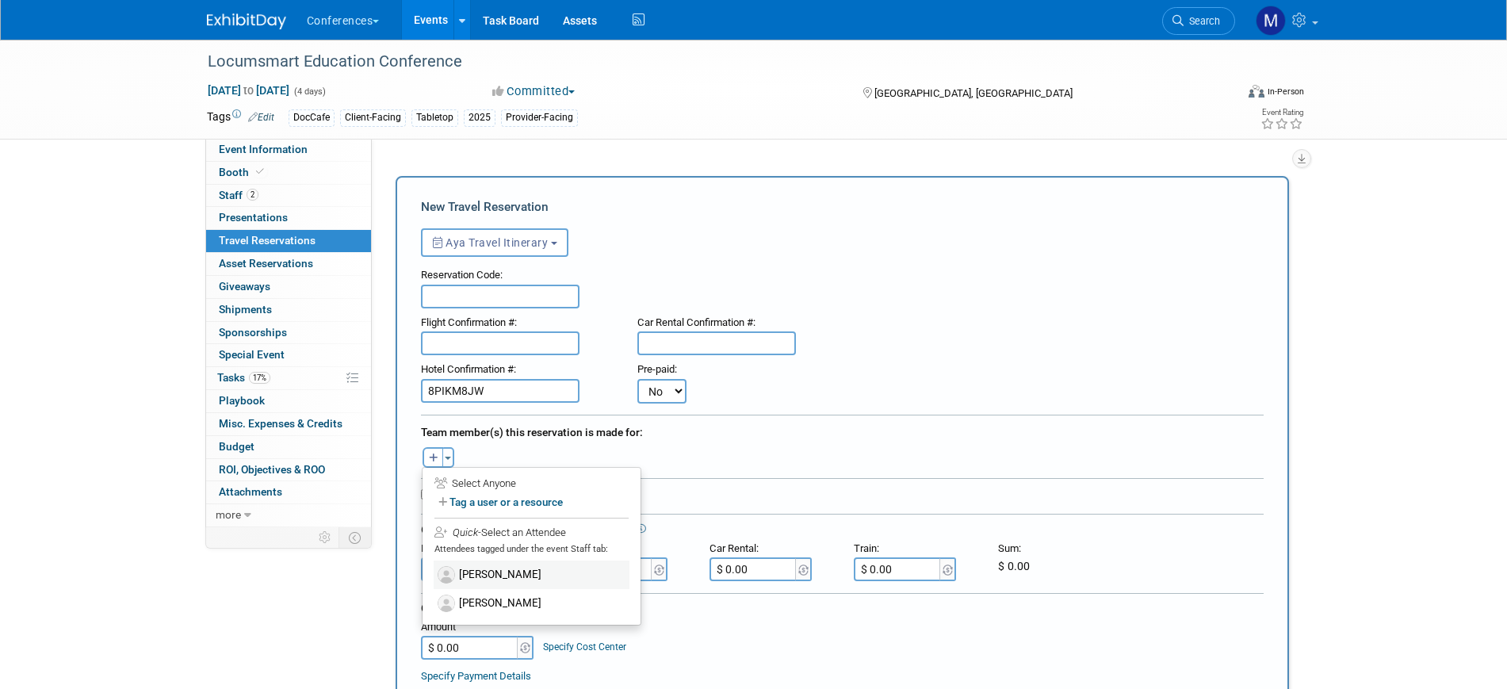
click at [496, 576] on label "[PERSON_NAME]" at bounding box center [532, 575] width 196 height 29
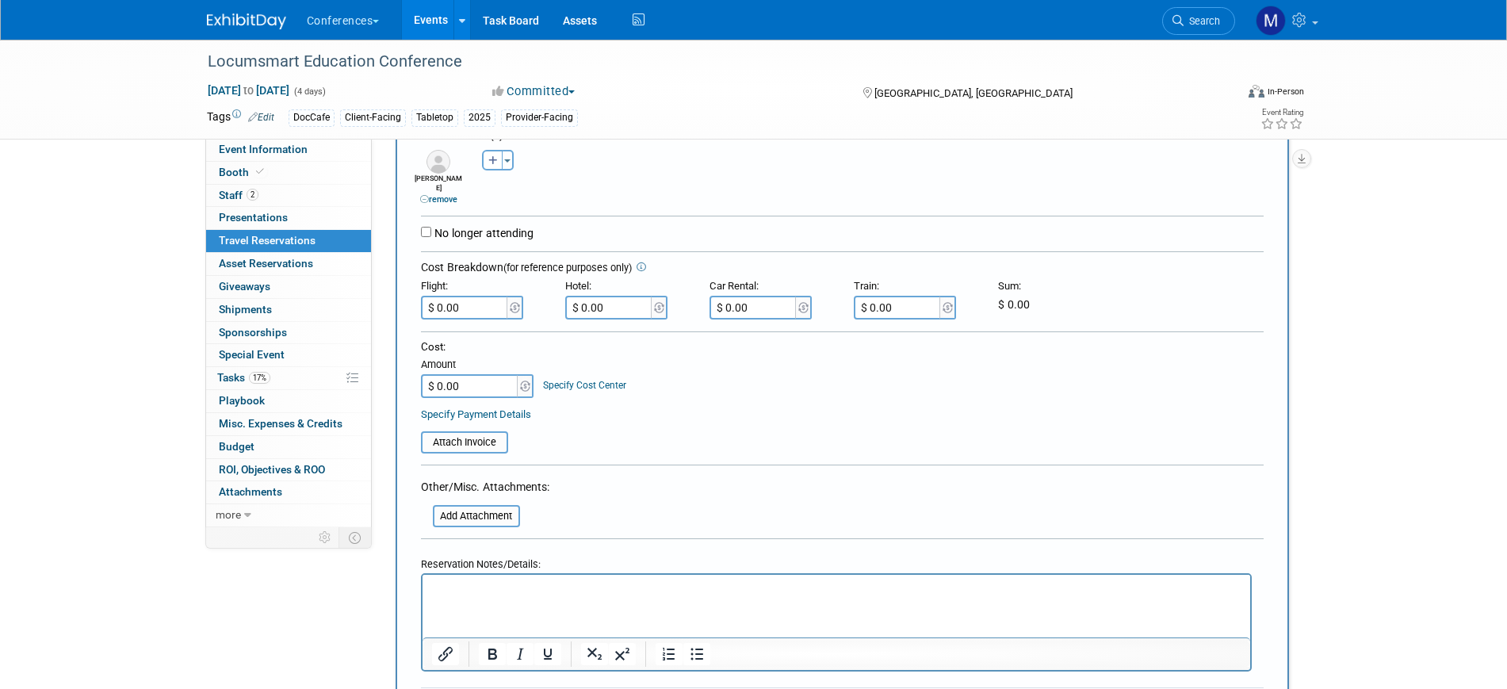
scroll to position [396, 0]
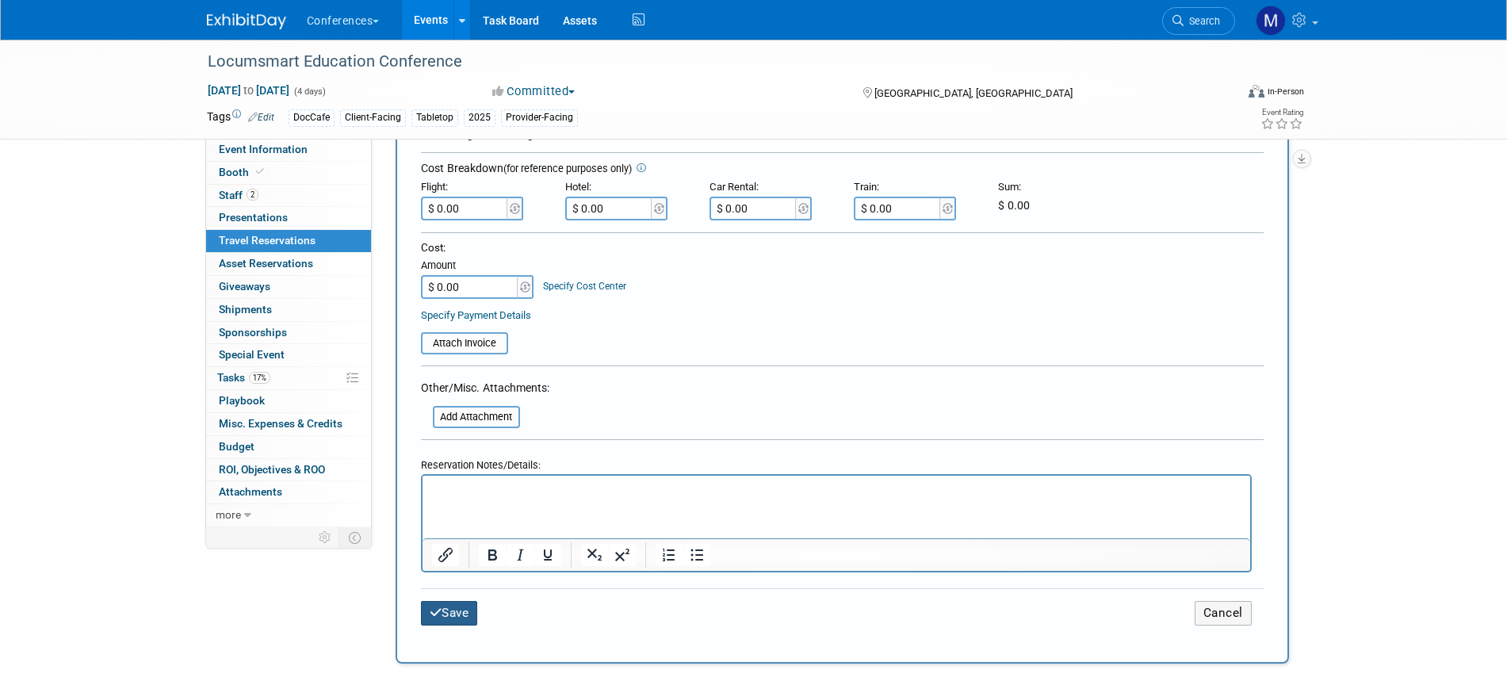
click at [465, 601] on button "Save" at bounding box center [449, 613] width 57 height 25
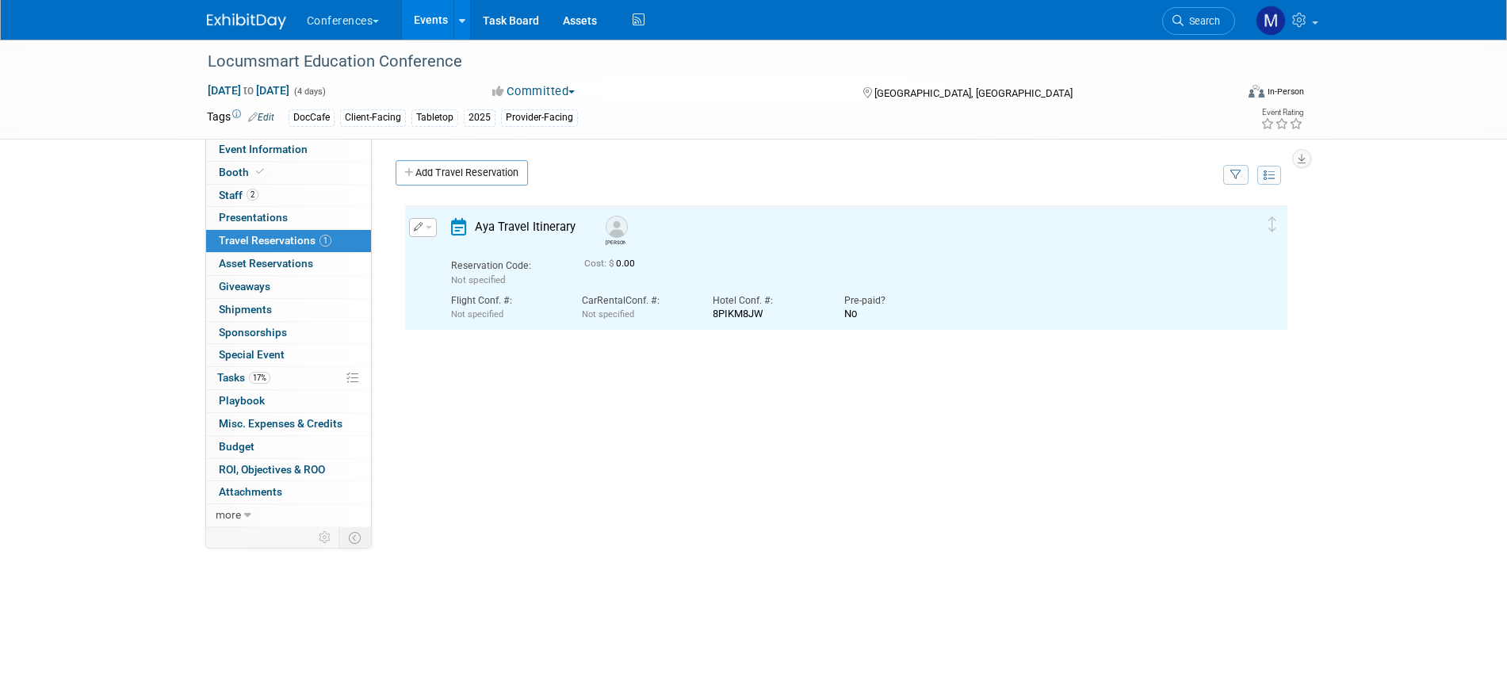
scroll to position [0, 0]
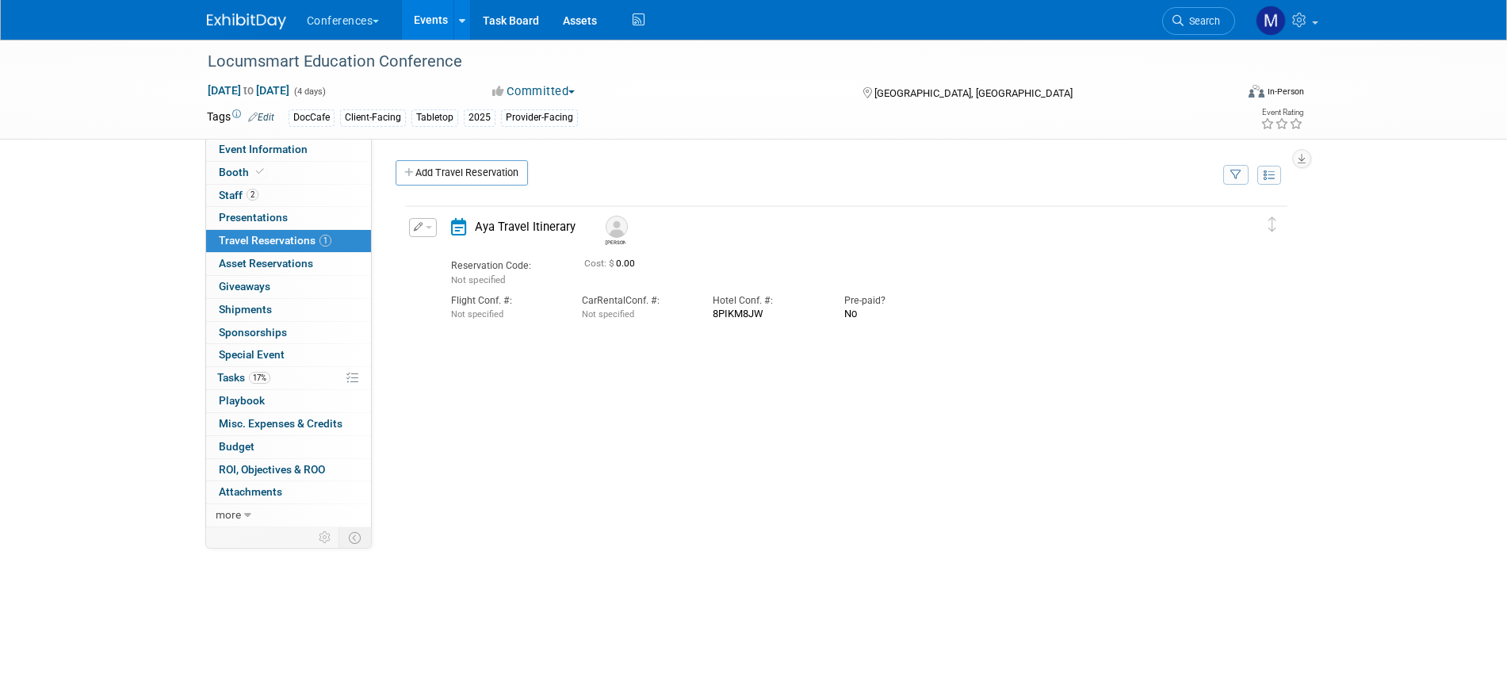
click at [427, 172] on link "Add Travel Reservation" at bounding box center [462, 172] width 132 height 25
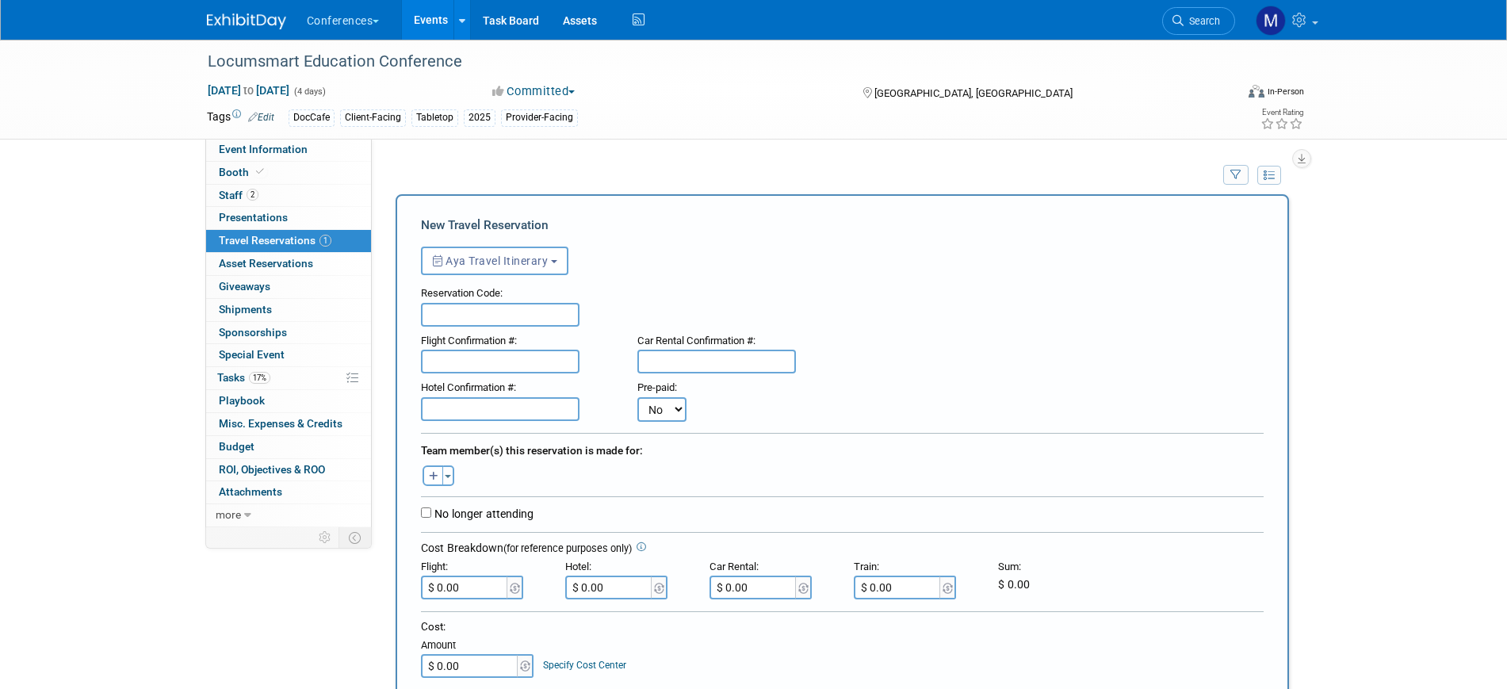
click at [469, 409] on input "text" at bounding box center [500, 409] width 159 height 24
paste input "W3OEE1NZ"
type input "W3OEE1NZ"
click at [450, 471] on button "Toggle Dropdown" at bounding box center [448, 475] width 12 height 21
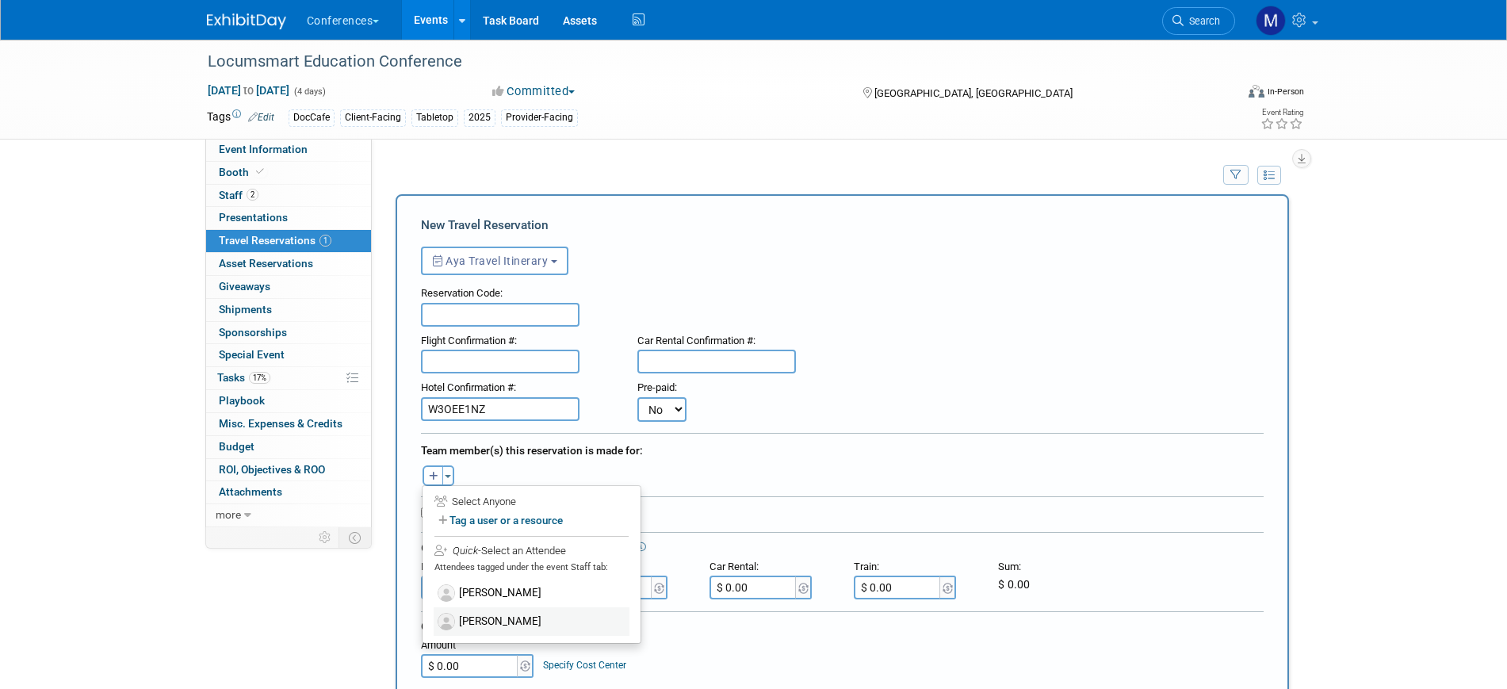
click at [490, 620] on label "[PERSON_NAME]" at bounding box center [532, 621] width 196 height 29
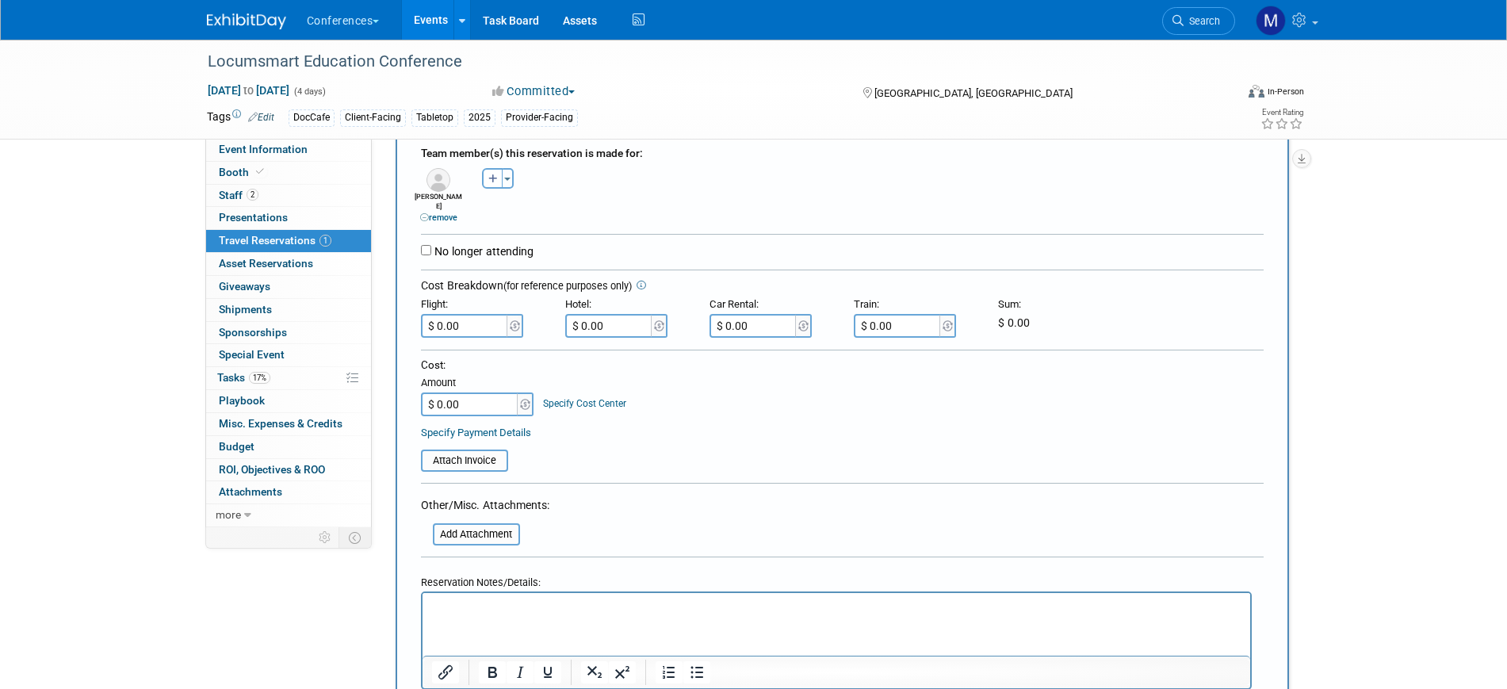
scroll to position [496, 0]
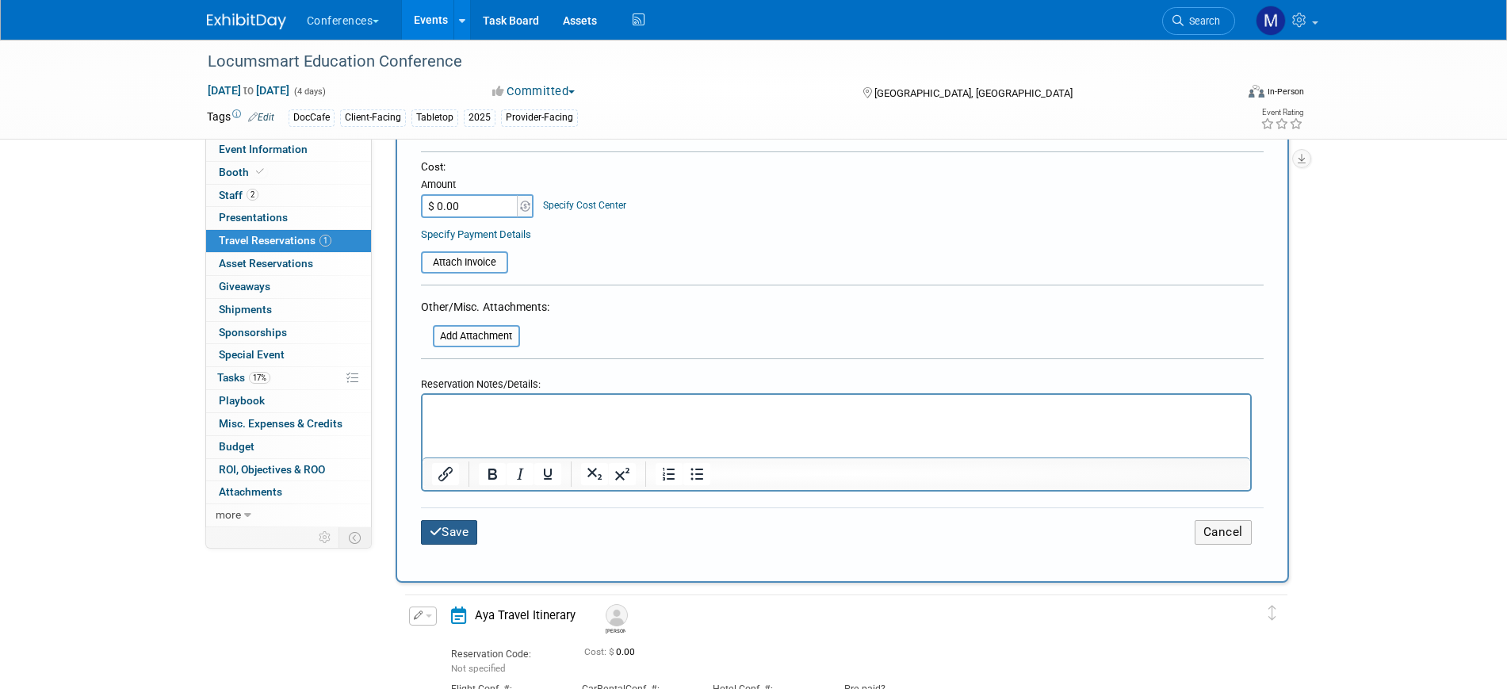
click at [457, 523] on button "Save" at bounding box center [449, 532] width 57 height 25
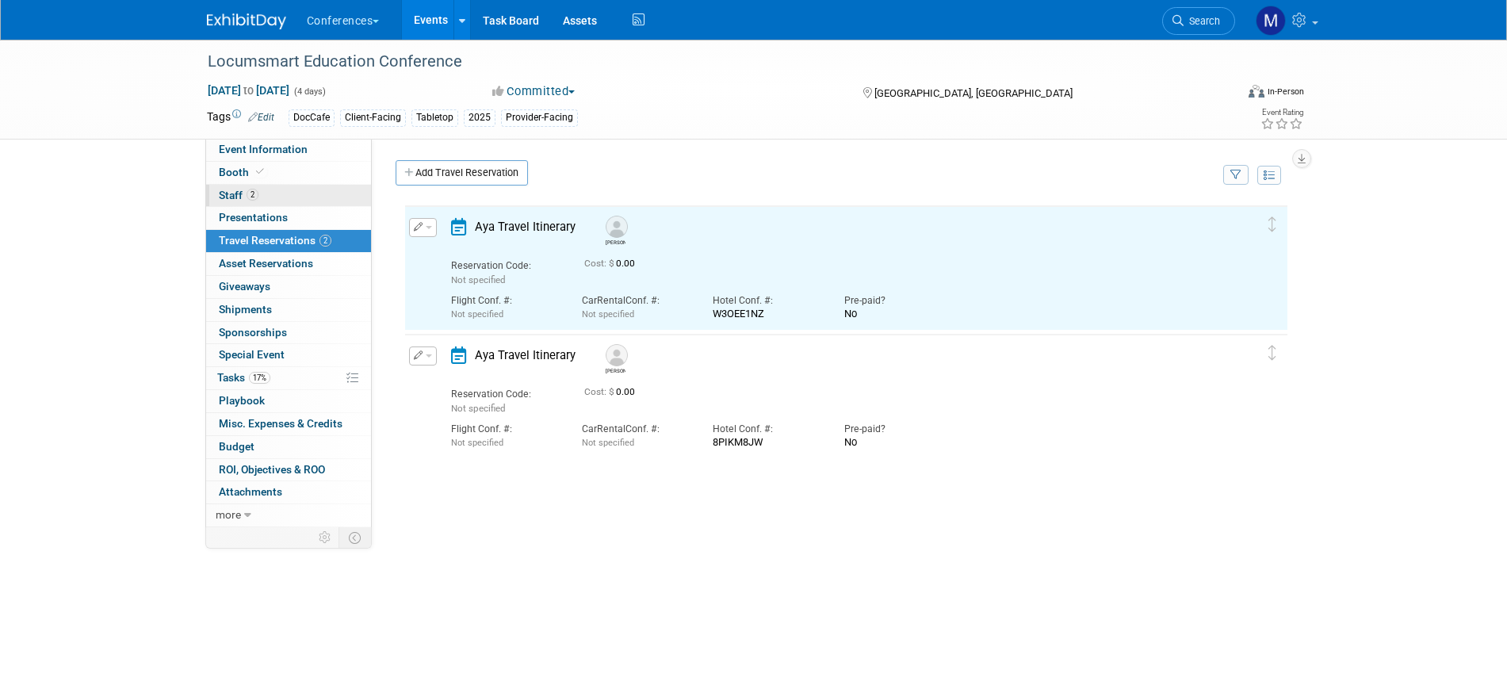
scroll to position [0, 0]
click at [301, 147] on span "Event Information" at bounding box center [263, 149] width 89 height 13
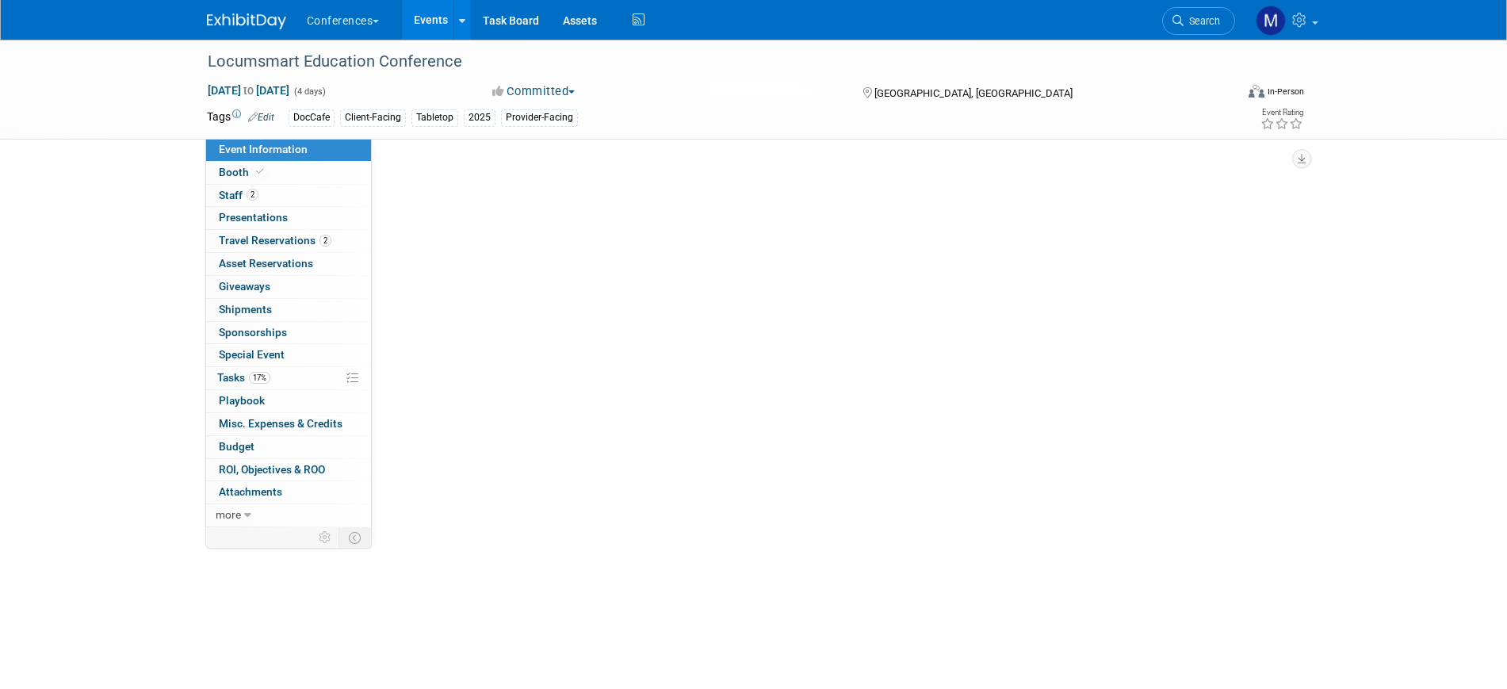
select select "DocCafe"
select select "[PERSON_NAME]"
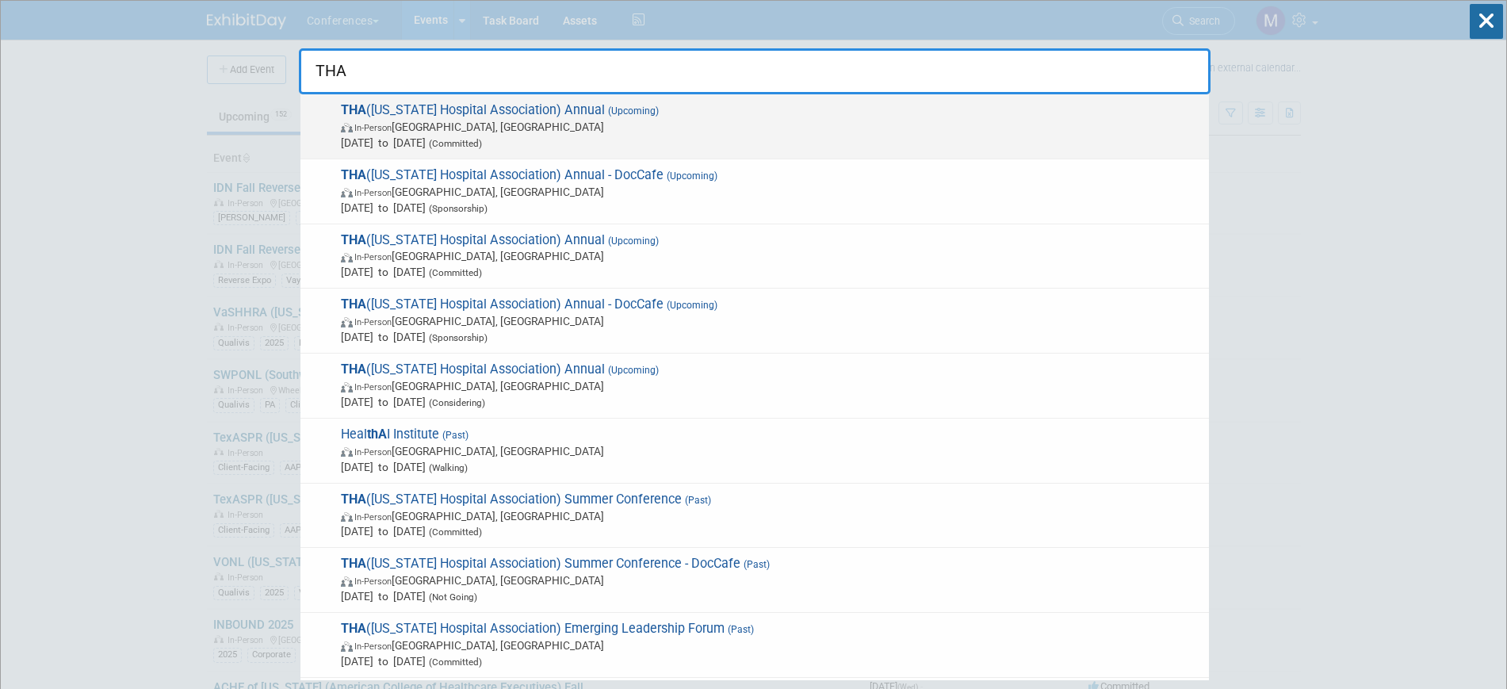
type input "THA"
click at [482, 139] on span "(Committed)" at bounding box center [454, 143] width 56 height 11
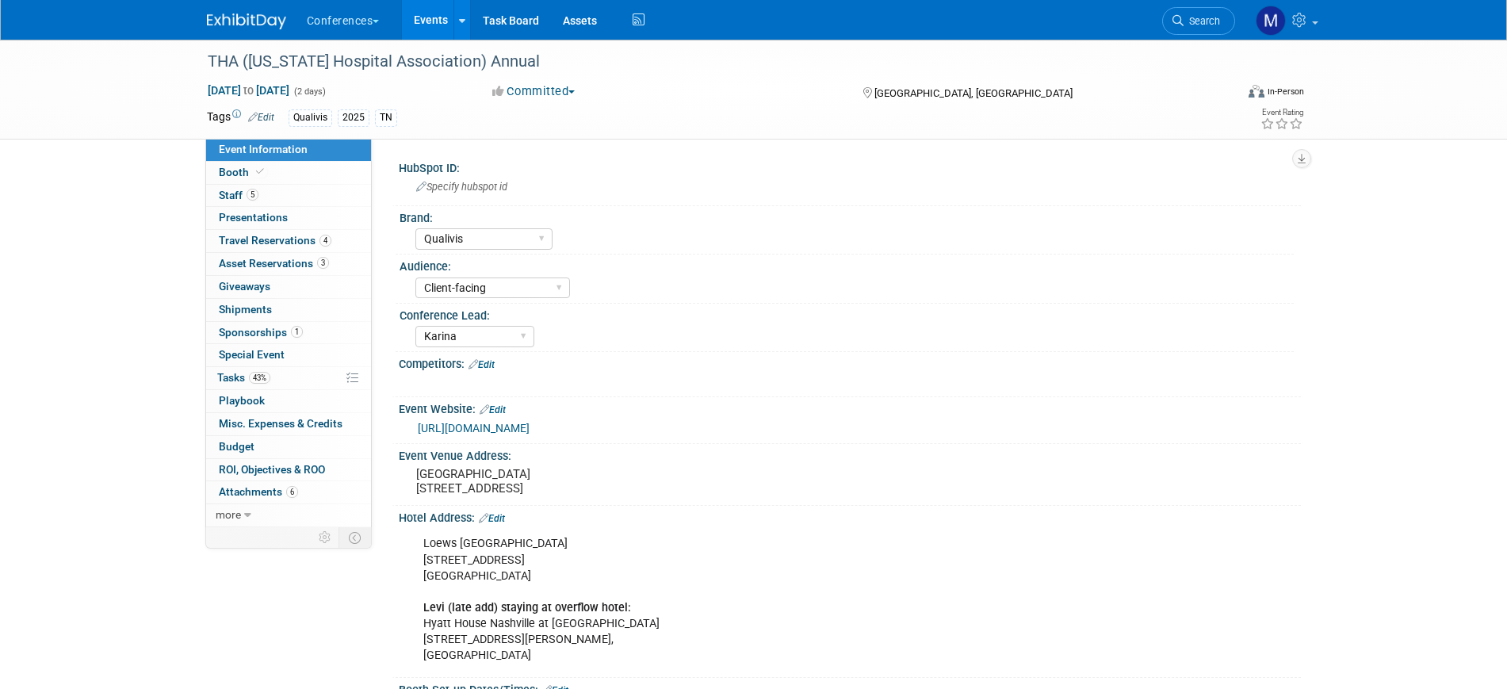
select select "Qualivis"
select select "Client-facing"
select select "Karina"
click at [254, 247] on link "4 Travel Reservations 4" at bounding box center [288, 241] width 165 height 22
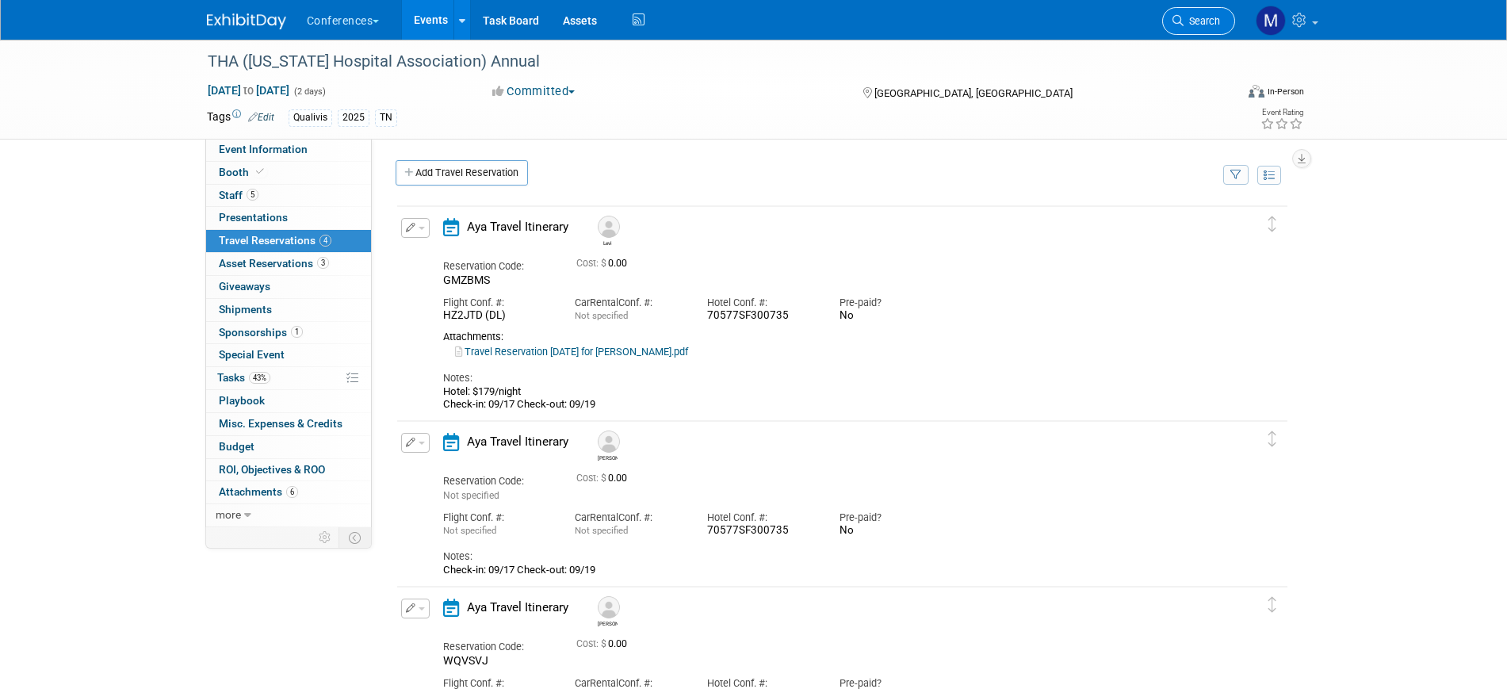
click at [1224, 33] on link "Search" at bounding box center [1198, 21] width 73 height 28
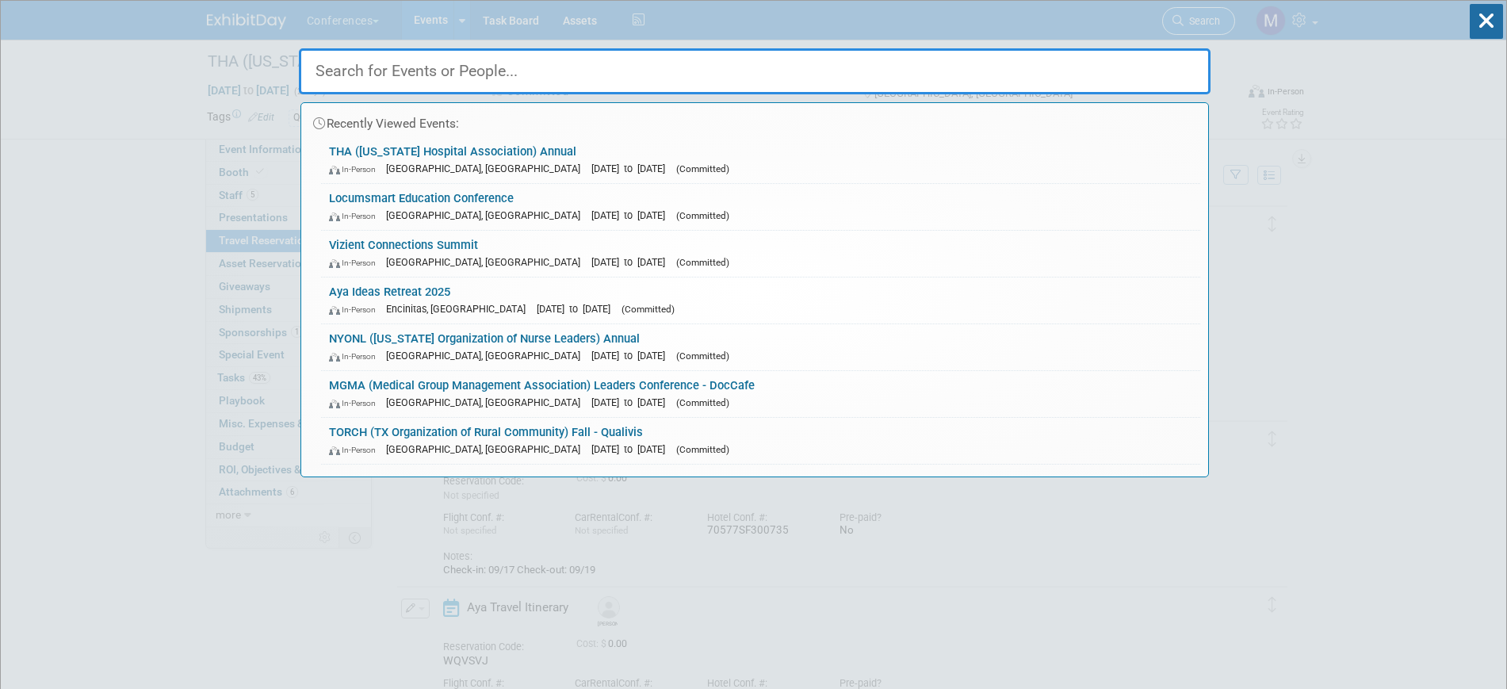
type input "H"
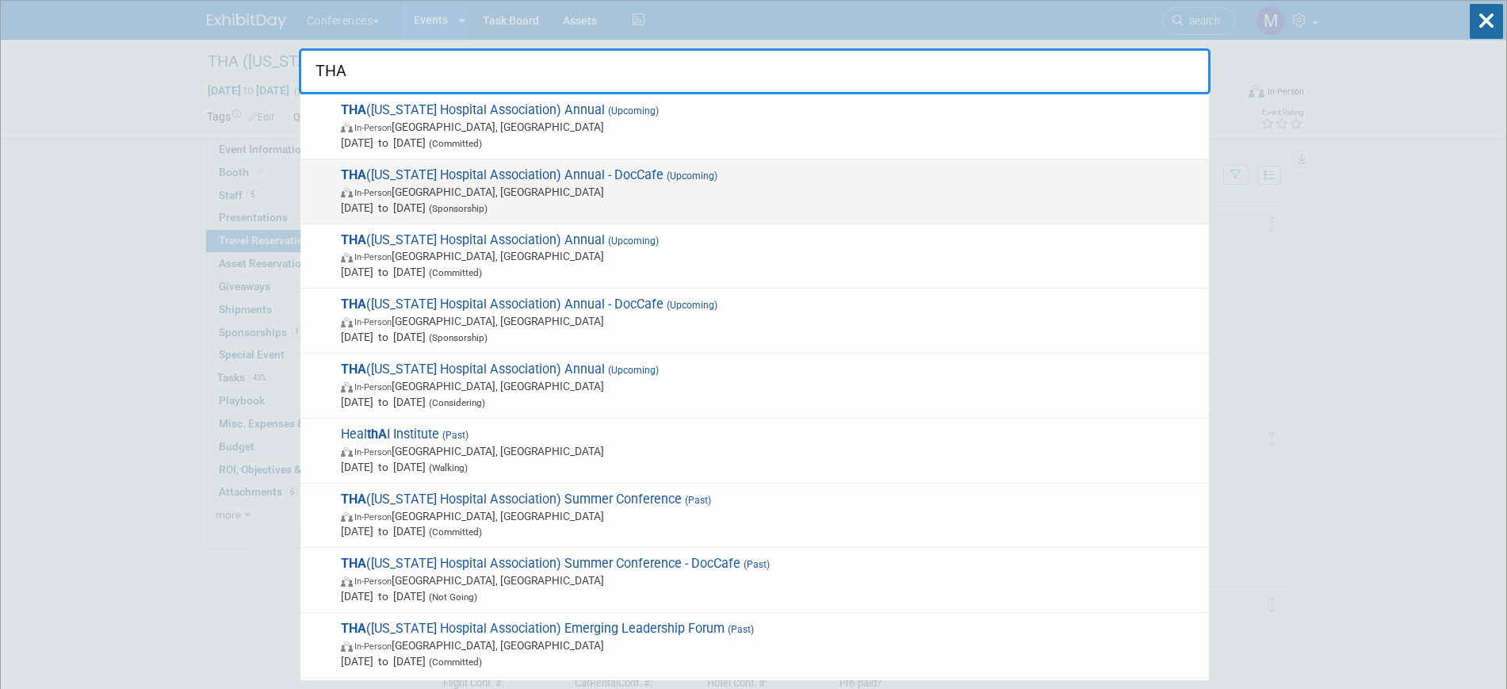
type input "THA"
click at [484, 178] on span "THA (Tennessee Hospital Association) Annual - DocCafe (Upcoming) In-Person Nash…" at bounding box center [768, 191] width 865 height 48
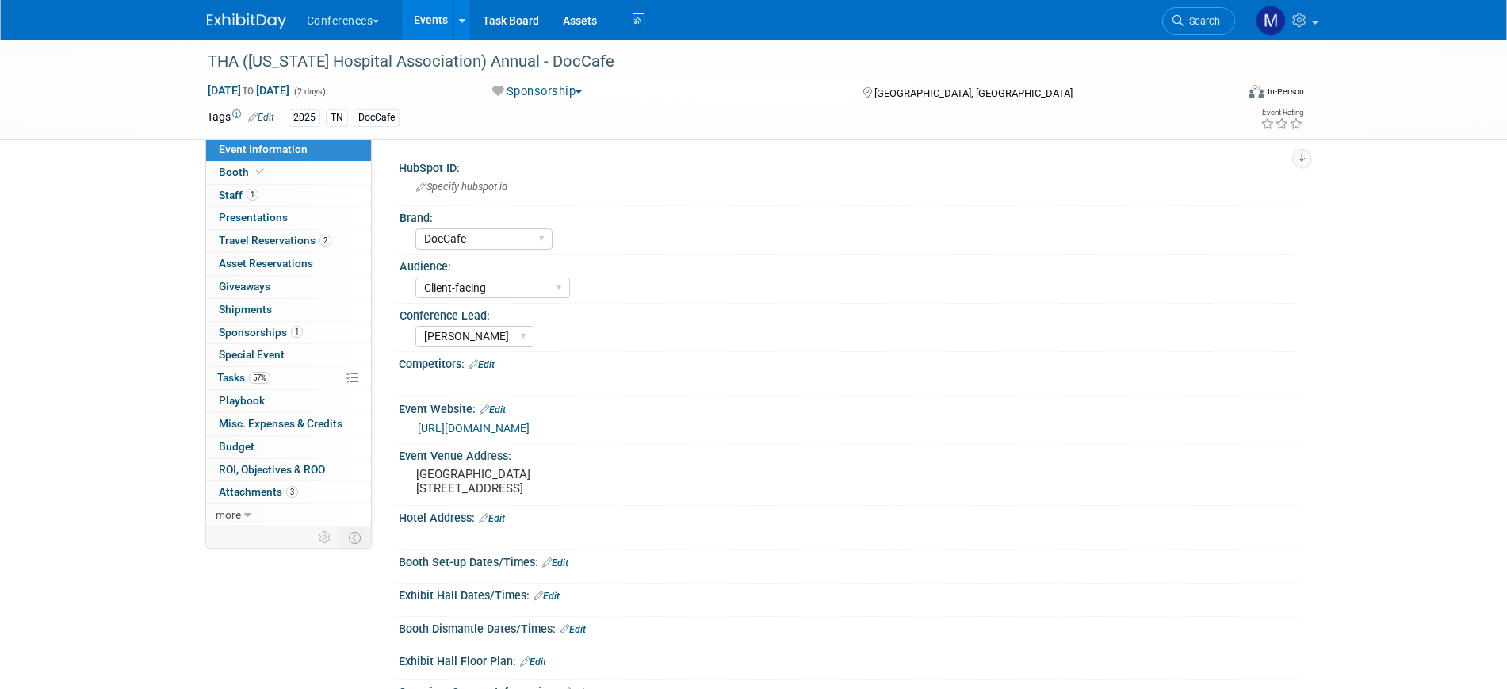
select select "DocCafe"
select select "Client-facing"
select select "[PERSON_NAME]"
click at [274, 382] on link "57% Tasks 57%" at bounding box center [288, 378] width 165 height 22
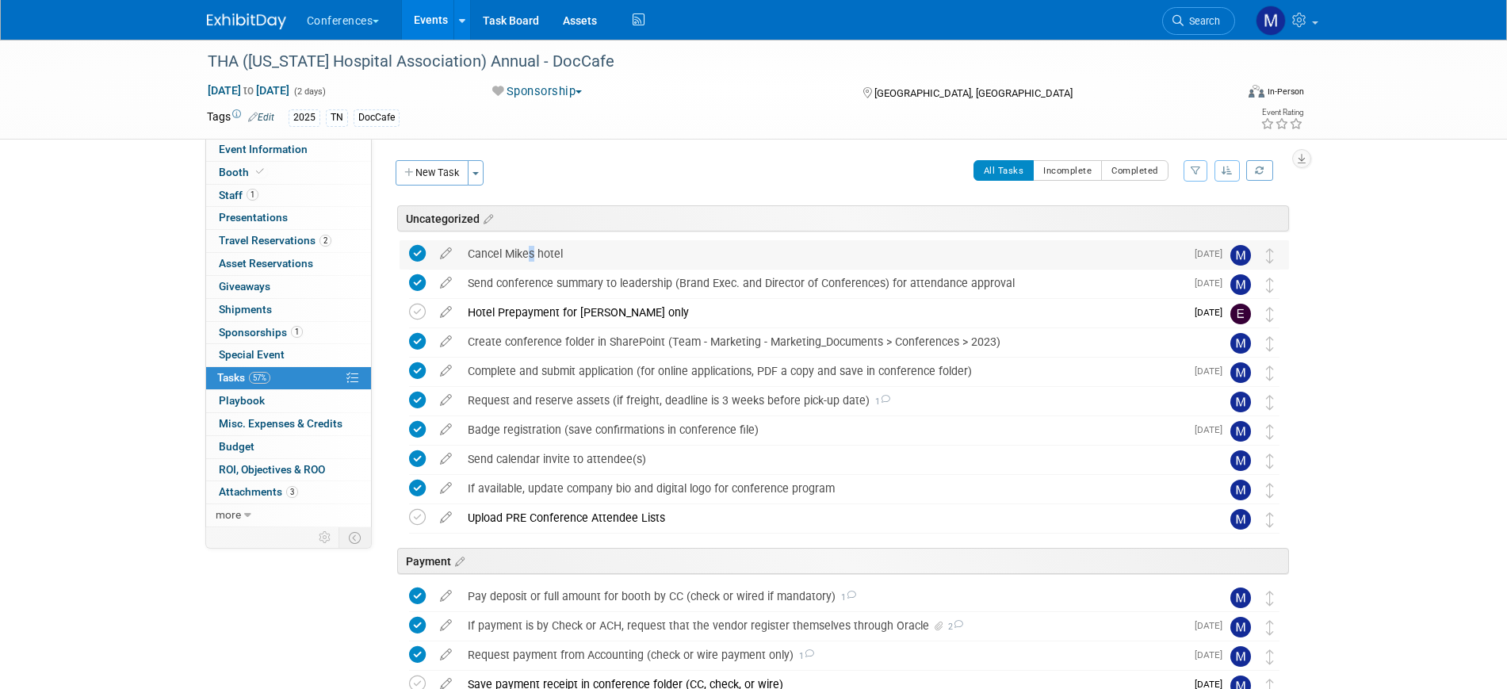
click at [527, 243] on div "Cancel Mikes hotel" at bounding box center [823, 253] width 726 height 27
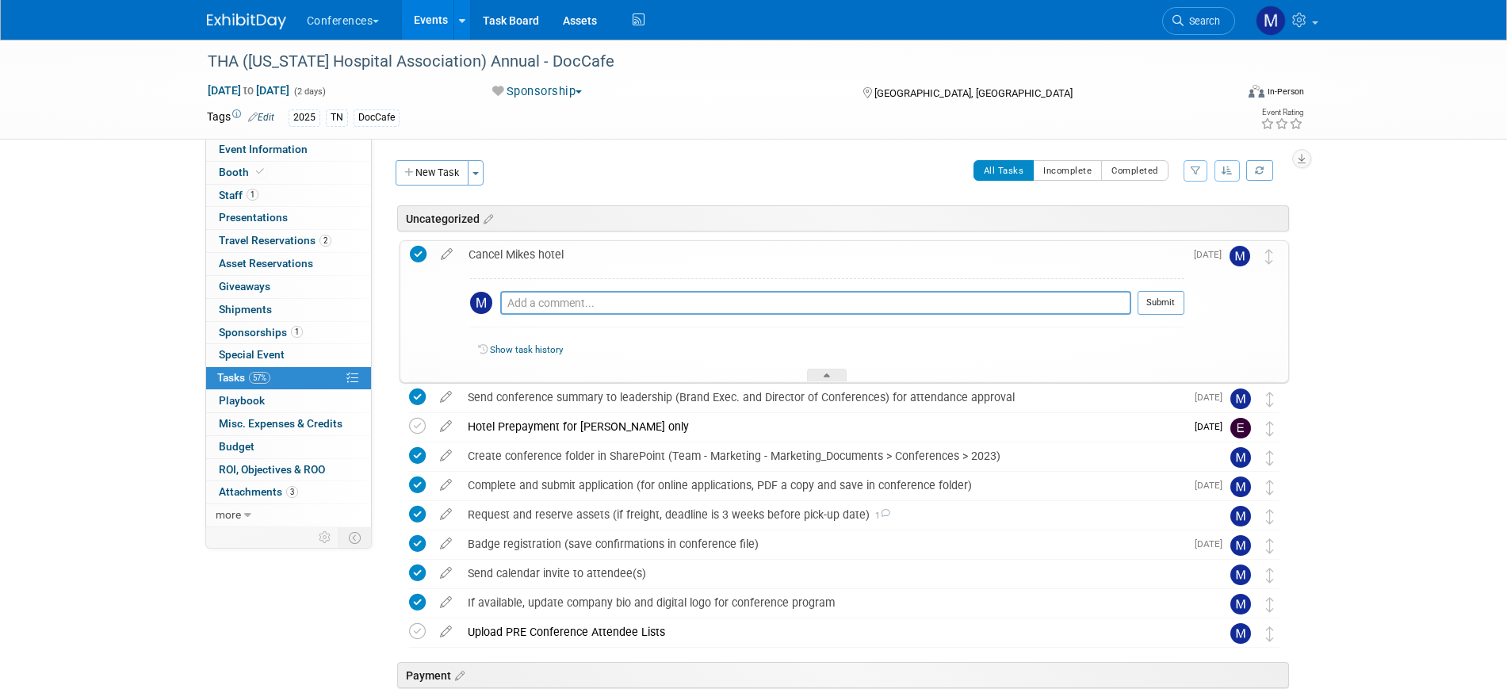
click at [556, 318] on div "Pro tip: Press Ctrl-Enter to submit comment." at bounding box center [815, 321] width 631 height 12
click at [553, 304] on textarea at bounding box center [815, 303] width 631 height 24
type textarea "8/27- [PERSON_NAME] confirmed it was cancelled"
click at [1158, 301] on button "Submit" at bounding box center [1161, 303] width 47 height 24
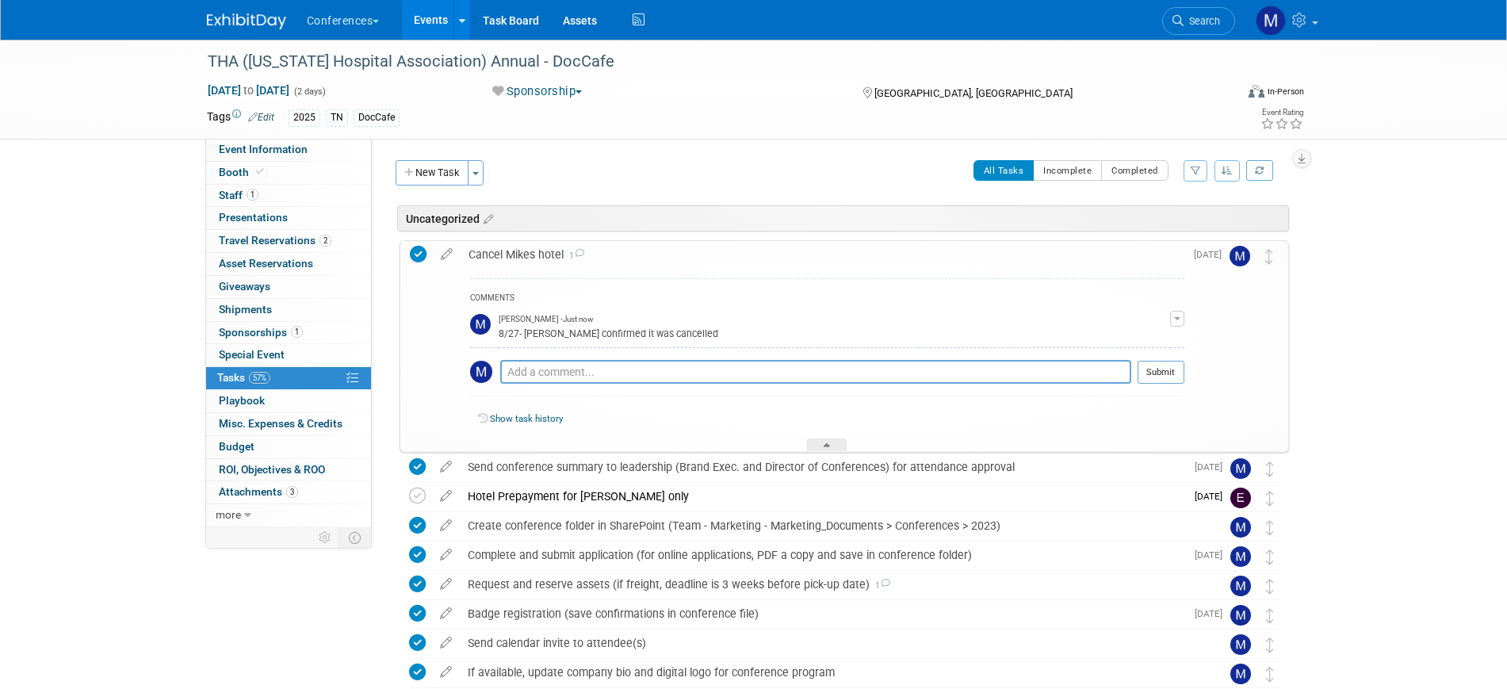
click at [546, 248] on div "Cancel Mikes hotel 1" at bounding box center [823, 254] width 724 height 27
